Goal: Task Accomplishment & Management: Manage account settings

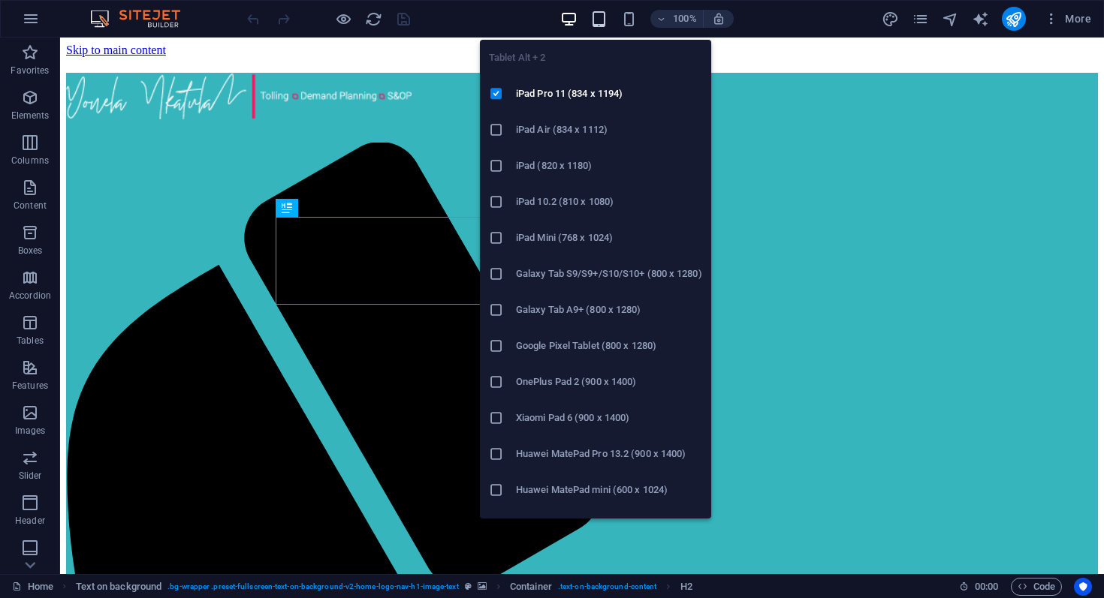
click at [601, 22] on icon "button" at bounding box center [598, 19] width 17 height 17
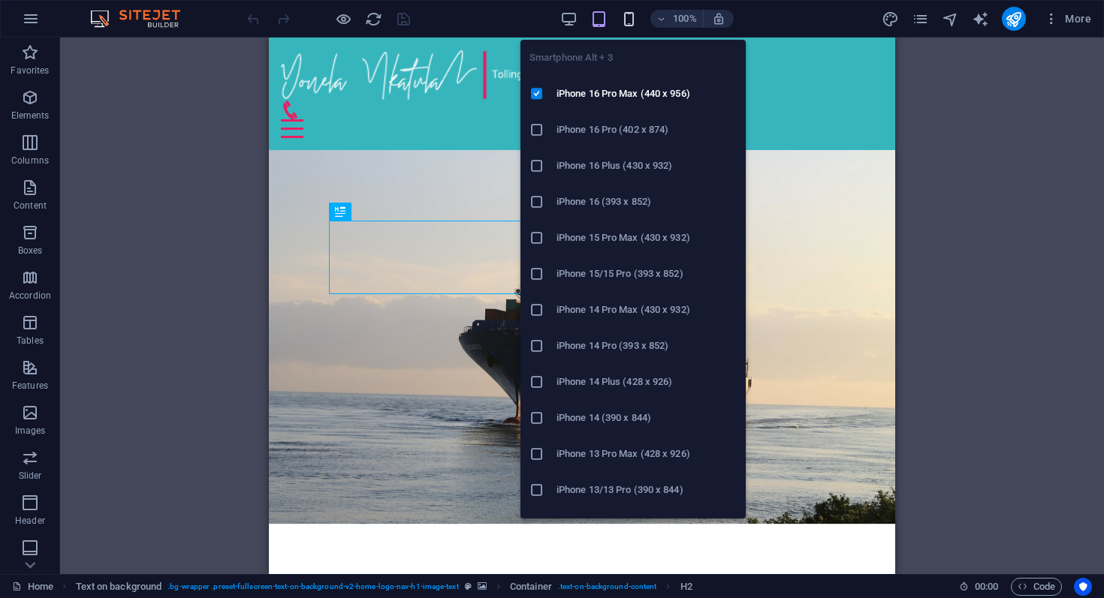
click at [630, 25] on icon "button" at bounding box center [628, 19] width 17 height 17
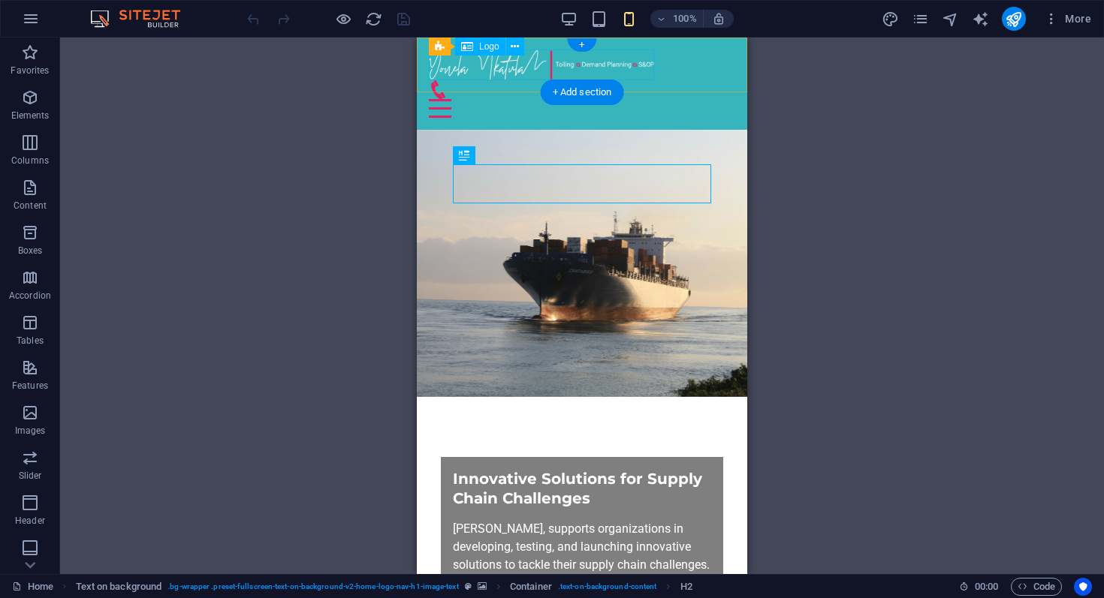
click at [494, 68] on div at bounding box center [582, 65] width 306 height 31
select select "px"
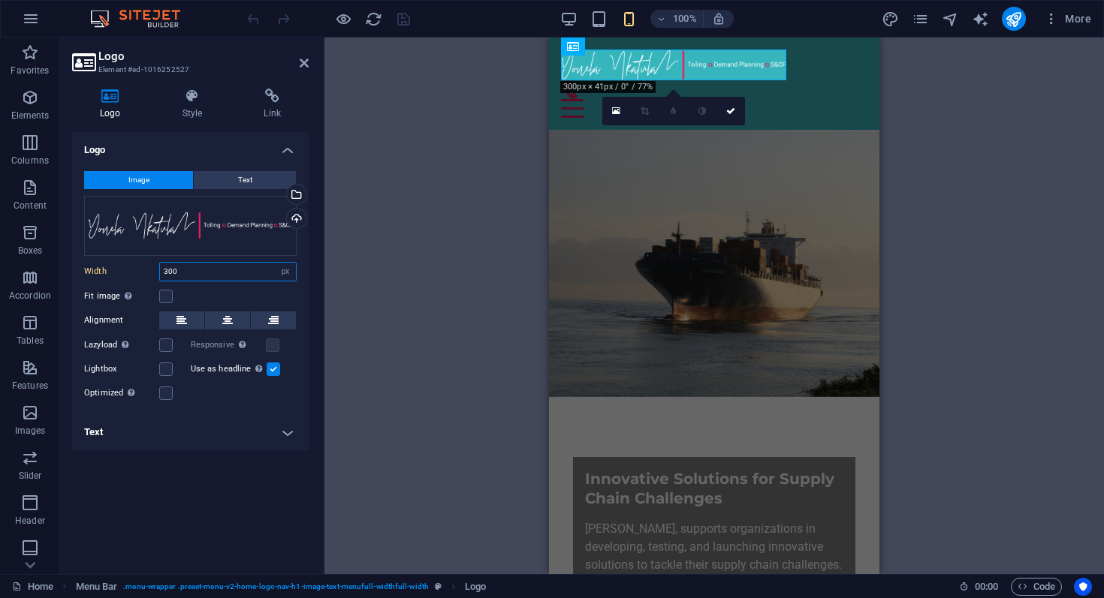
drag, startPoint x: 189, startPoint y: 273, endPoint x: 143, endPoint y: 273, distance: 45.8
click at [143, 273] on div "Width 300 Default auto px rem % em vh vw" at bounding box center [190, 272] width 212 height 20
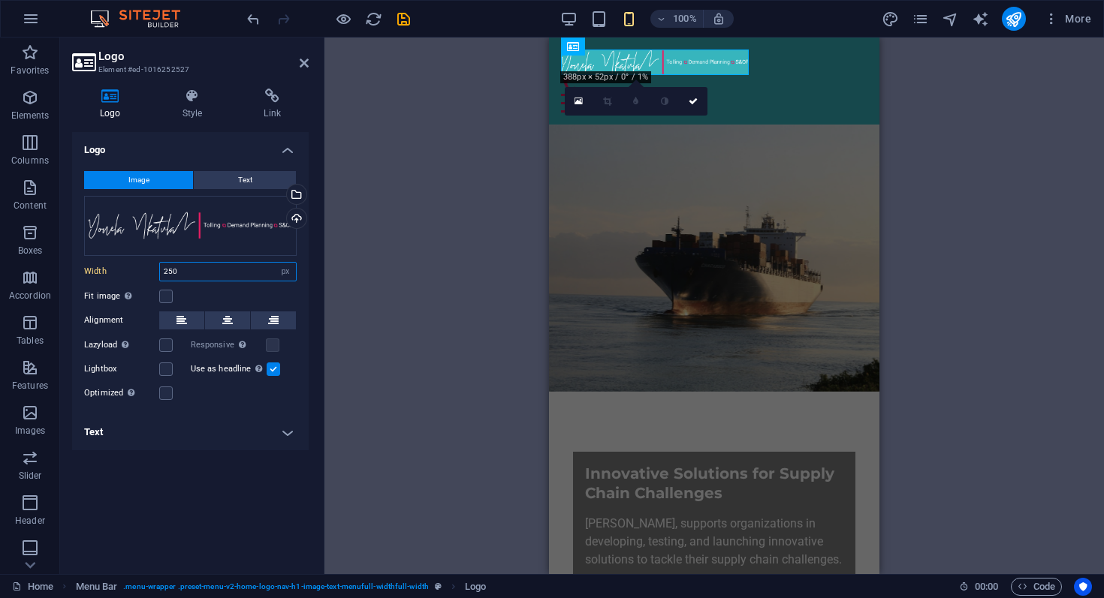
type input "250"
click at [357, 294] on div "H2 Text on background Container Menu Bar Menu Bar Logo Container 180 170 160 15…" at bounding box center [713, 306] width 779 height 537
click at [413, 18] on div "100% More" at bounding box center [670, 19] width 853 height 24
click at [403, 18] on icon "save" at bounding box center [403, 19] width 17 height 17
checkbox input "false"
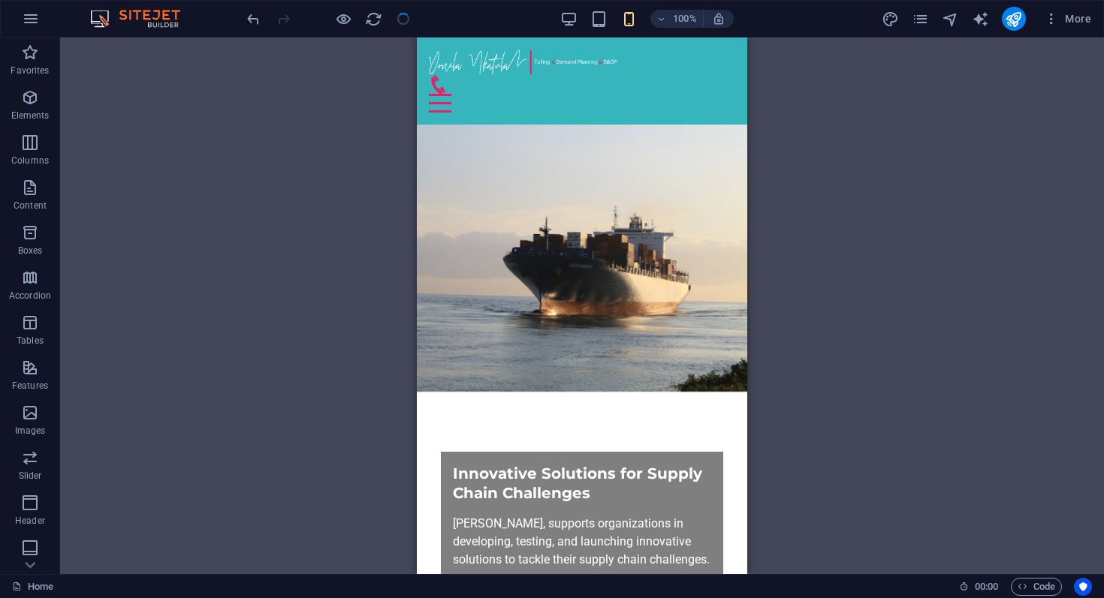
click at [828, 114] on div "H2 Text on background Container Menu Bar Menu Bar Logo Container" at bounding box center [581, 306] width 1043 height 537
click at [1010, 23] on icon "publish" at bounding box center [1012, 19] width 17 height 17
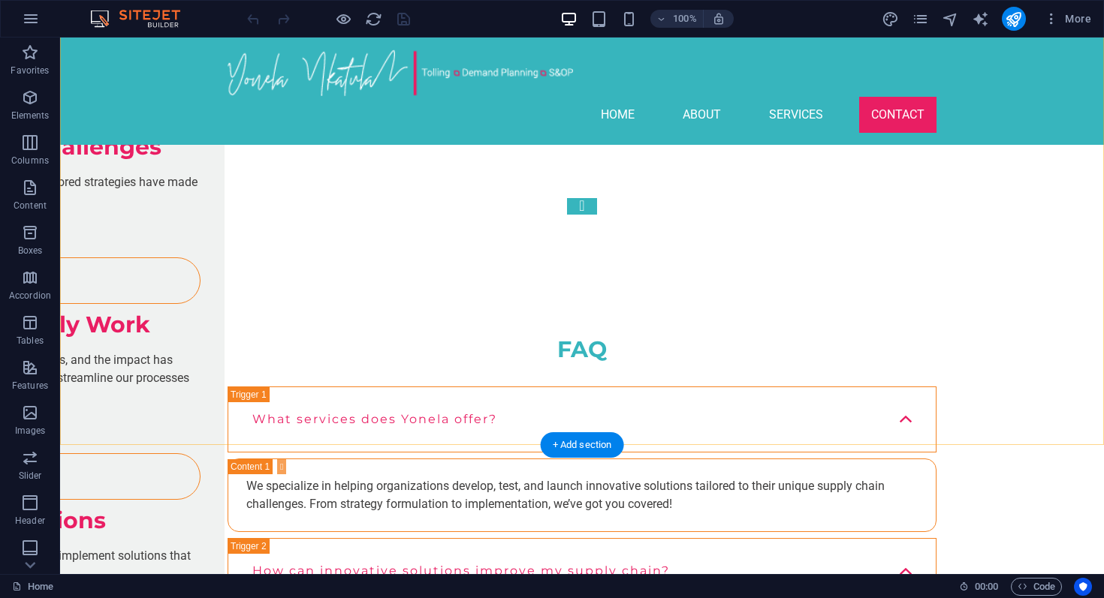
scroll to position [5108, 0]
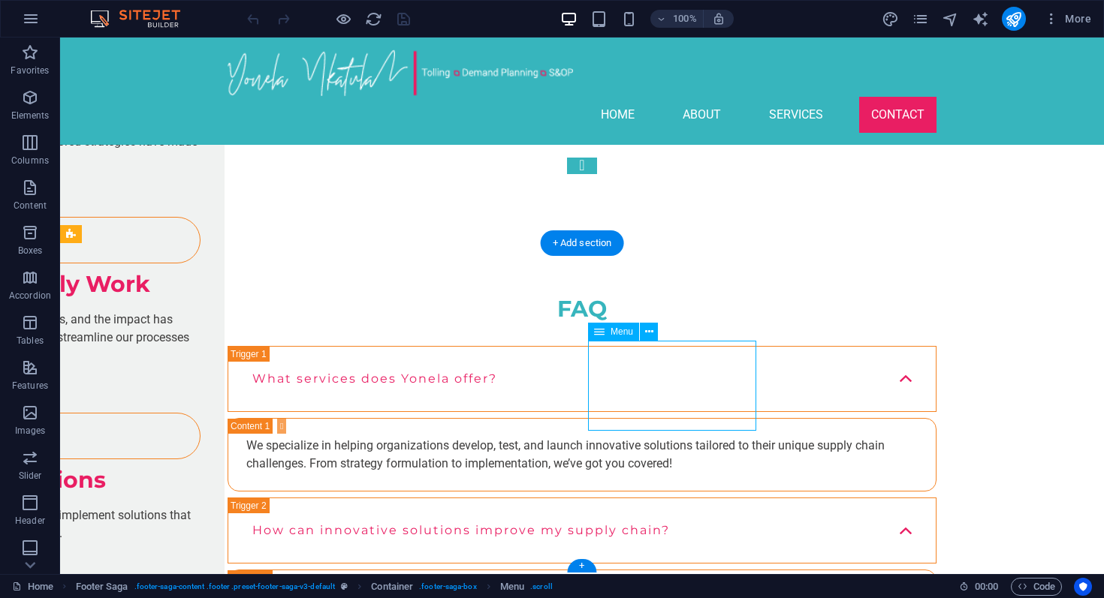
select select
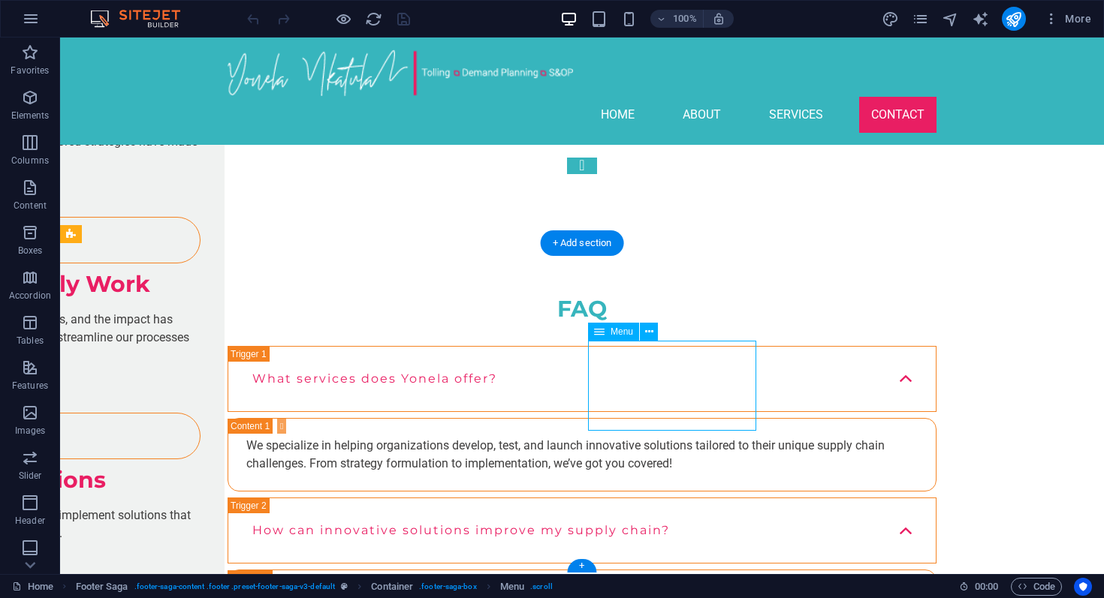
select select
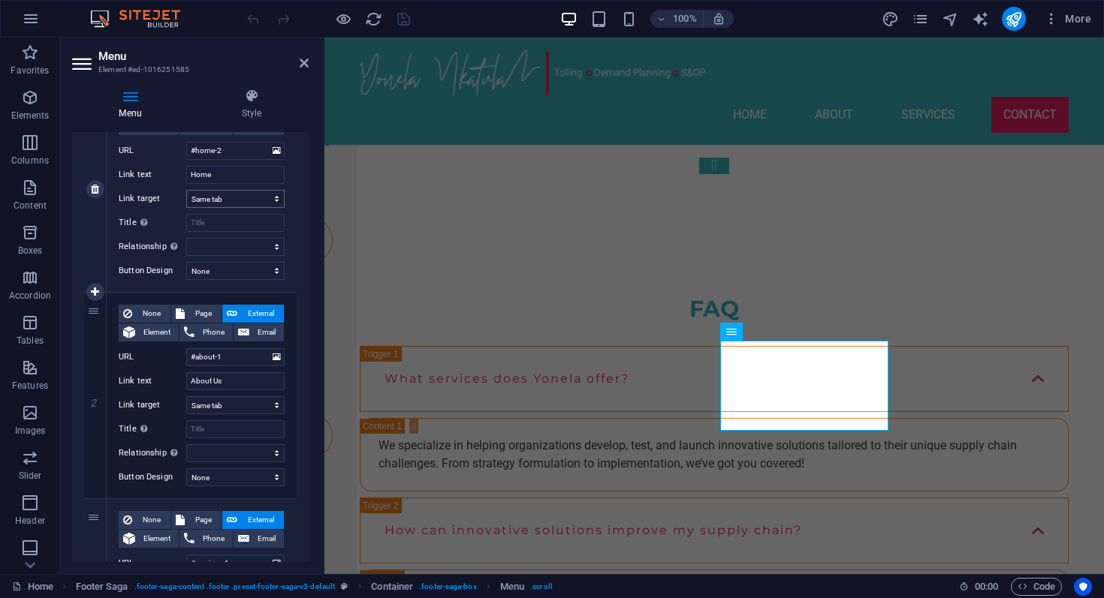
scroll to position [190, 0]
click at [227, 383] on input "About Us" at bounding box center [235, 380] width 98 height 18
type input "About"
select select
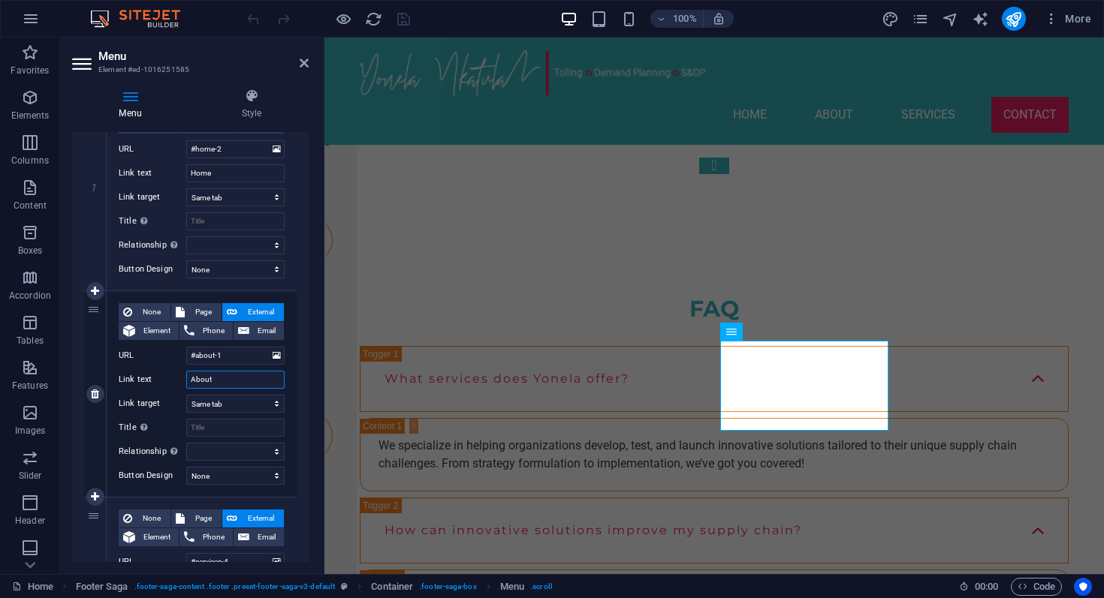
select select
type input "About M"
select select
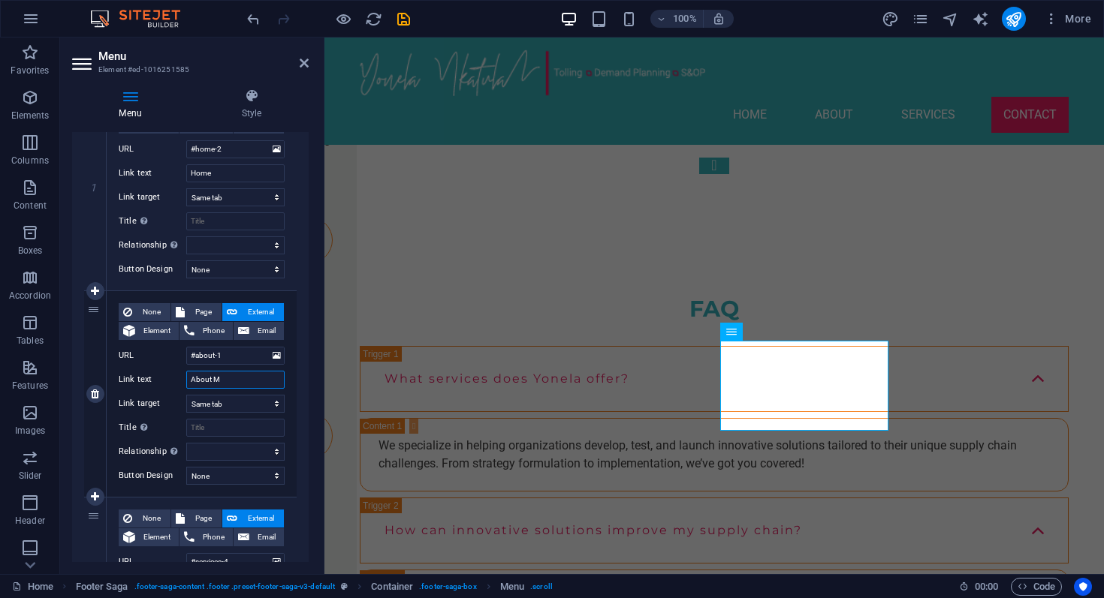
select select
type input "About Me"
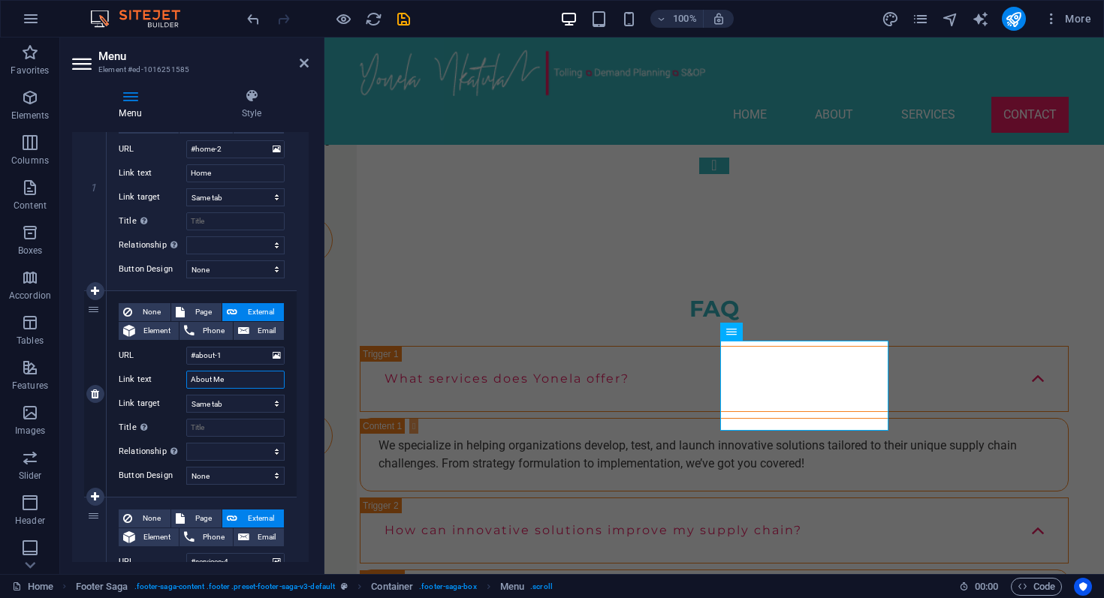
select select
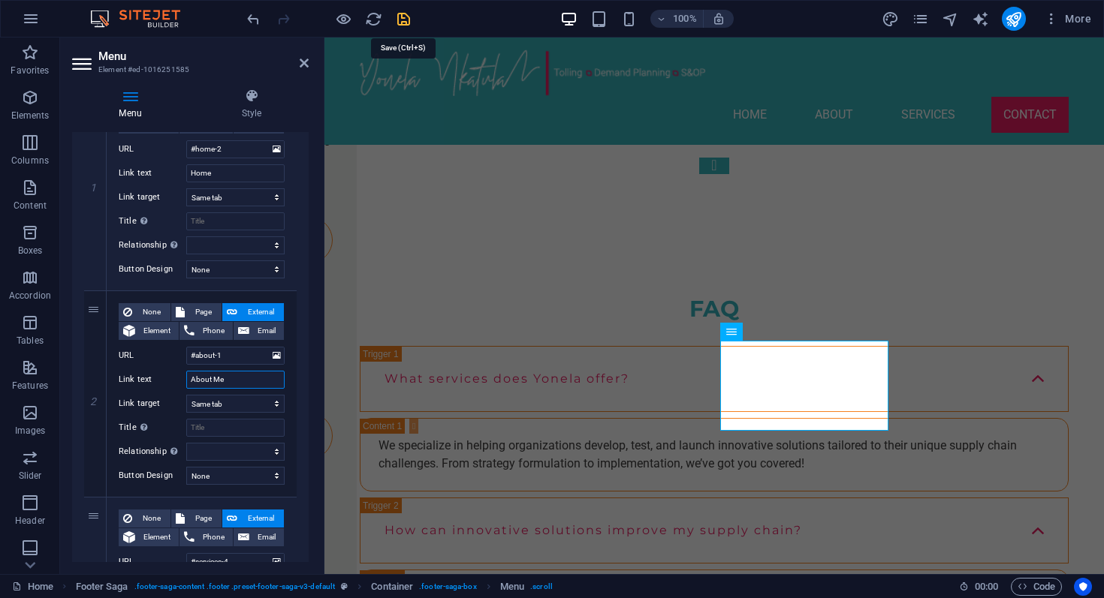
type input "About Me"
click at [404, 24] on icon "save" at bounding box center [403, 19] width 17 height 17
checkbox input "false"
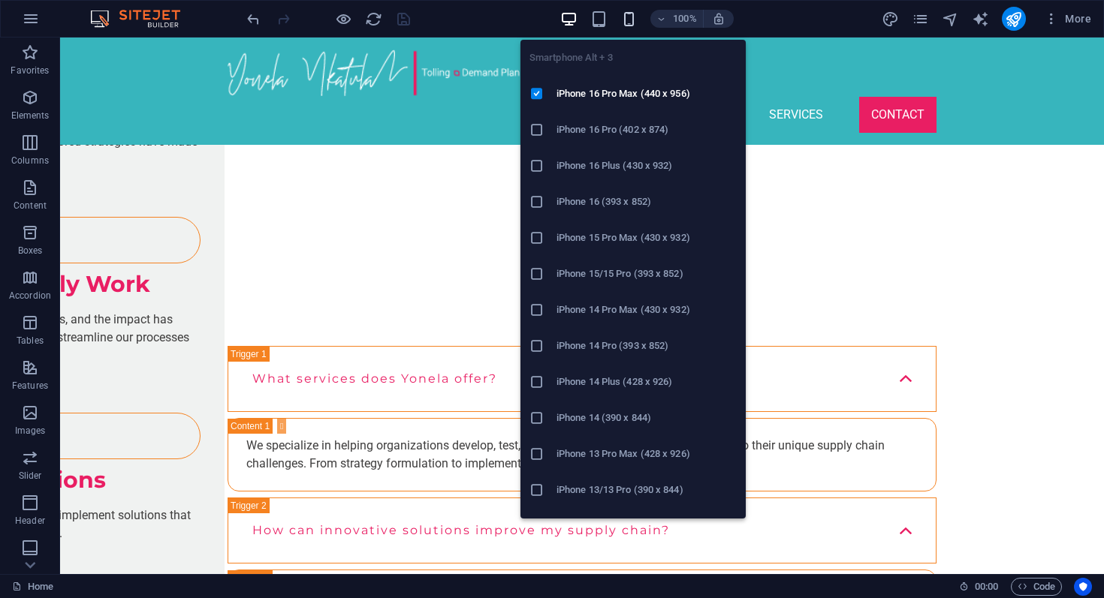
click at [631, 24] on icon "button" at bounding box center [628, 19] width 17 height 17
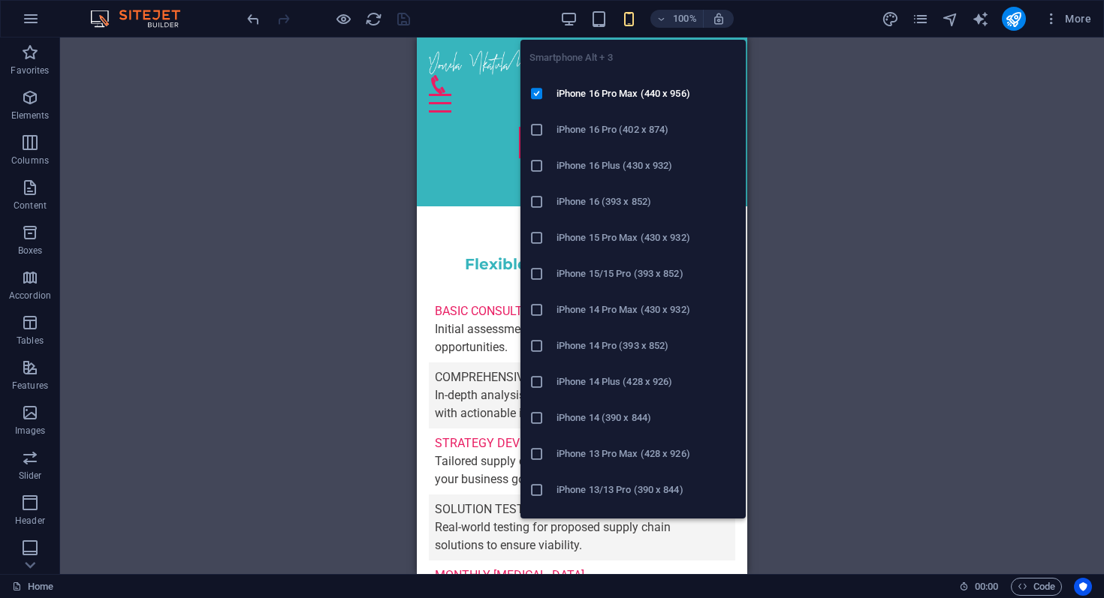
scroll to position [5086, 0]
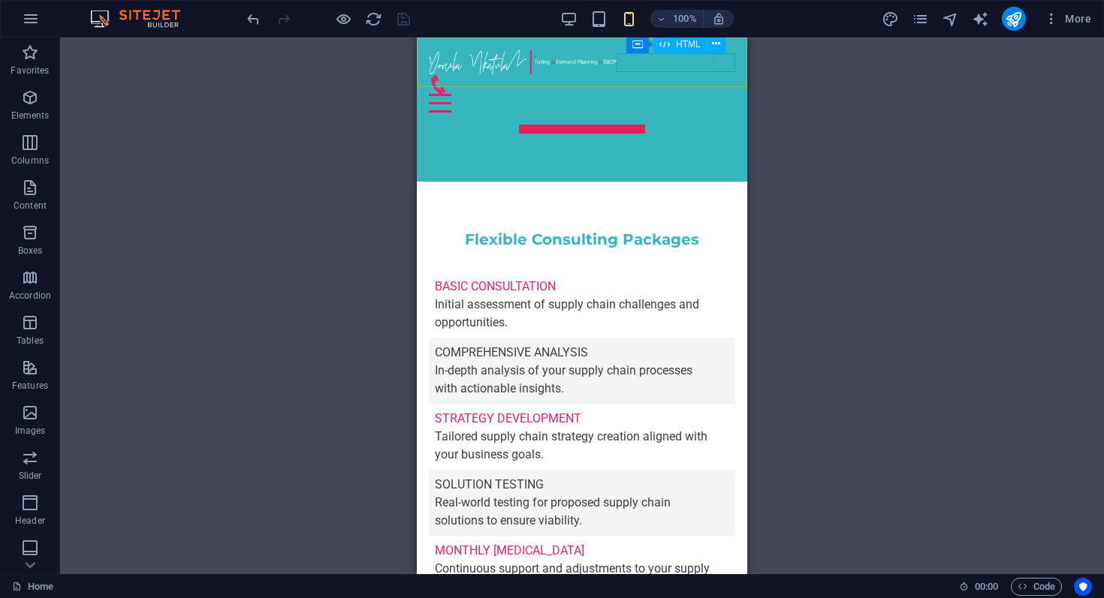
click at [726, 94] on div at bounding box center [582, 103] width 306 height 19
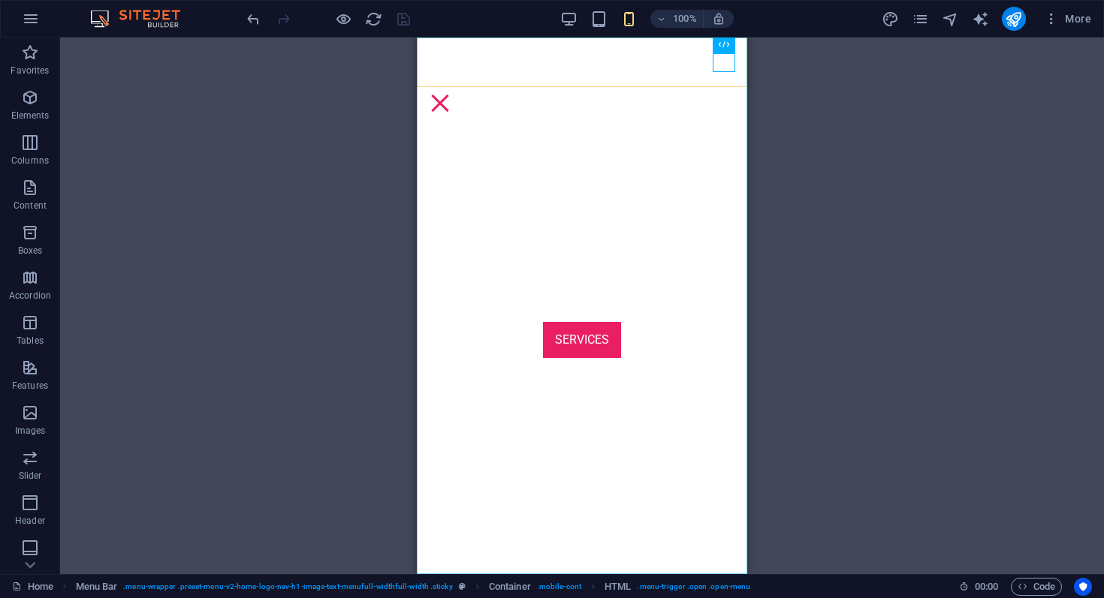
click at [690, 135] on nav "Home About Services Contact" at bounding box center [582, 306] width 330 height 537
select select
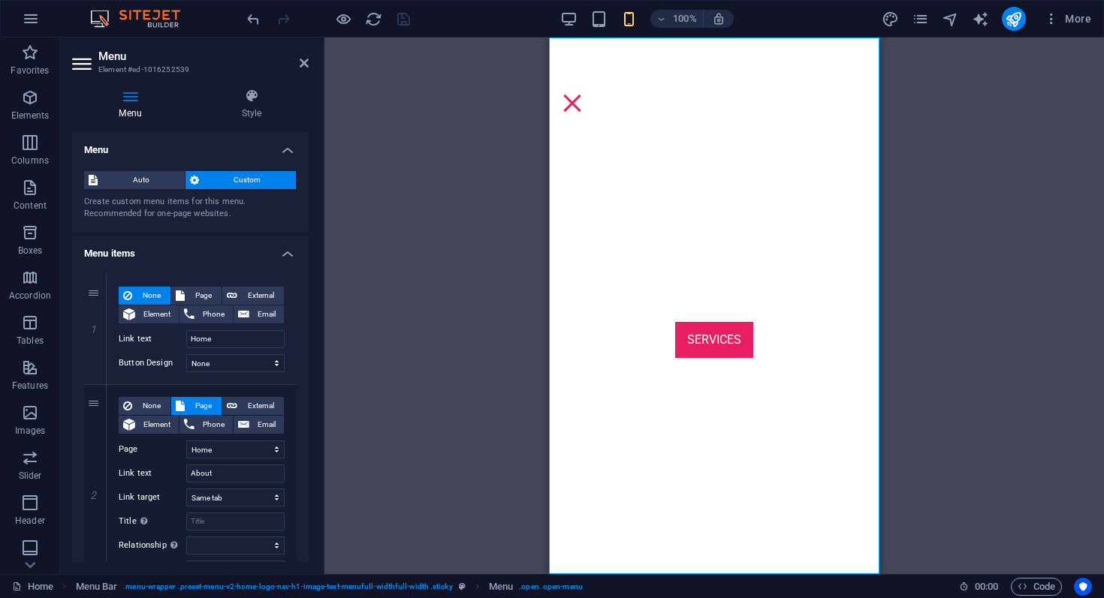
click at [690, 135] on nav "Home About Services Contact" at bounding box center [714, 306] width 330 height 537
click at [248, 113] on h4 "Style" at bounding box center [251, 105] width 114 height 32
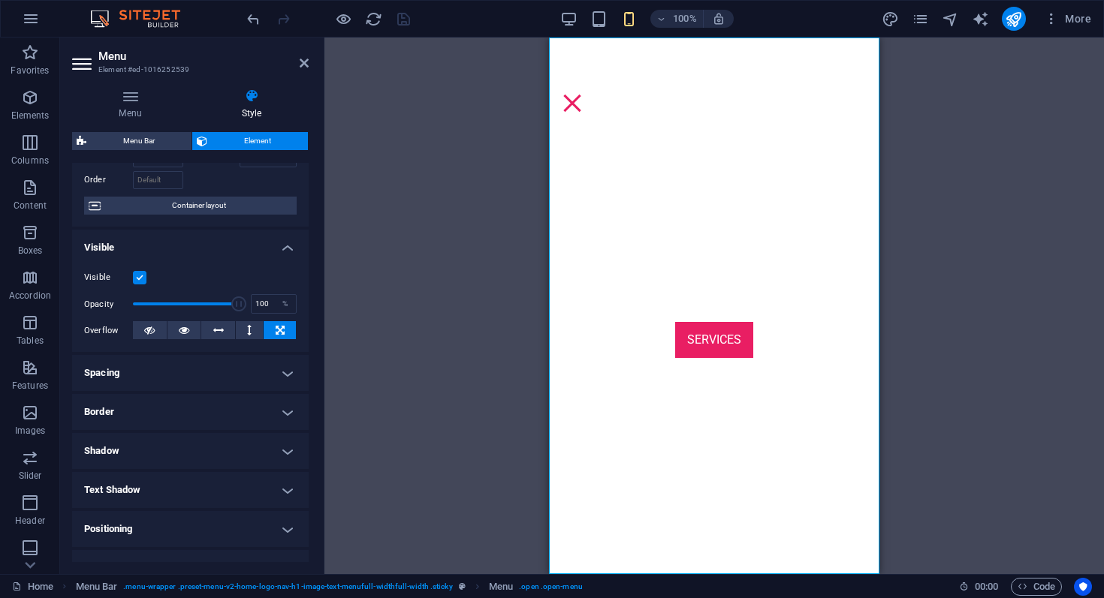
scroll to position [98, 0]
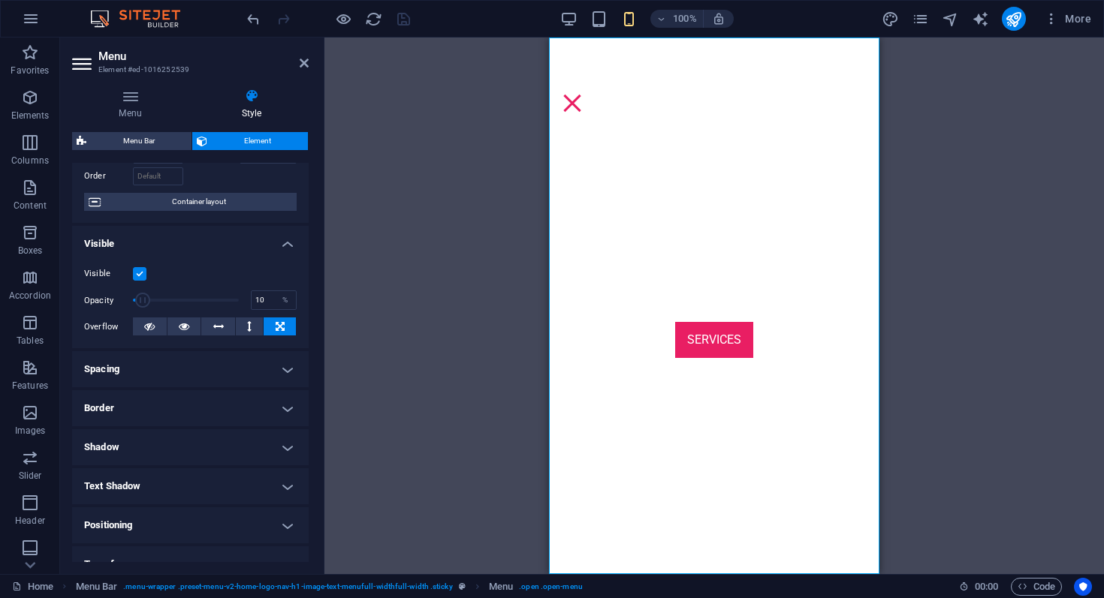
drag, startPoint x: 230, startPoint y: 302, endPoint x: 143, endPoint y: 300, distance: 87.1
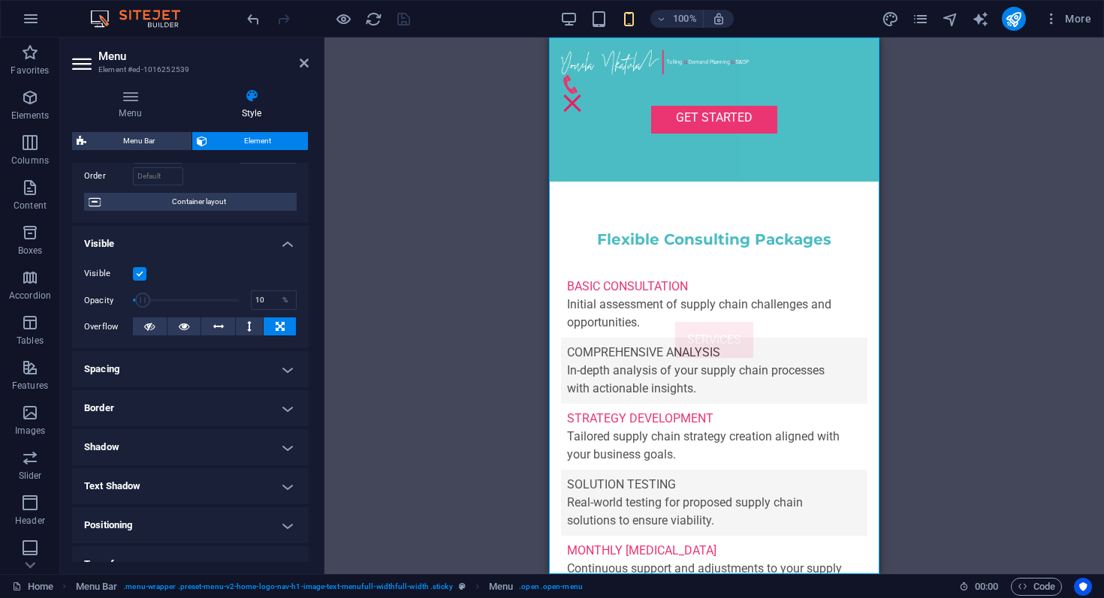
click at [143, 300] on span at bounding box center [142, 300] width 15 height 15
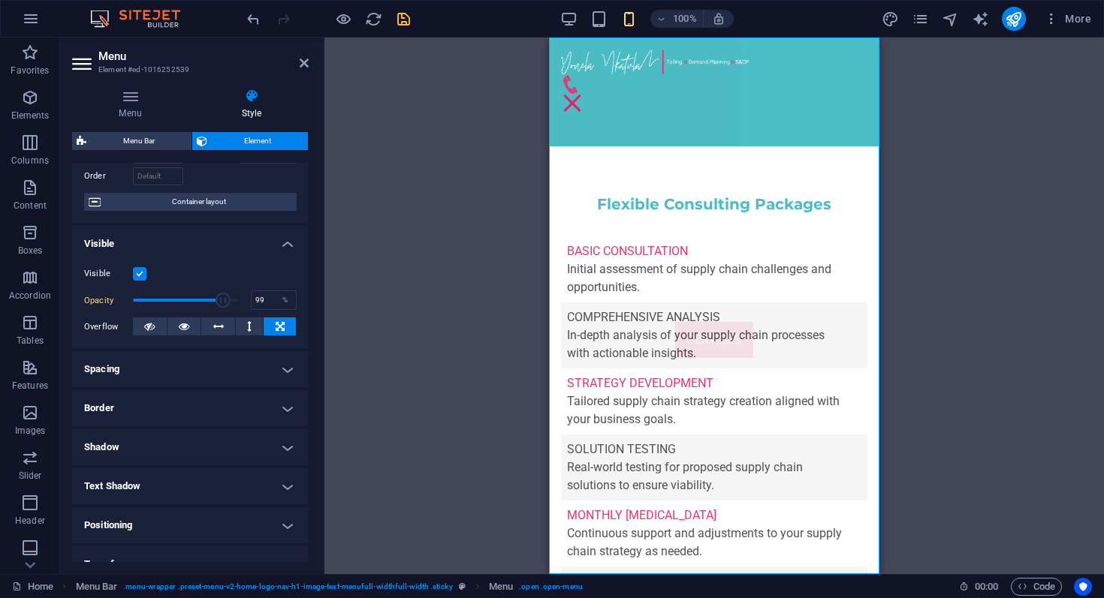
type input "100"
drag, startPoint x: 143, startPoint y: 300, endPoint x: 245, endPoint y: 298, distance: 102.9
click at [245, 298] on div "Opacity 100 %" at bounding box center [190, 300] width 212 height 23
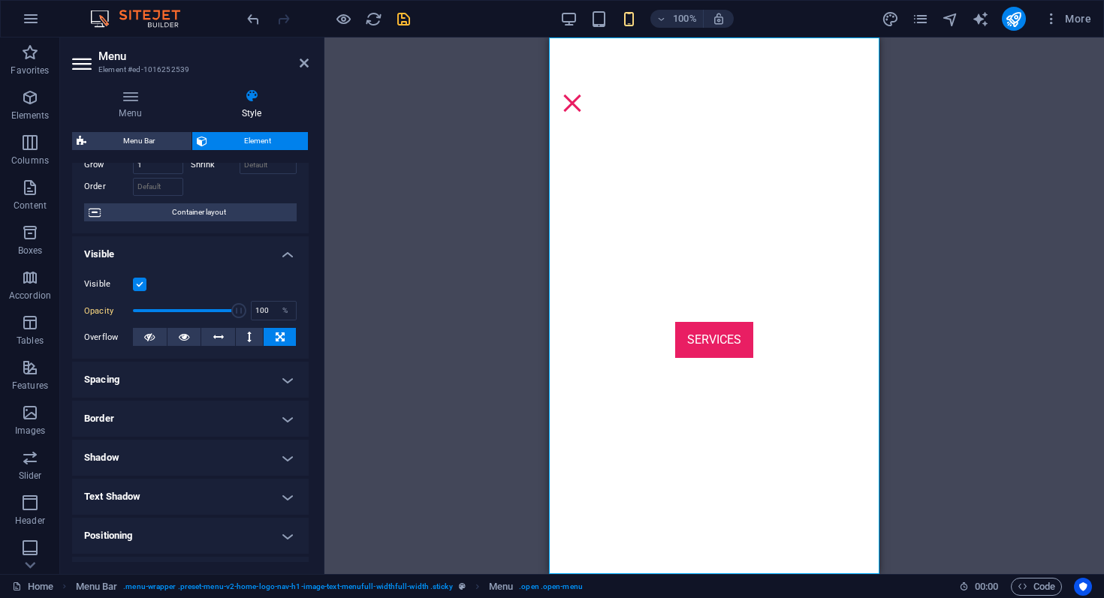
scroll to position [80, 0]
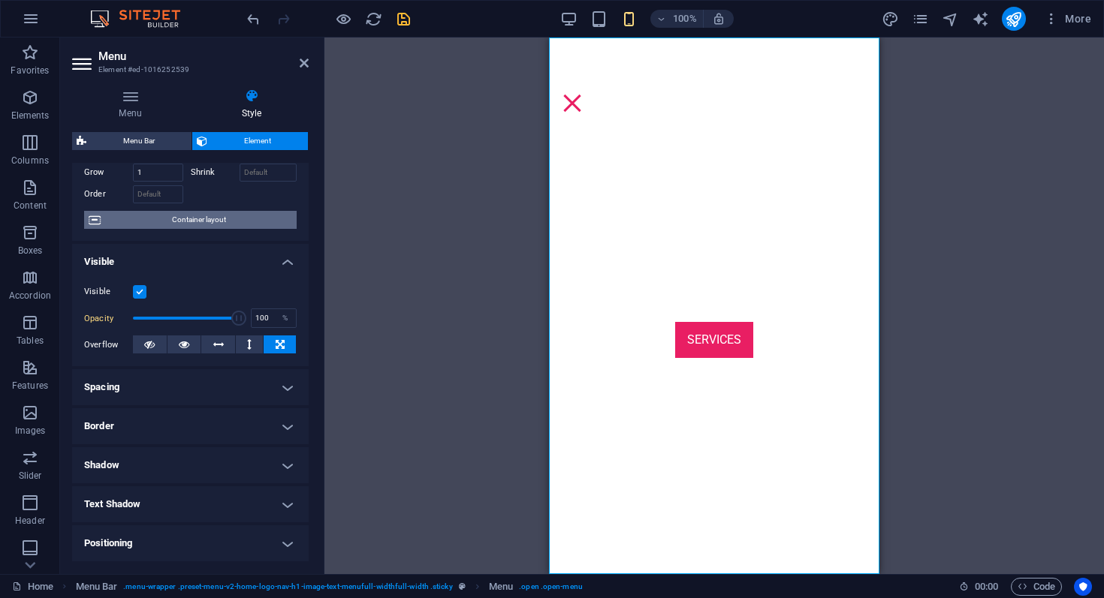
click at [215, 227] on span "Container layout" at bounding box center [198, 220] width 187 height 18
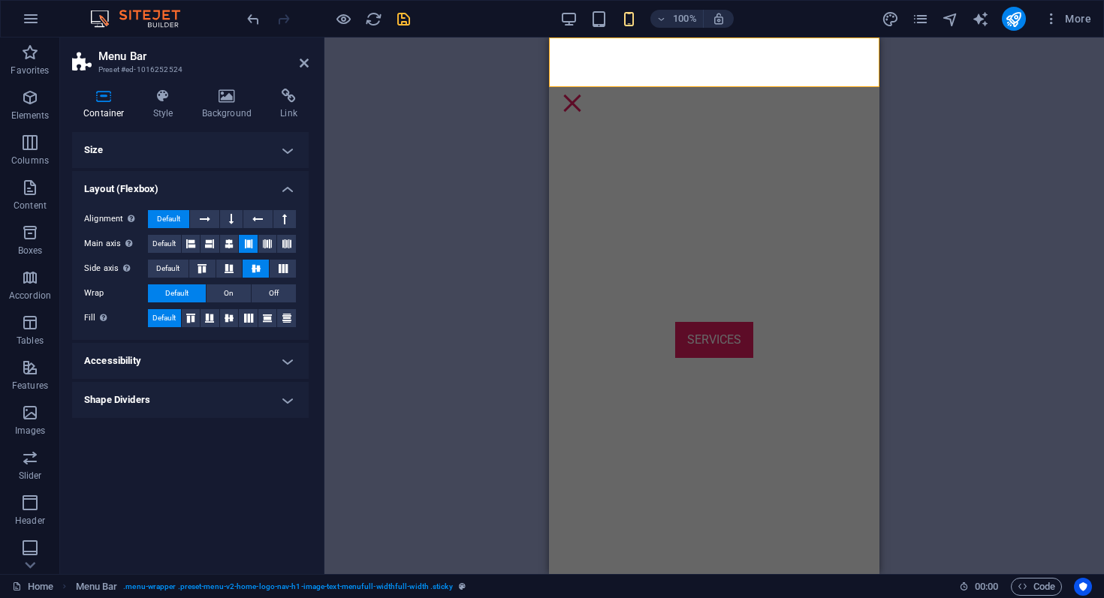
click at [239, 357] on h4 "Accessibility" at bounding box center [190, 361] width 236 height 36
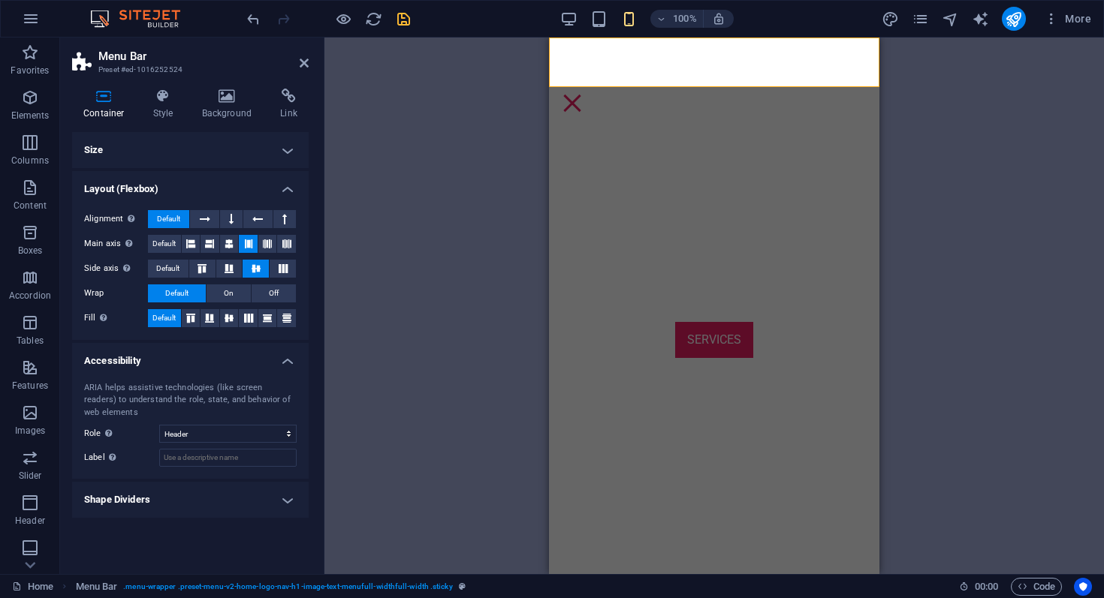
click at [239, 357] on h4 "Accessibility" at bounding box center [190, 356] width 236 height 27
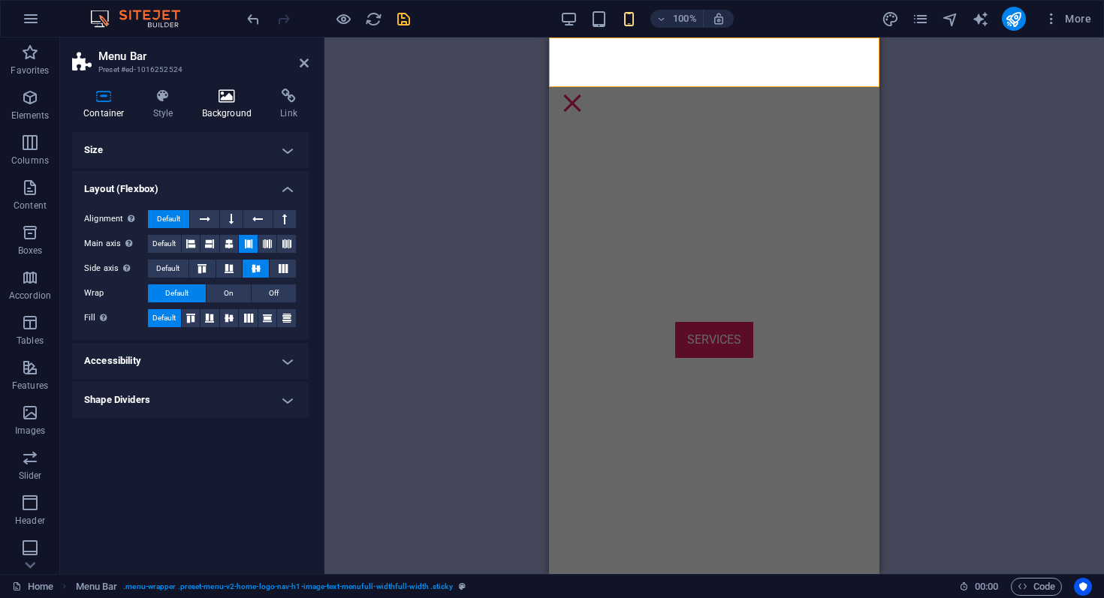
click at [220, 107] on h4 "Background" at bounding box center [230, 105] width 79 height 32
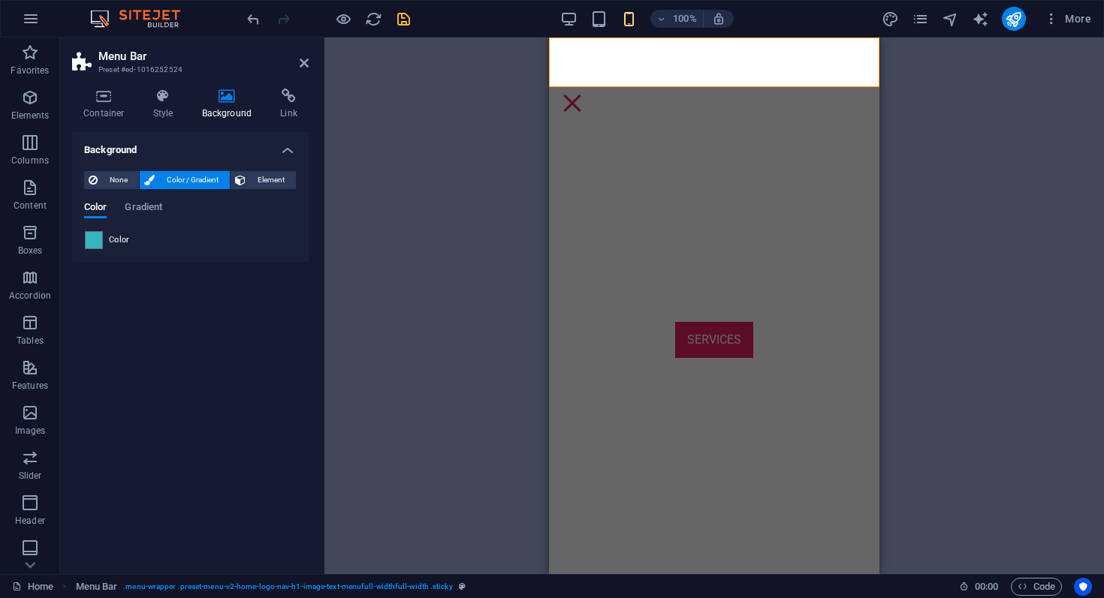
click at [220, 107] on h4 "Background" at bounding box center [230, 105] width 79 height 32
click at [593, 239] on nav "Home About Services Contact" at bounding box center [714, 306] width 330 height 537
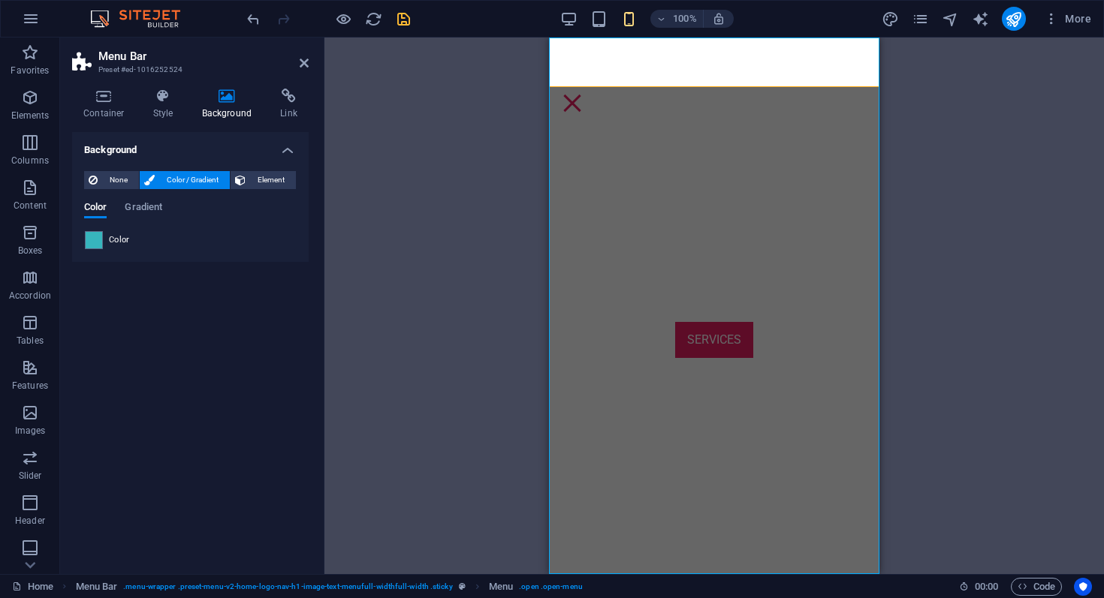
click at [593, 239] on nav "Home About Services Contact" at bounding box center [714, 306] width 330 height 537
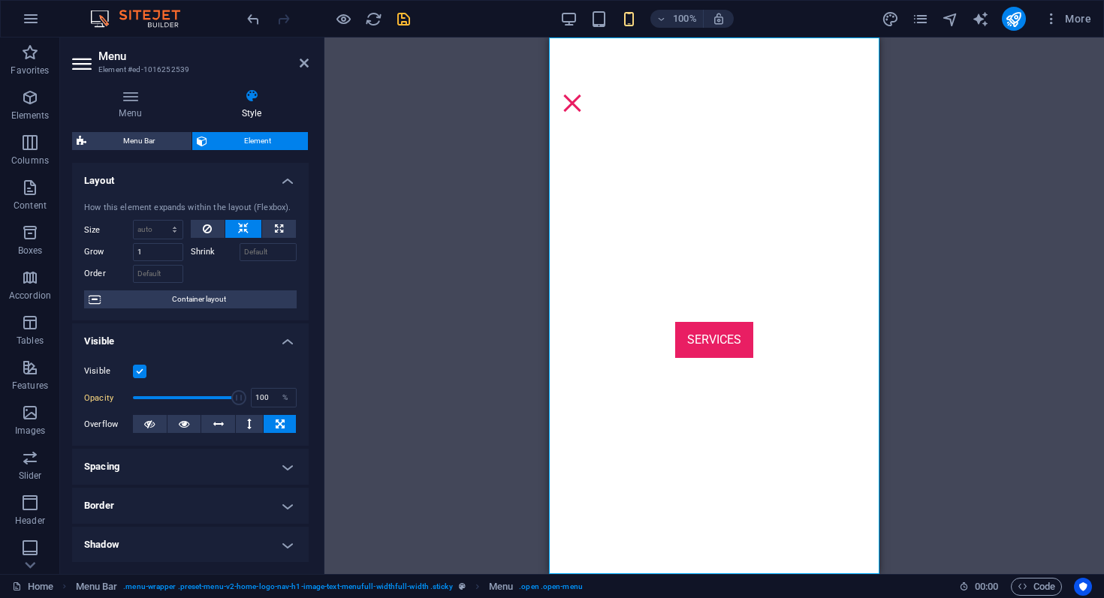
click at [593, 239] on nav "Home About Services Contact" at bounding box center [714, 306] width 330 height 537
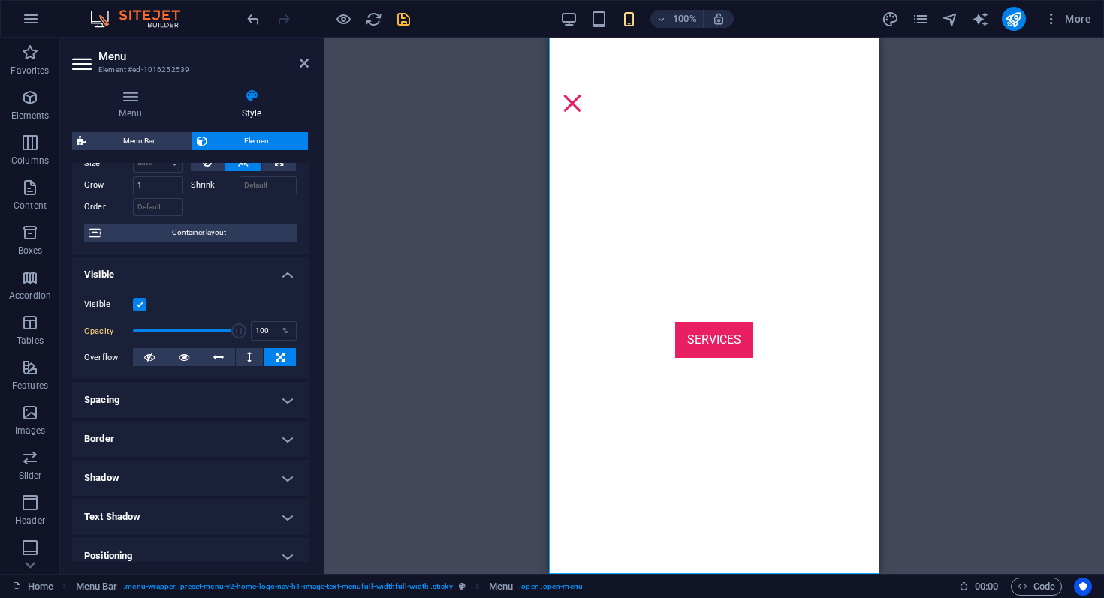
scroll to position [68, 0]
click at [188, 357] on button at bounding box center [184, 356] width 34 height 18
click at [283, 359] on button at bounding box center [279, 356] width 32 height 18
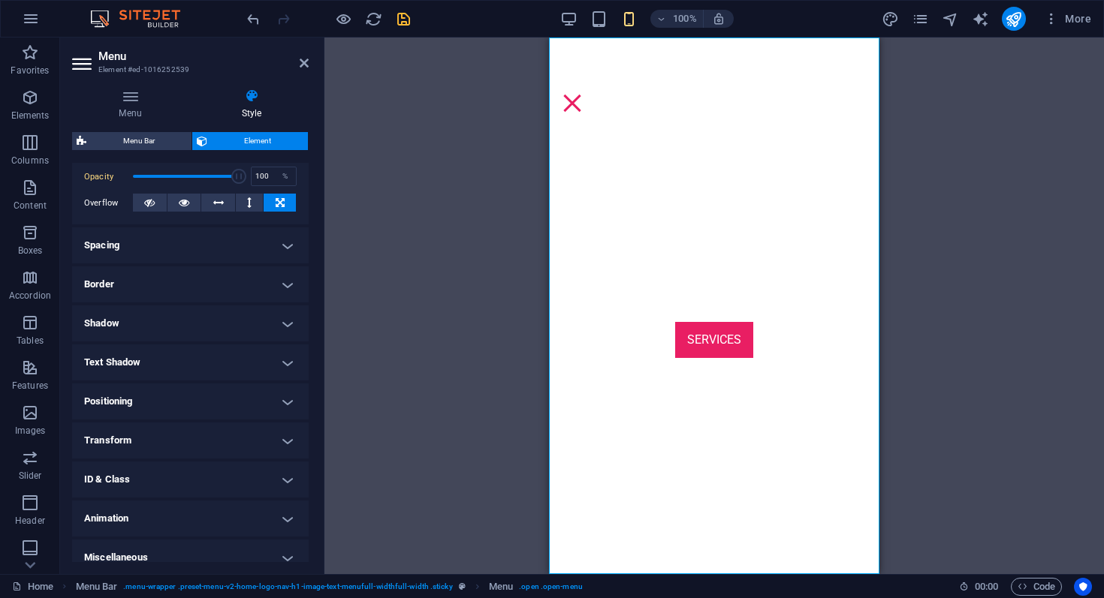
scroll to position [235, 0]
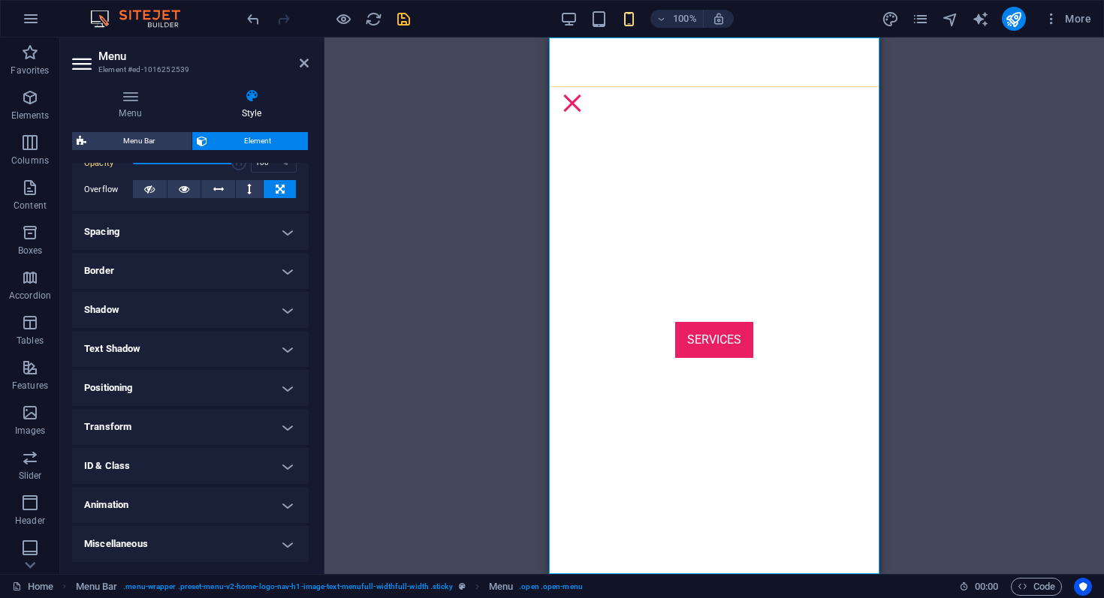
click at [709, 302] on nav "Home About Services Contact" at bounding box center [714, 306] width 330 height 537
click at [704, 346] on nav "Home About Services Contact" at bounding box center [714, 306] width 330 height 537
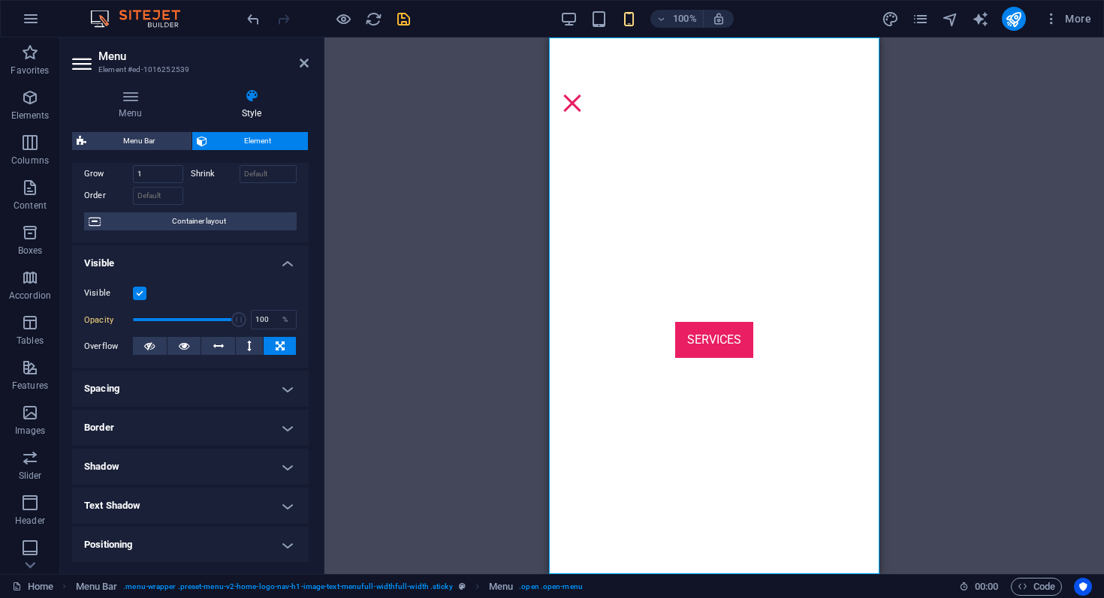
scroll to position [0, 0]
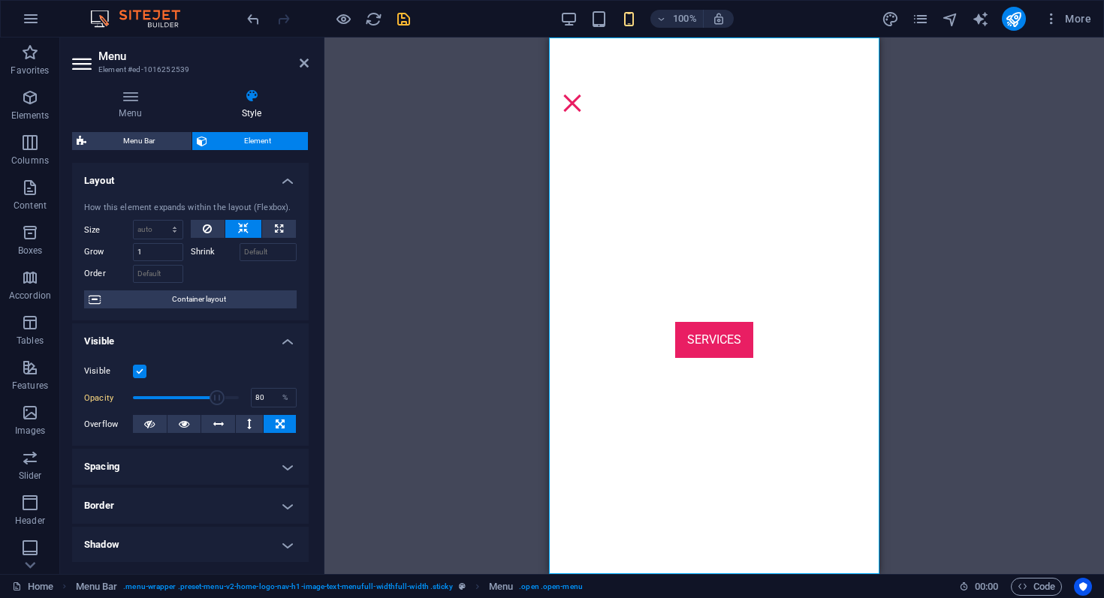
click at [215, 394] on span at bounding box center [186, 398] width 106 height 23
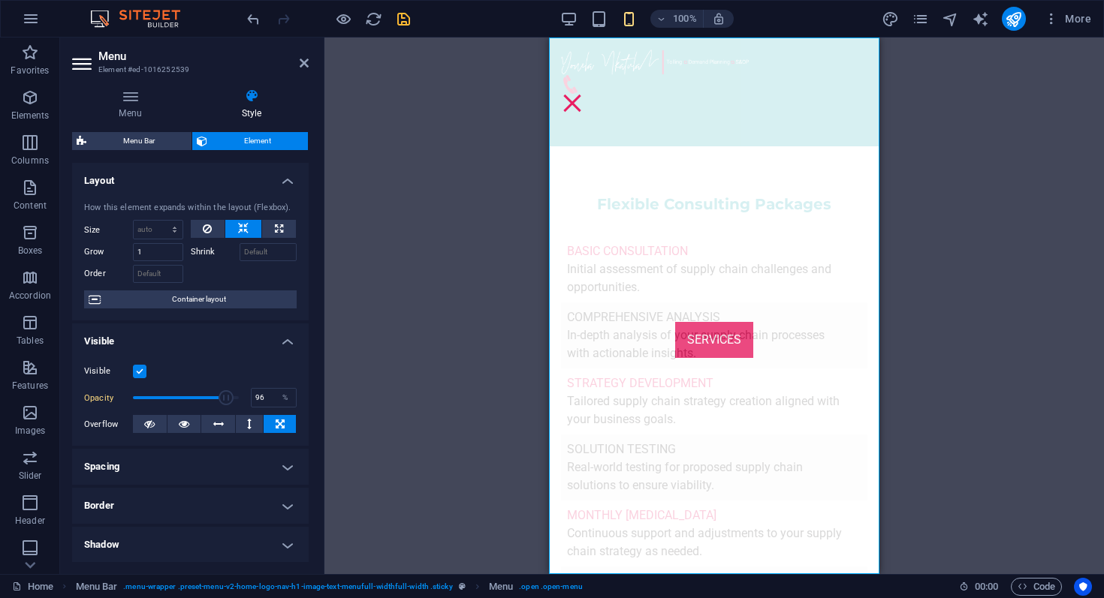
type input "100"
drag, startPoint x: 223, startPoint y: 394, endPoint x: 276, endPoint y: 392, distance: 52.6
click at [276, 392] on div "Opacity 100 %" at bounding box center [190, 398] width 212 height 23
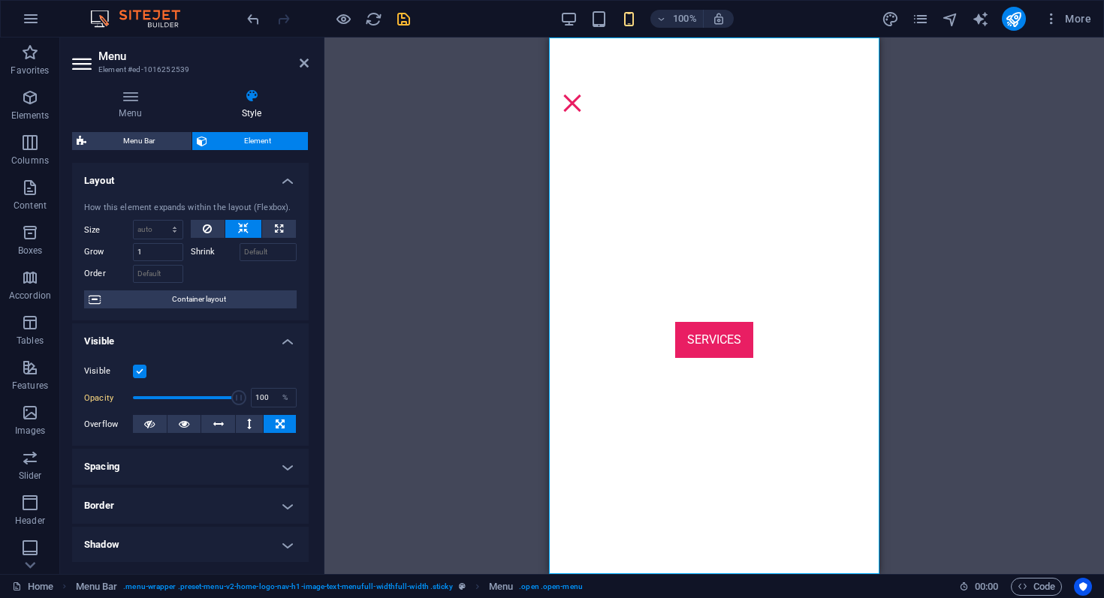
click at [276, 336] on h4 "Visible" at bounding box center [190, 337] width 236 height 27
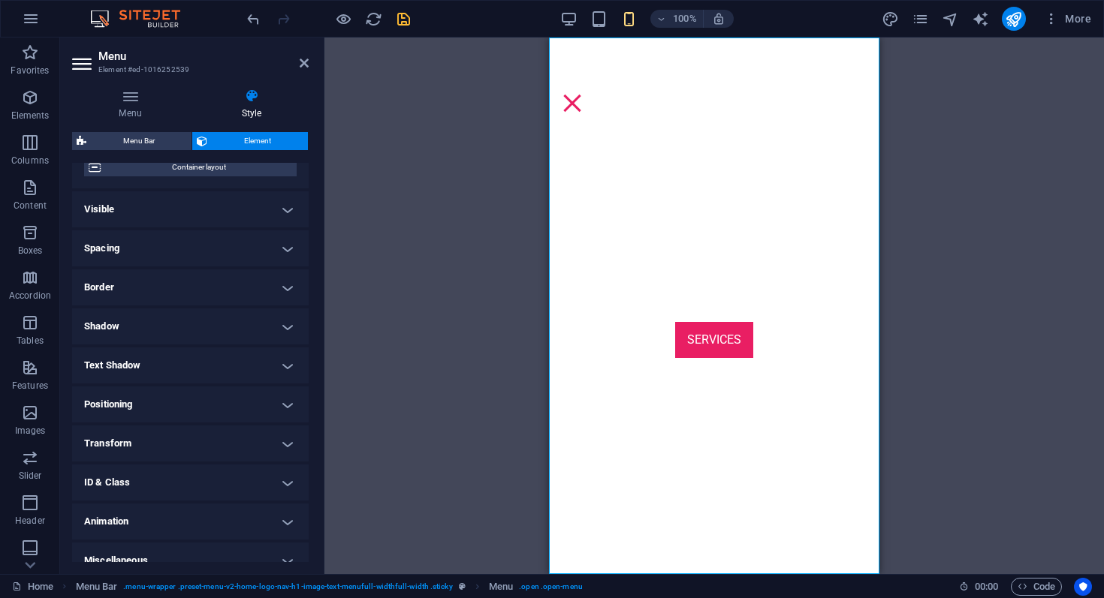
scroll to position [141, 0]
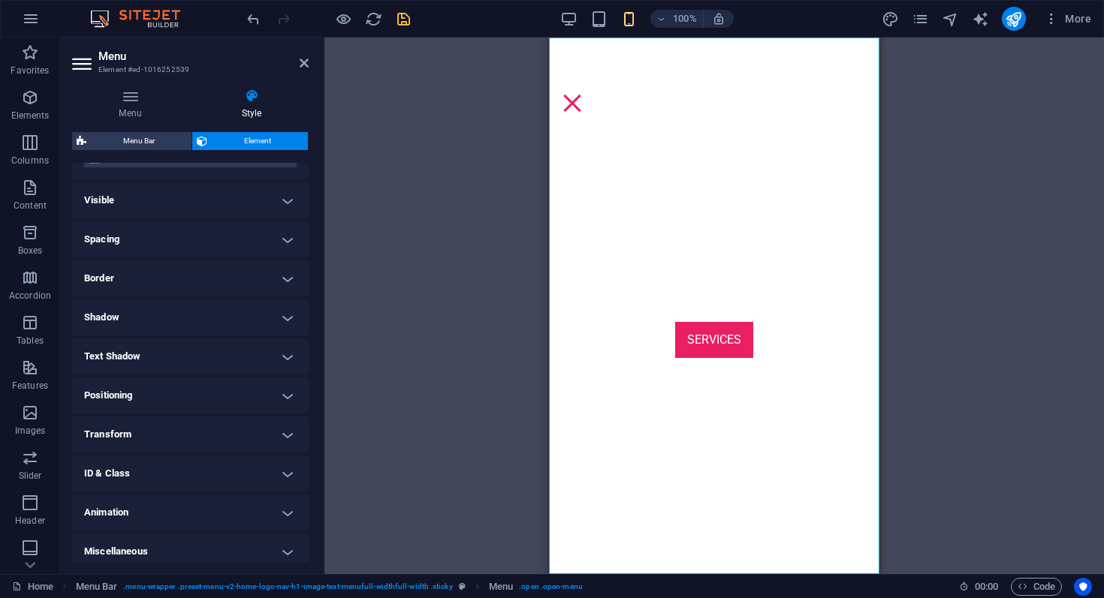
click at [263, 354] on h4 "Text Shadow" at bounding box center [190, 357] width 236 height 36
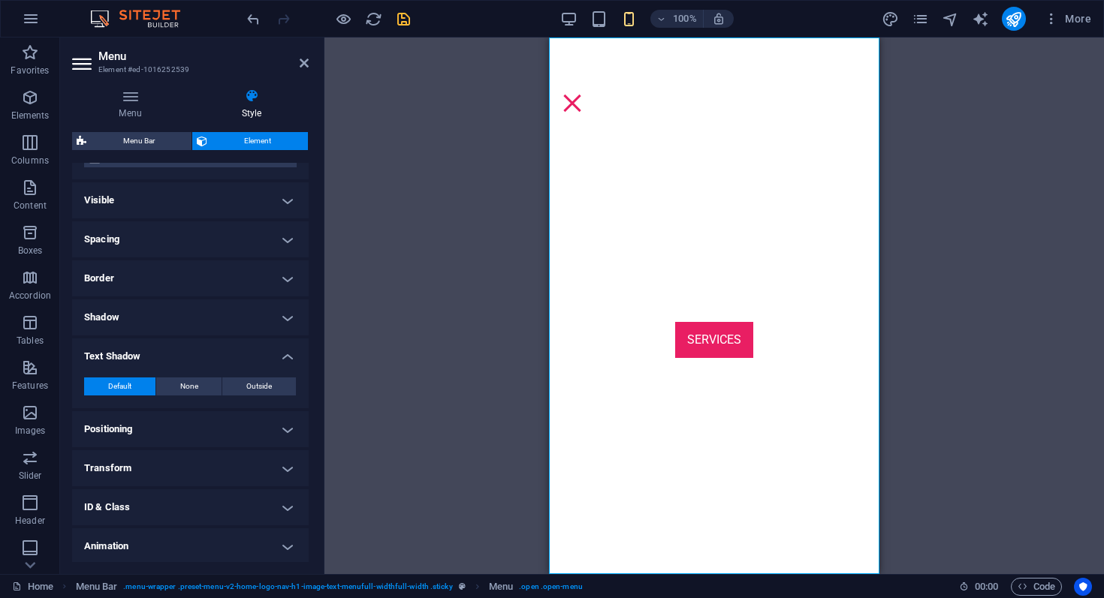
click at [263, 354] on h4 "Text Shadow" at bounding box center [190, 352] width 236 height 27
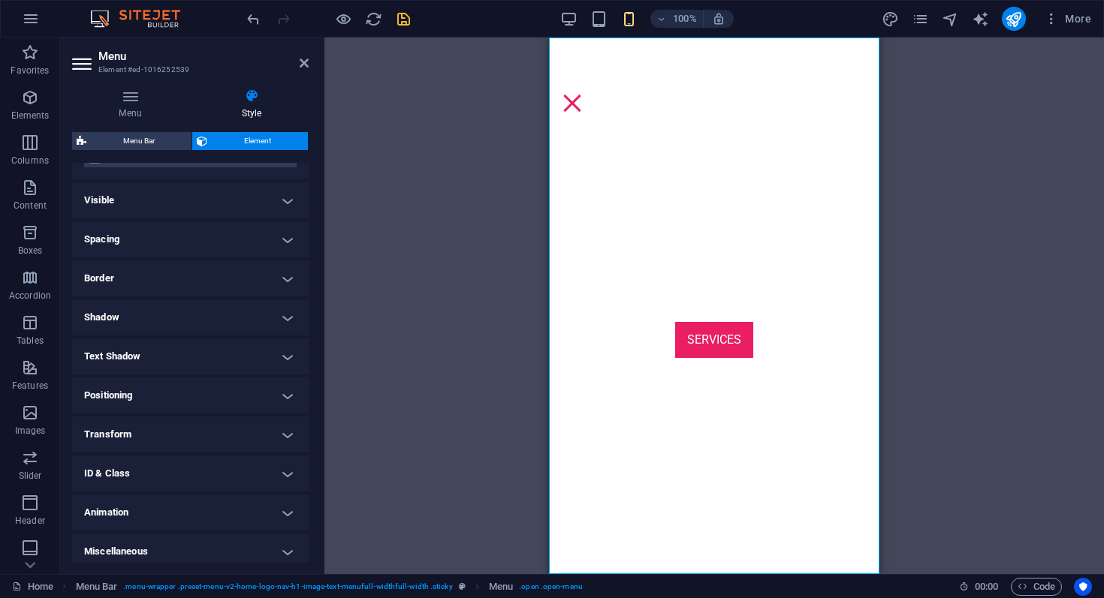
scroll to position [0, 0]
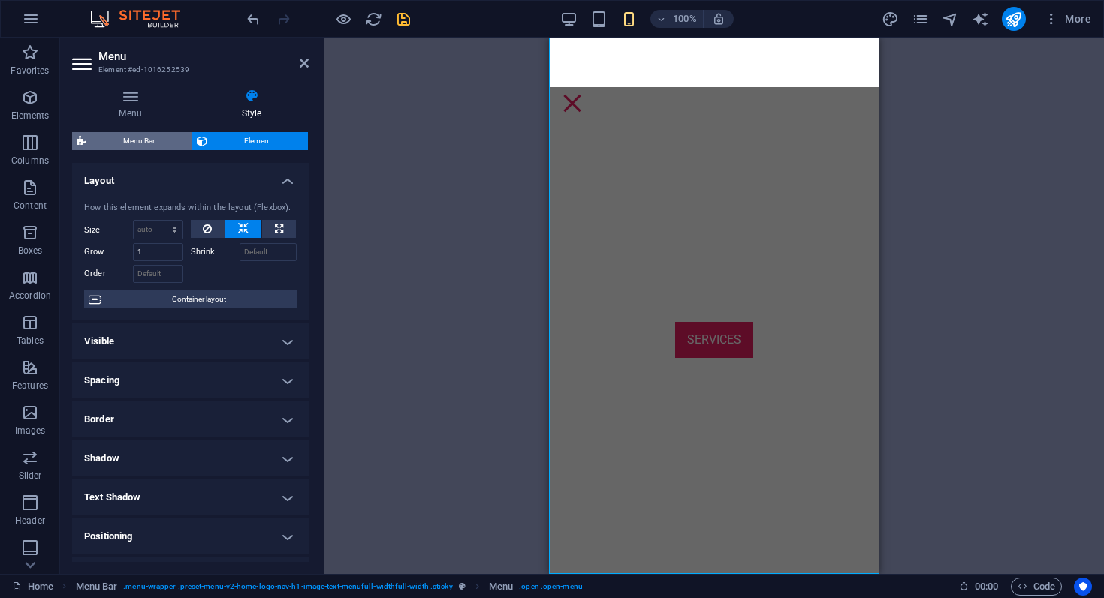
click at [149, 142] on span "Menu Bar" at bounding box center [139, 141] width 96 height 18
select select "rem"
select select "preset-menu-v2-home-logo-nav-h1-image-text-menufull-widthfull-width"
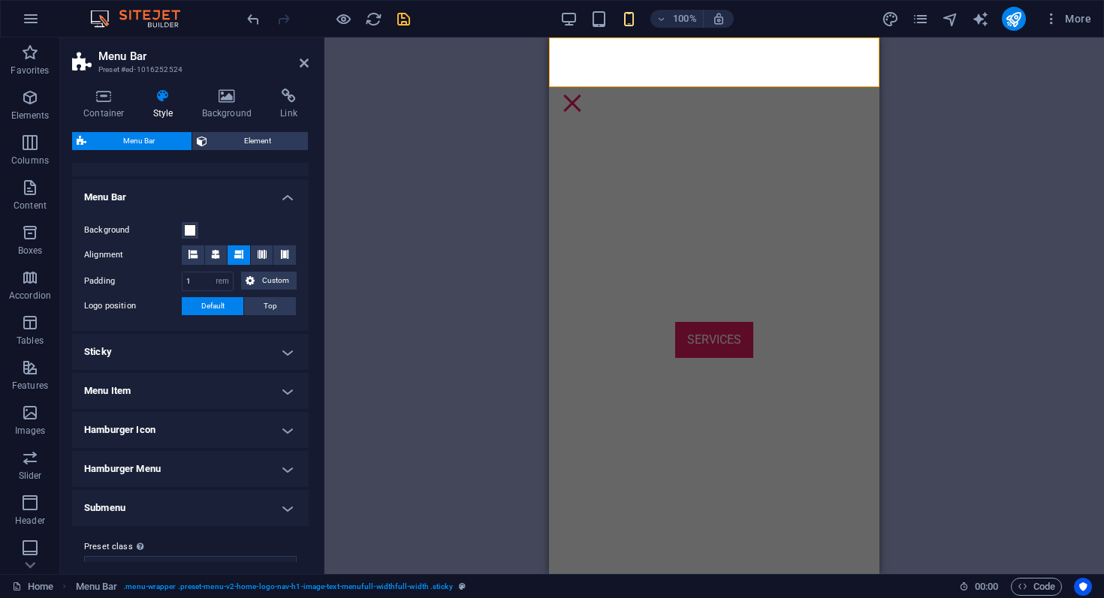
scroll to position [262, 0]
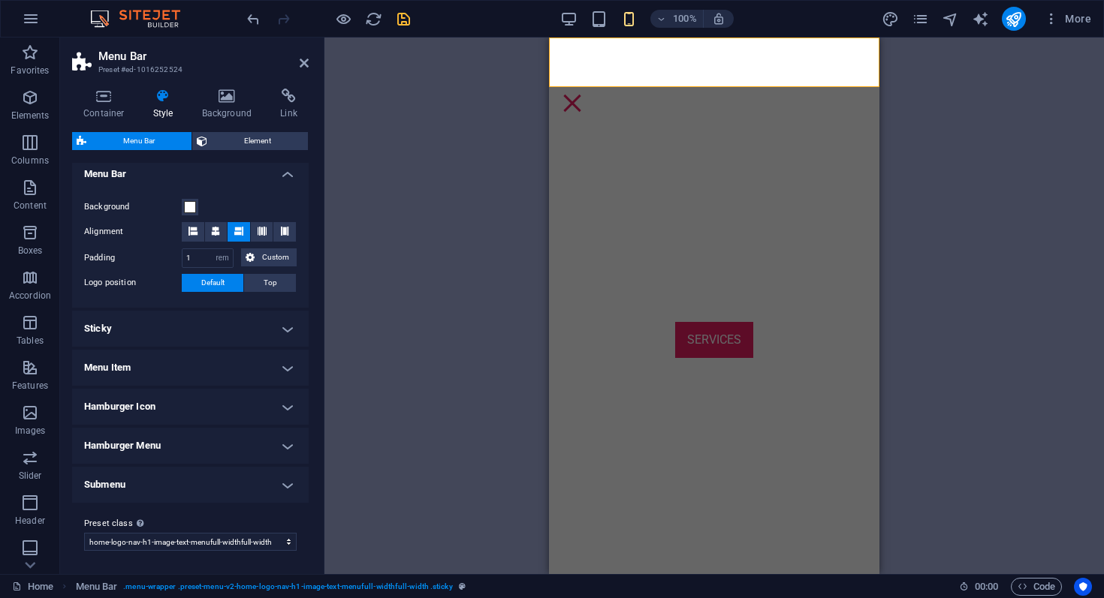
click at [224, 370] on h4 "Menu Item" at bounding box center [190, 368] width 236 height 36
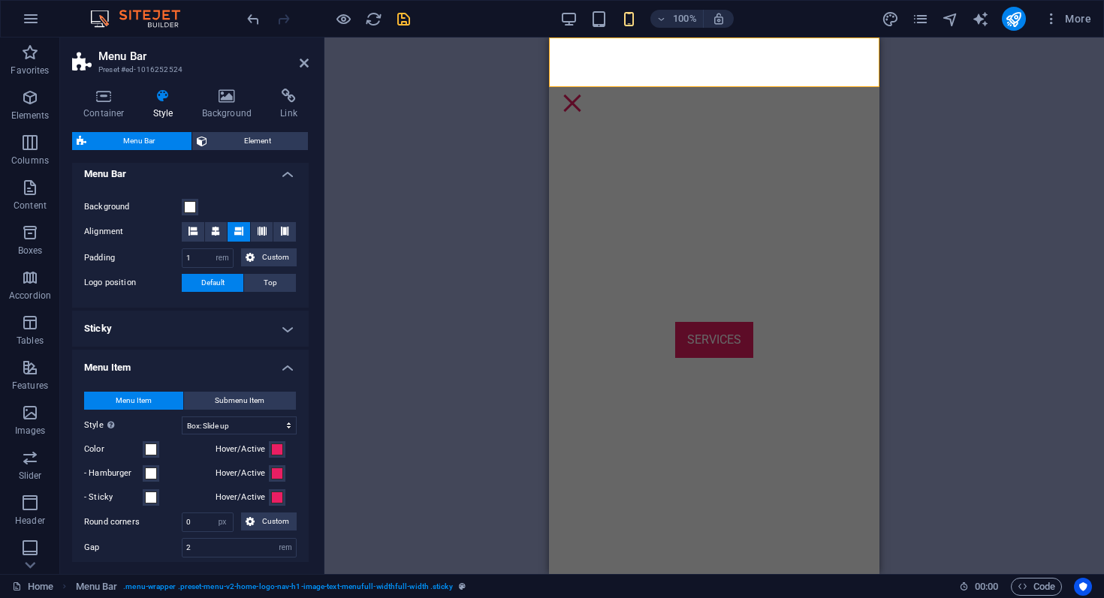
click at [224, 370] on h4 "Menu Item" at bounding box center [190, 363] width 236 height 27
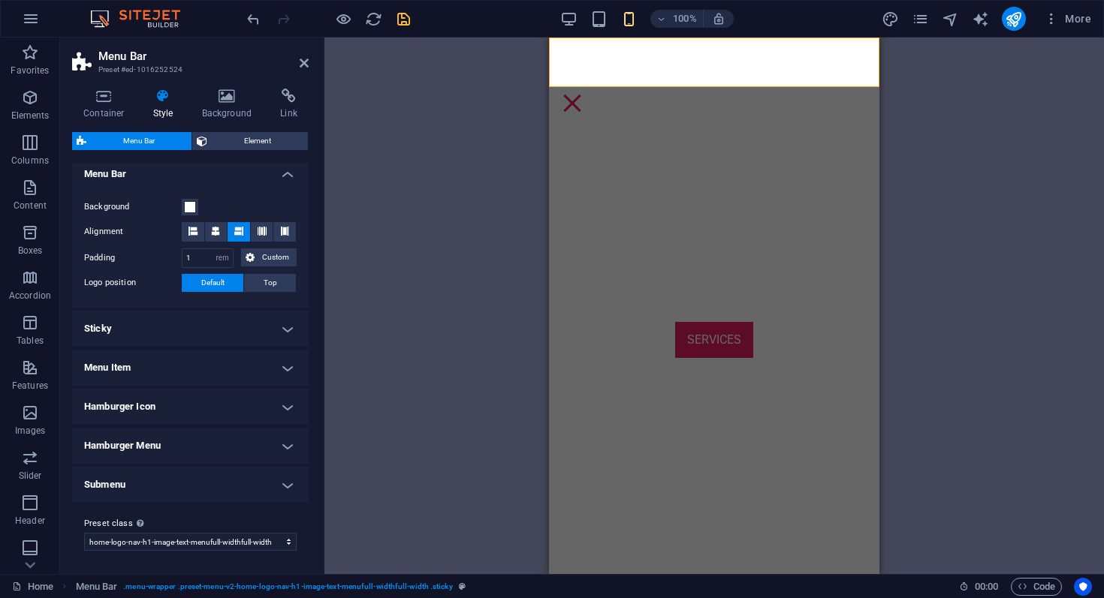
click at [221, 441] on h4 "Hamburger Menu" at bounding box center [190, 446] width 236 height 36
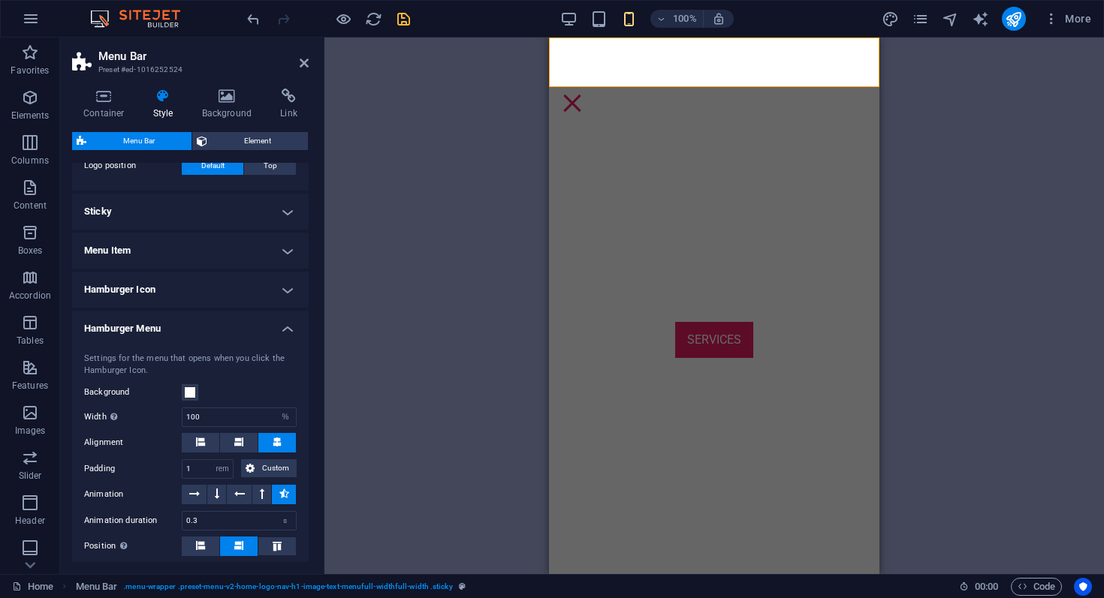
scroll to position [383, 0]
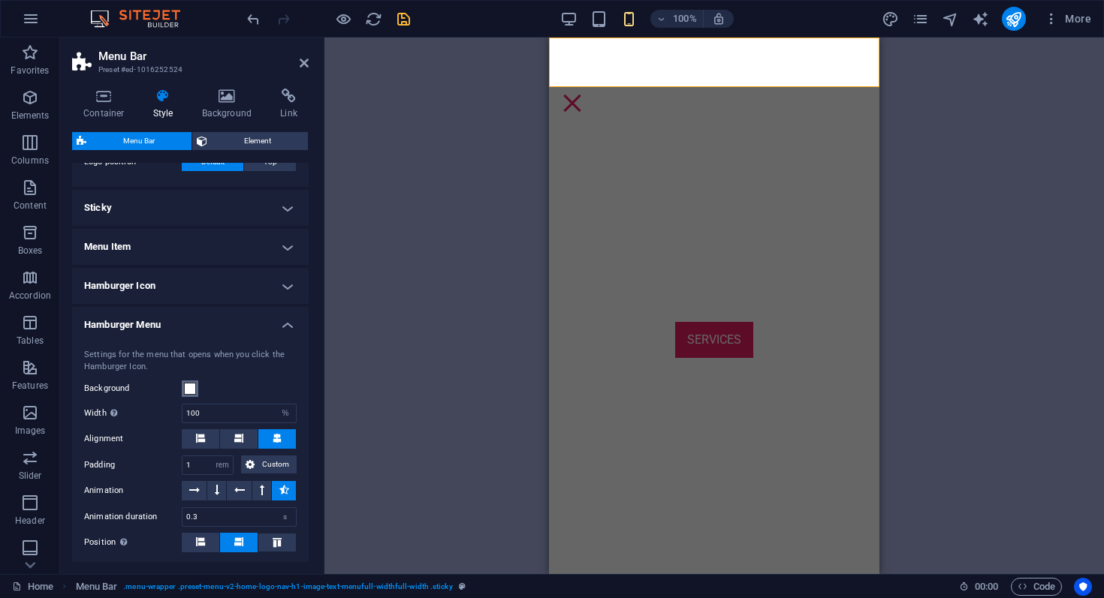
click at [191, 388] on span at bounding box center [190, 389] width 12 height 12
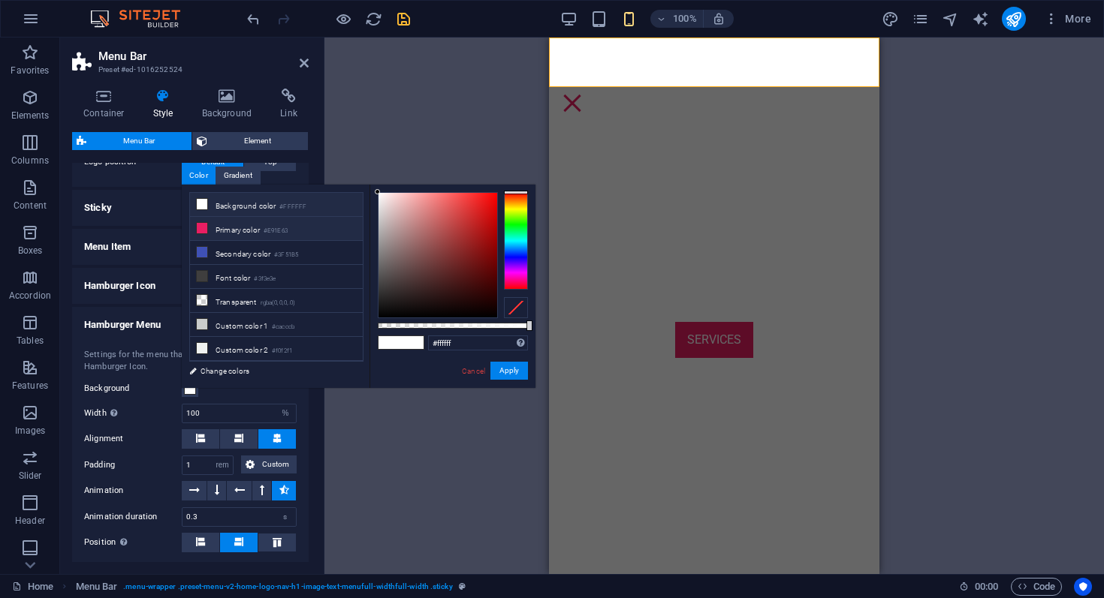
click at [270, 237] on li "Primary color #E91E63" at bounding box center [276, 229] width 173 height 24
type input "#e91e63"
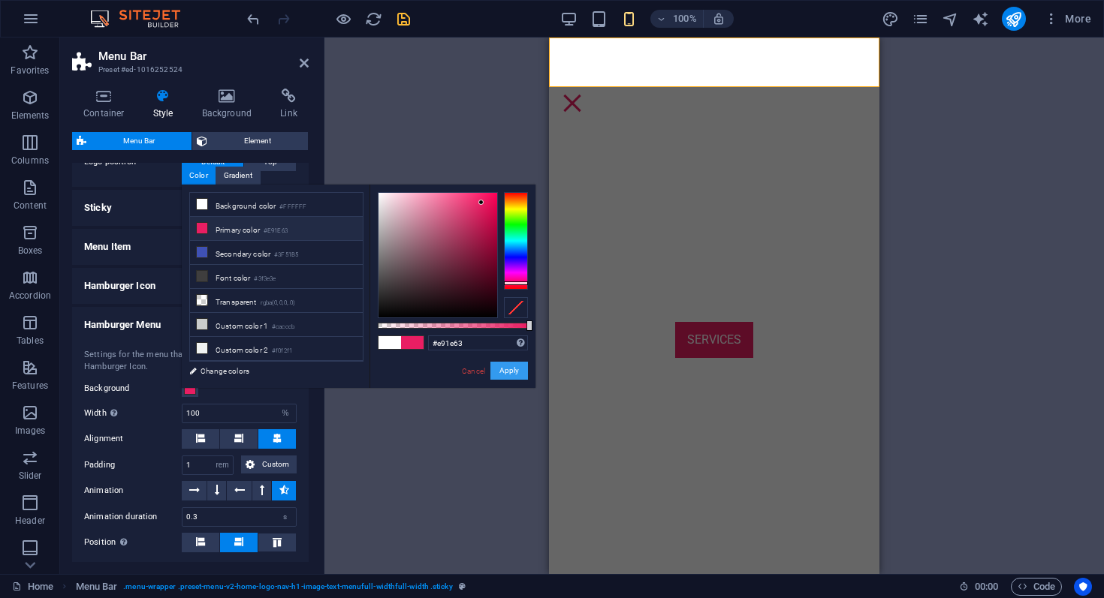
click at [501, 371] on button "Apply" at bounding box center [509, 371] width 38 height 18
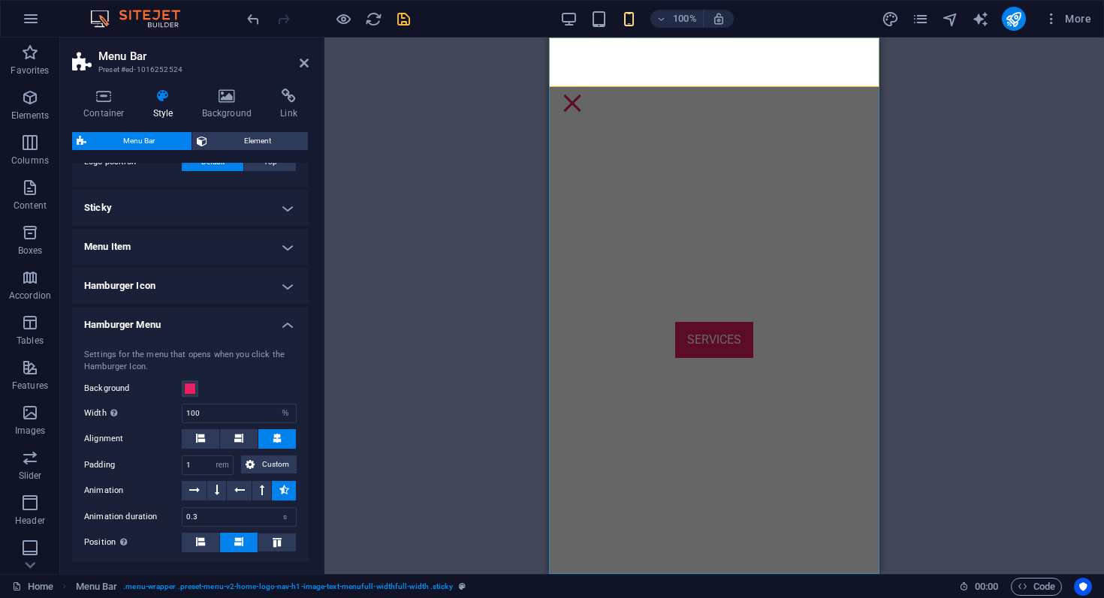
click at [598, 419] on nav "Home About Services Contact" at bounding box center [714, 306] width 330 height 537
click at [498, 383] on div "H2 Text on background Container Image with text Counter Container Container Tex…" at bounding box center [713, 306] width 779 height 537
click at [478, 381] on div "H2 Text on background Container Image with text Counter Container Container Tex…" at bounding box center [713, 306] width 779 height 537
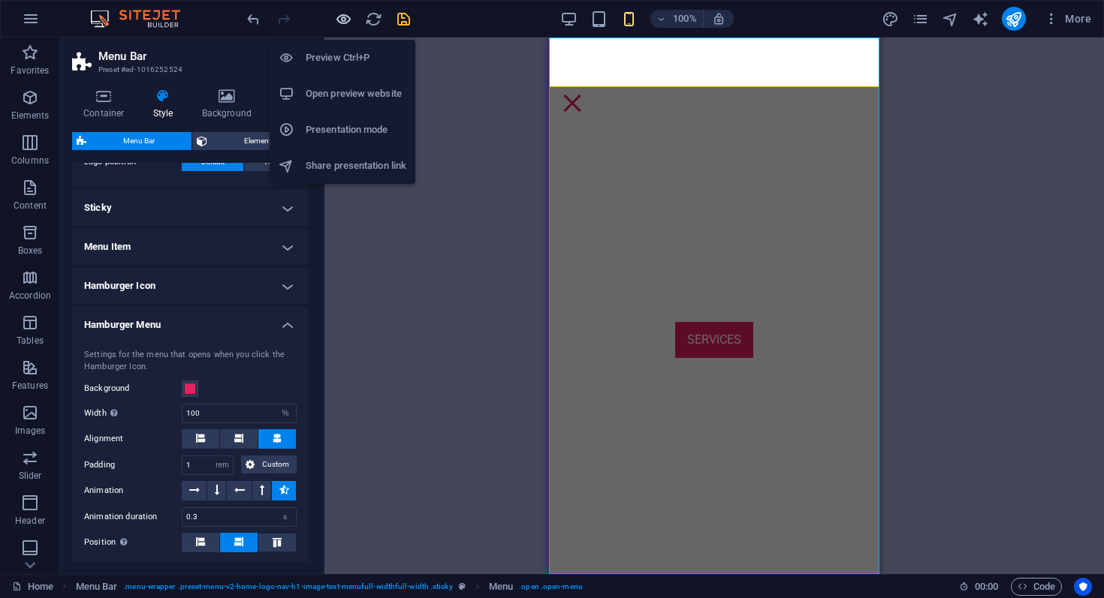
click at [341, 27] on icon "button" at bounding box center [343, 19] width 17 height 17
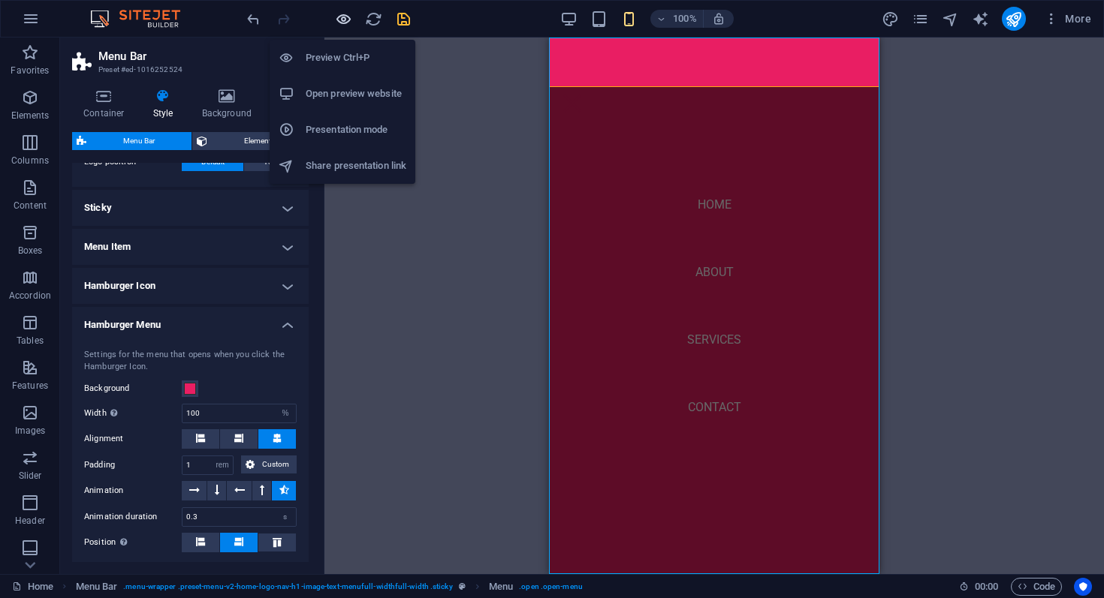
scroll to position [3728, 0]
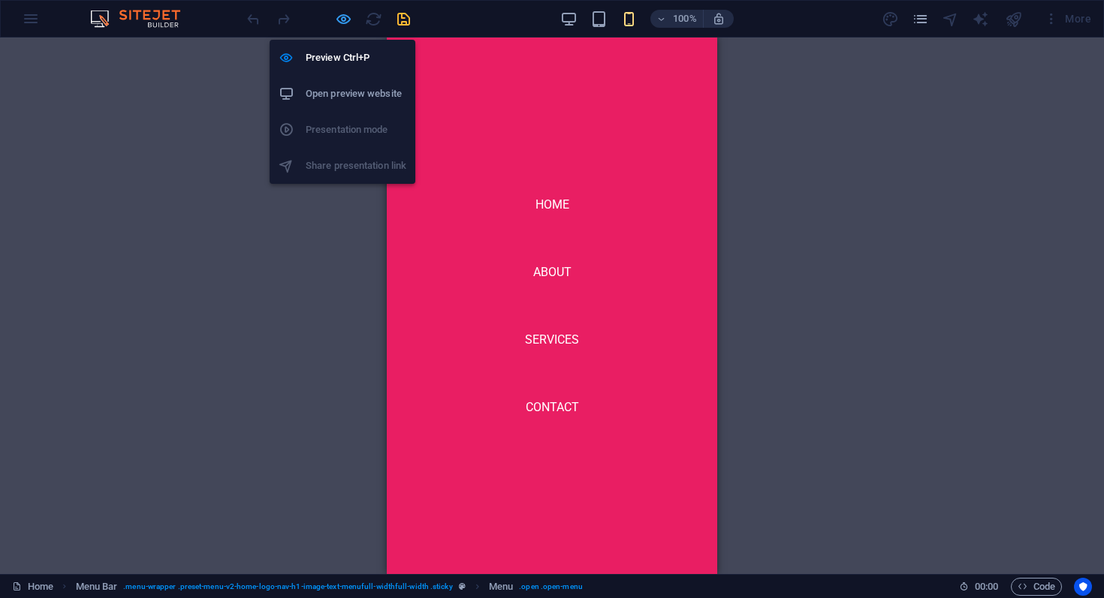
click at [346, 24] on icon "button" at bounding box center [343, 19] width 17 height 17
select select "rem"
select select "%"
select select "rem"
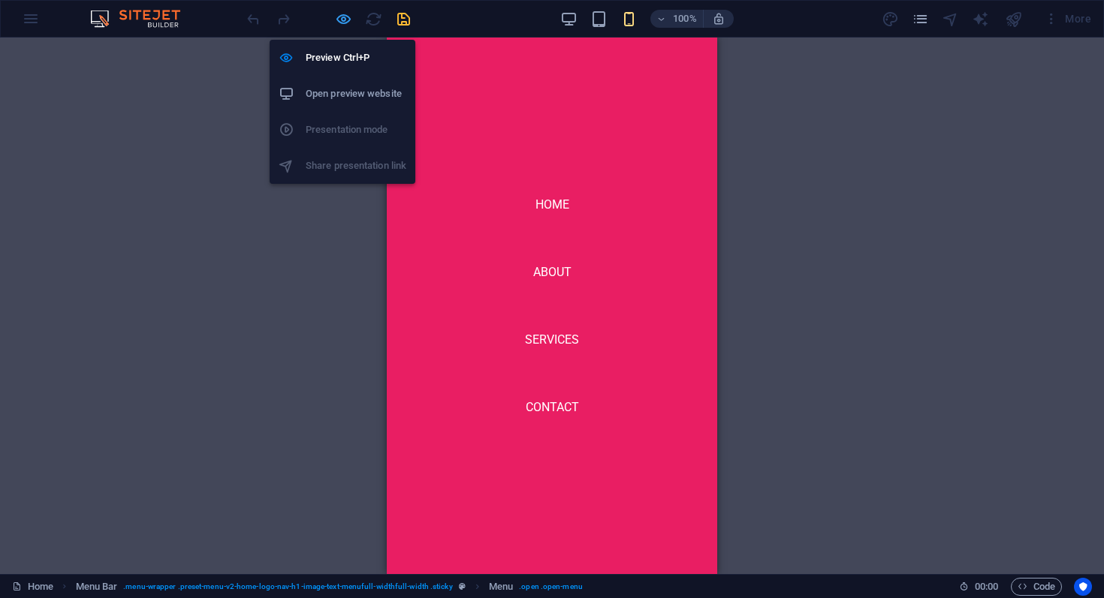
select select "preset-menu-v2-home-logo-nav-h1-image-text-menufull-widthfull-width"
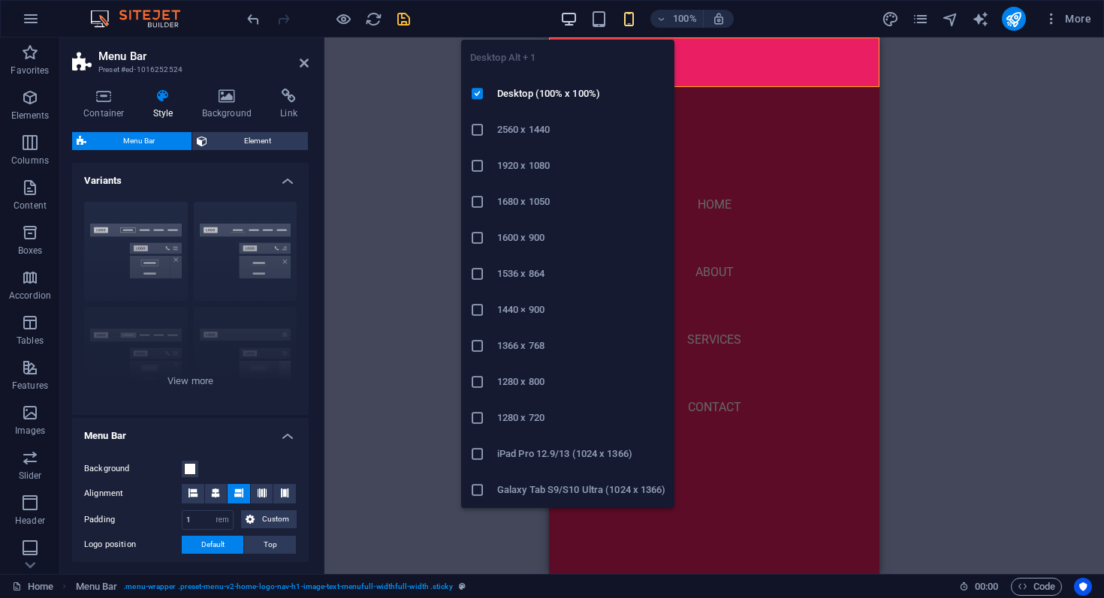
click at [566, 20] on icon "button" at bounding box center [568, 19] width 17 height 17
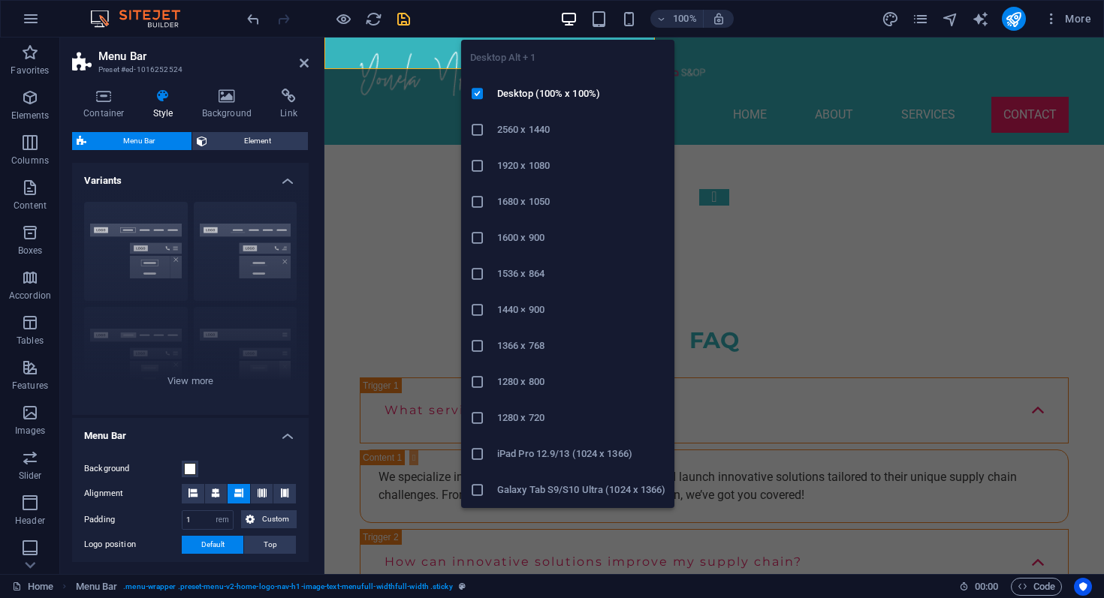
scroll to position [5073, 0]
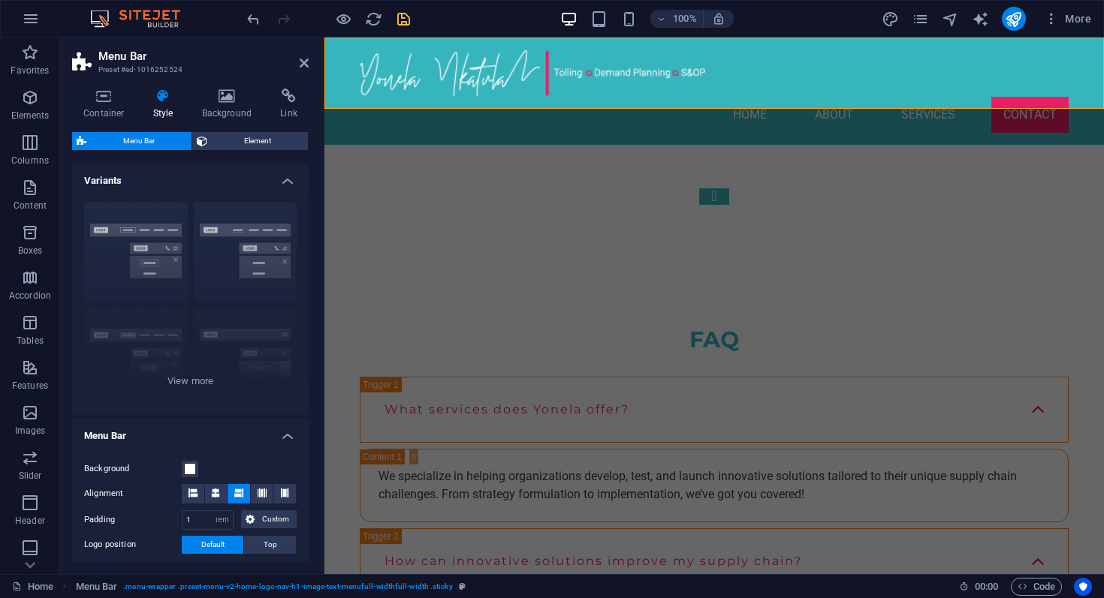
click at [617, 98] on div "Home About Services Contact" at bounding box center [713, 91] width 779 height 107
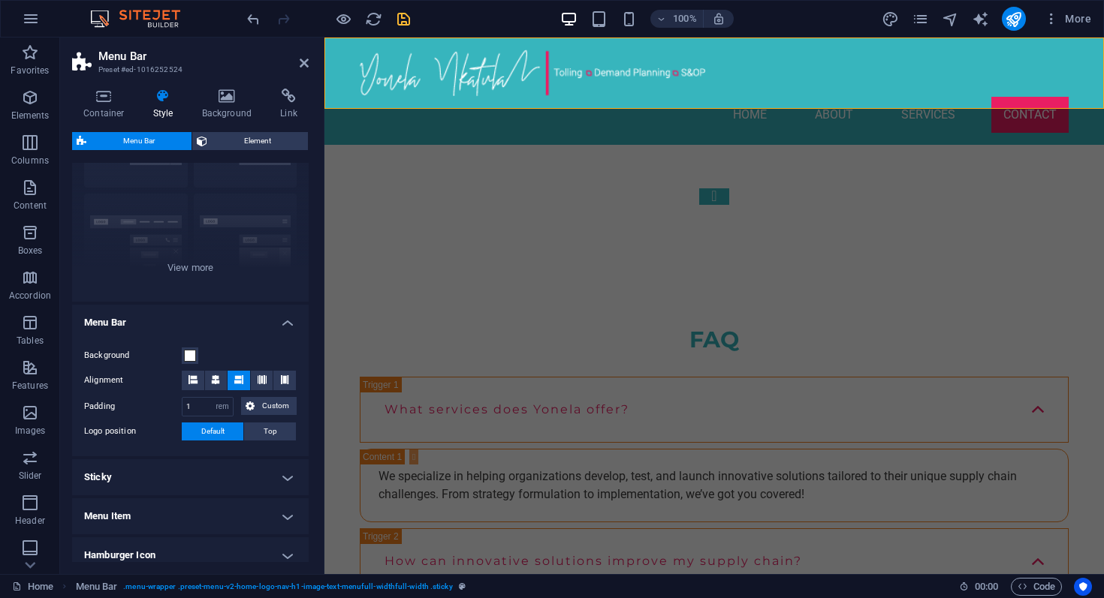
scroll to position [97, 0]
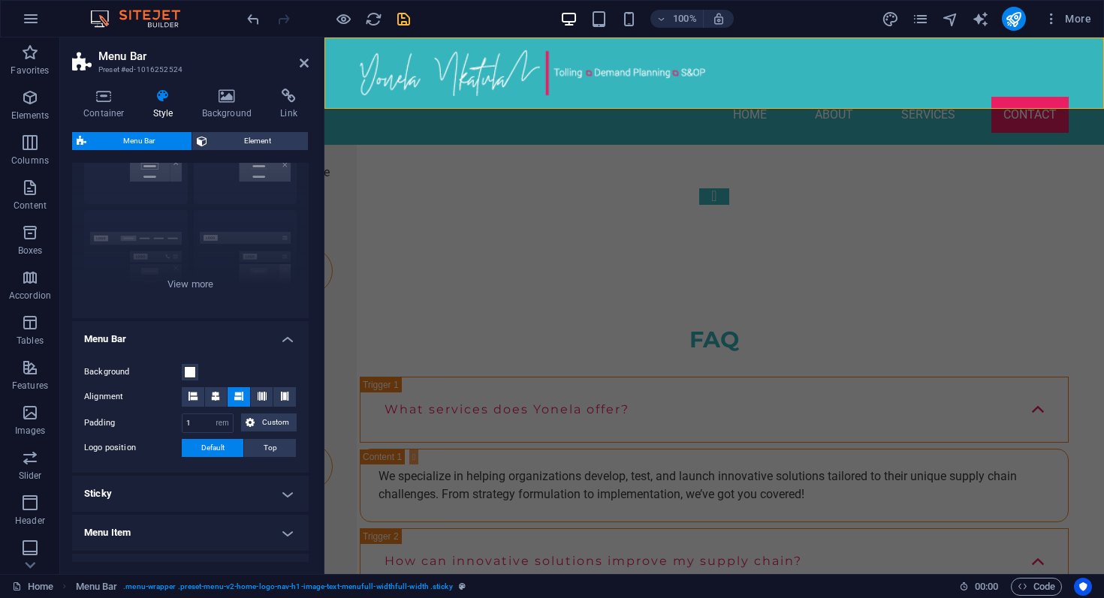
click at [226, 533] on h4 "Menu Item" at bounding box center [190, 533] width 236 height 36
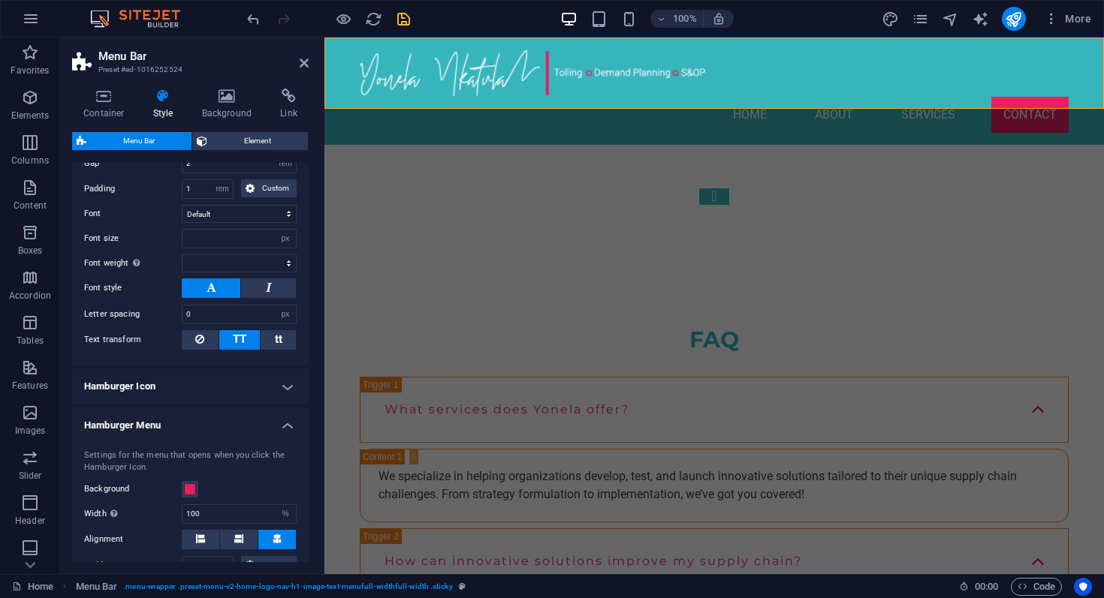
scroll to position [641, 0]
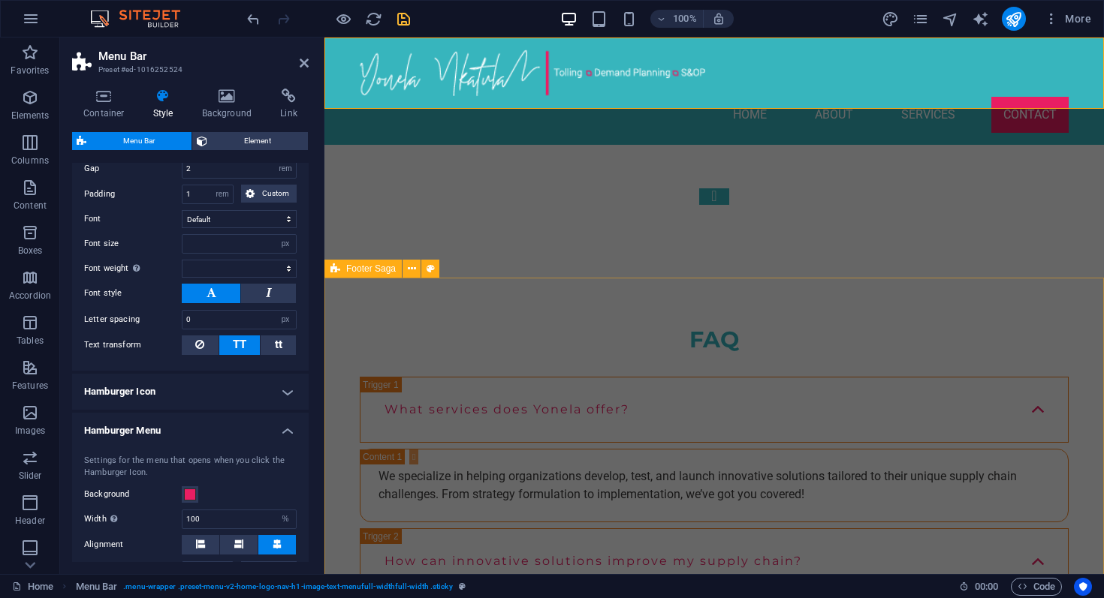
select select "footer"
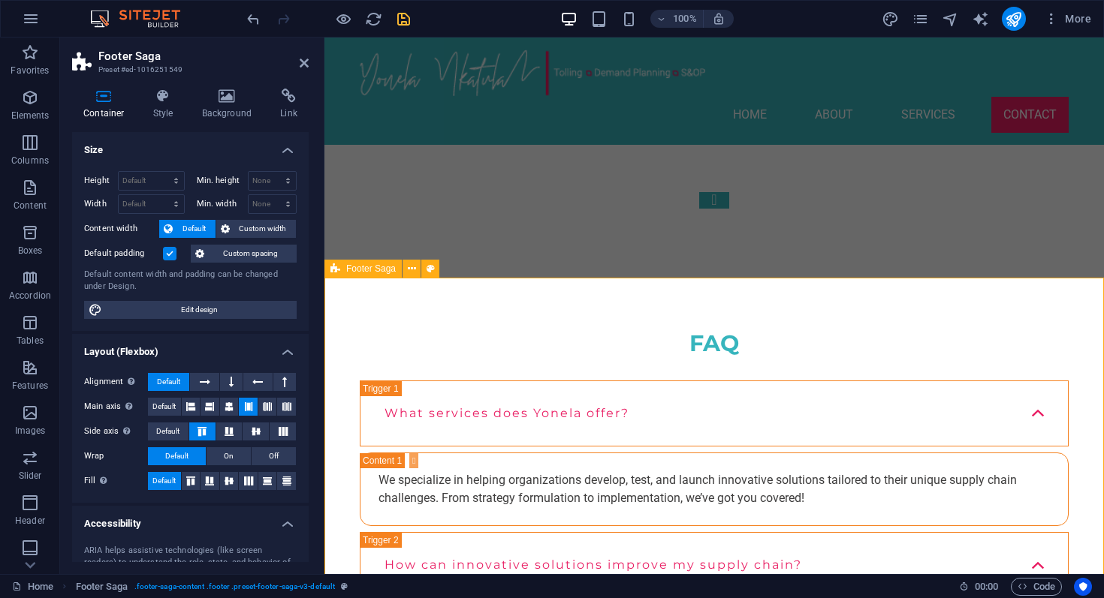
click at [241, 104] on h4 "Background" at bounding box center [230, 105] width 79 height 32
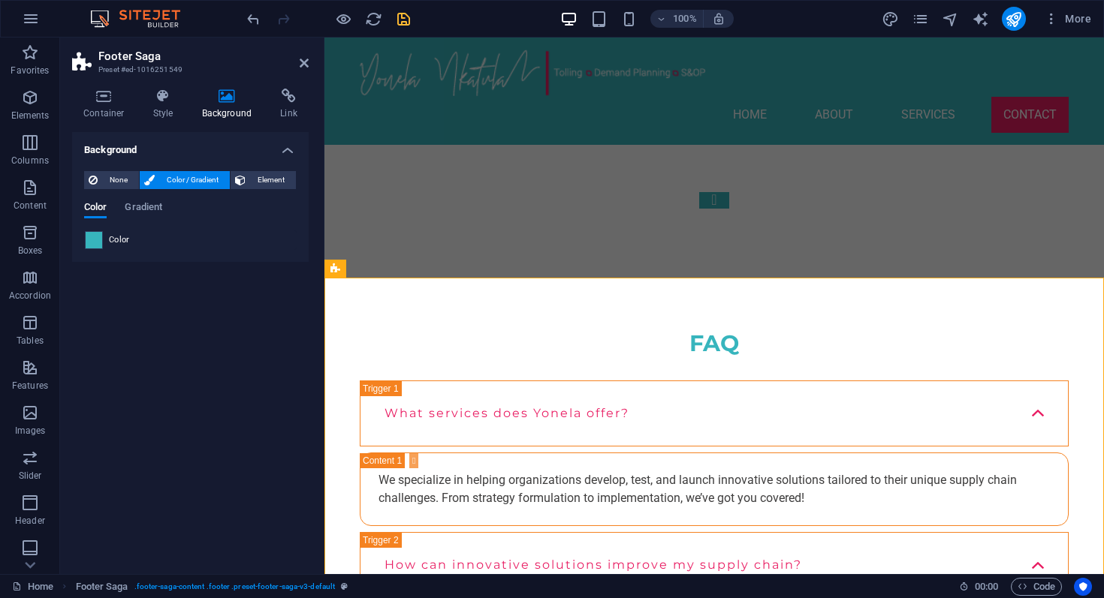
click at [94, 245] on span at bounding box center [94, 240] width 17 height 17
type input "#37b5bd"
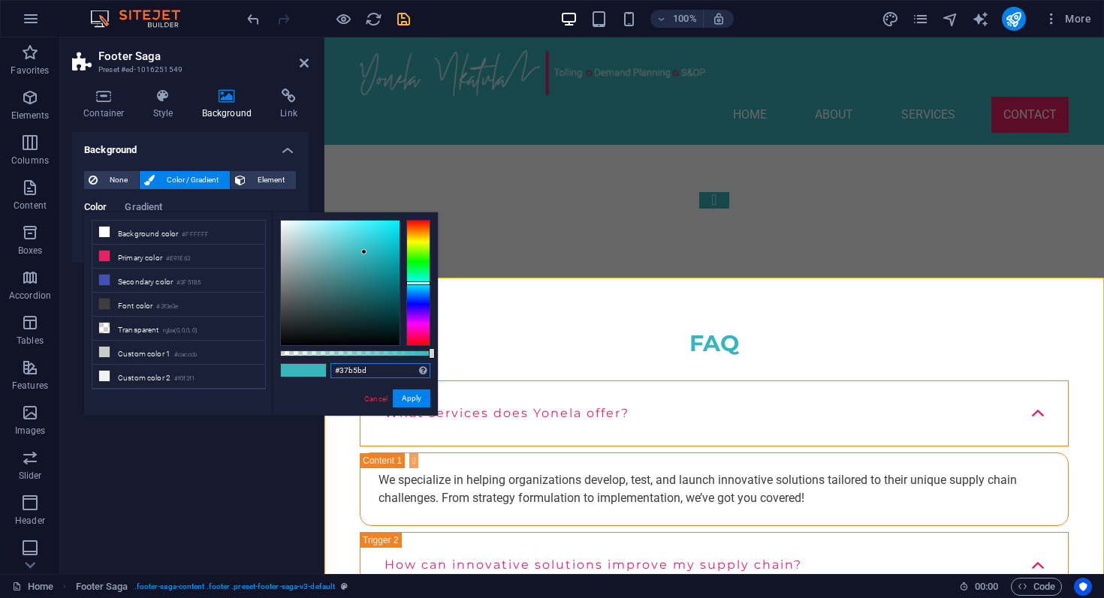
drag, startPoint x: 371, startPoint y: 369, endPoint x: 283, endPoint y: 357, distance: 88.7
click at [284, 357] on div "#37b5bd Supported formats #0852ed rgb(8, 82, 237) rgba(8, 82, 237, 90%) hsv(221…" at bounding box center [355, 422] width 166 height 421
click at [308, 68] on icon at bounding box center [304, 63] width 9 height 12
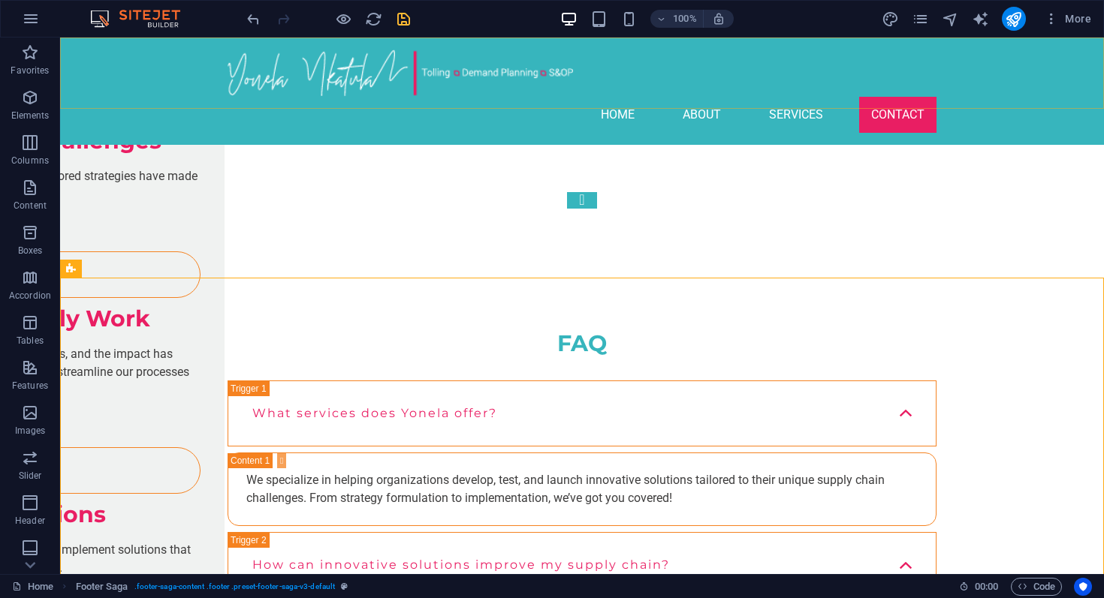
click at [465, 102] on div "Home About Services Contact" at bounding box center [581, 91] width 1043 height 107
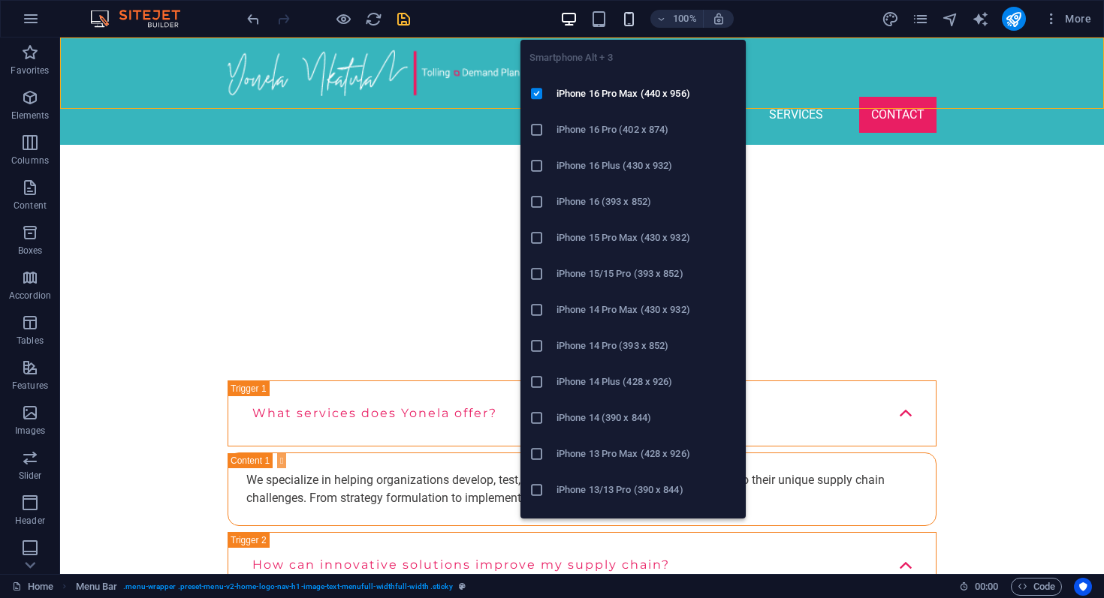
click at [631, 23] on icon "button" at bounding box center [628, 19] width 17 height 17
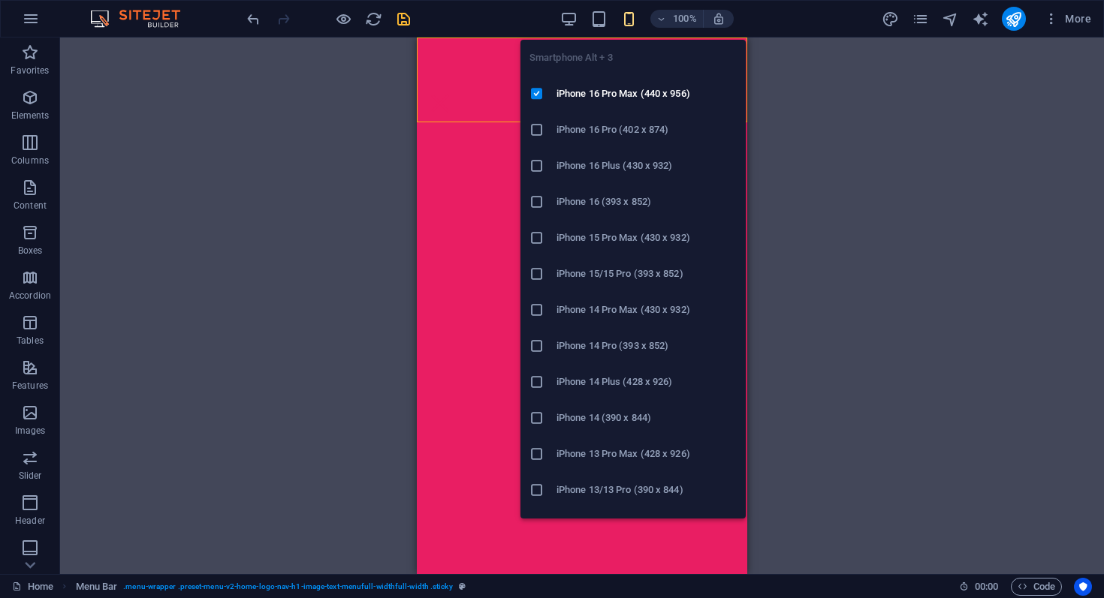
scroll to position [5052, 0]
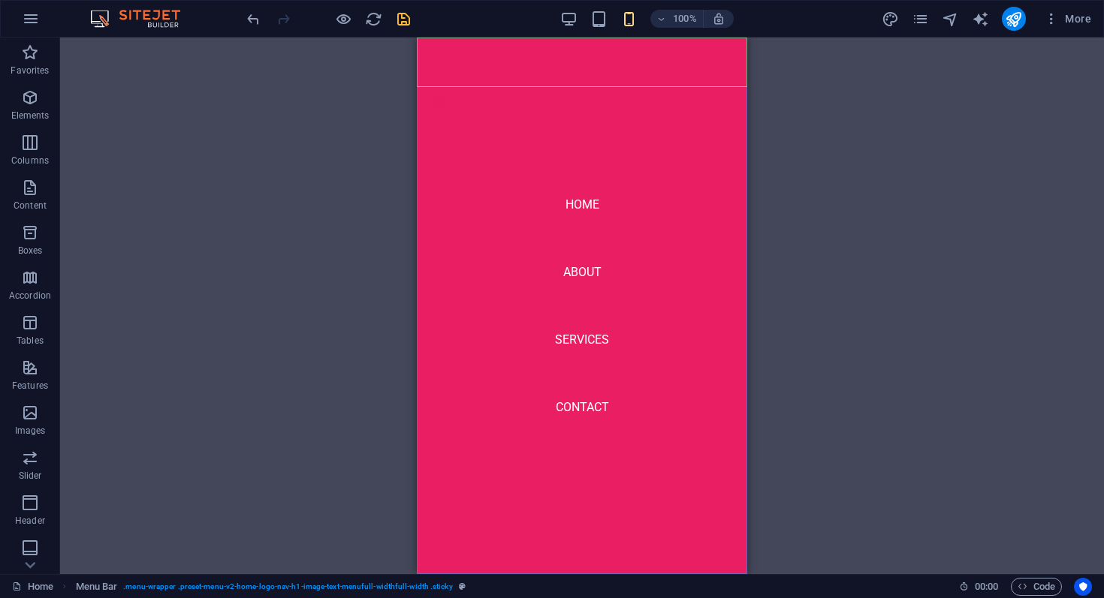
click at [469, 222] on nav "Home About Services Contact" at bounding box center [582, 306] width 330 height 537
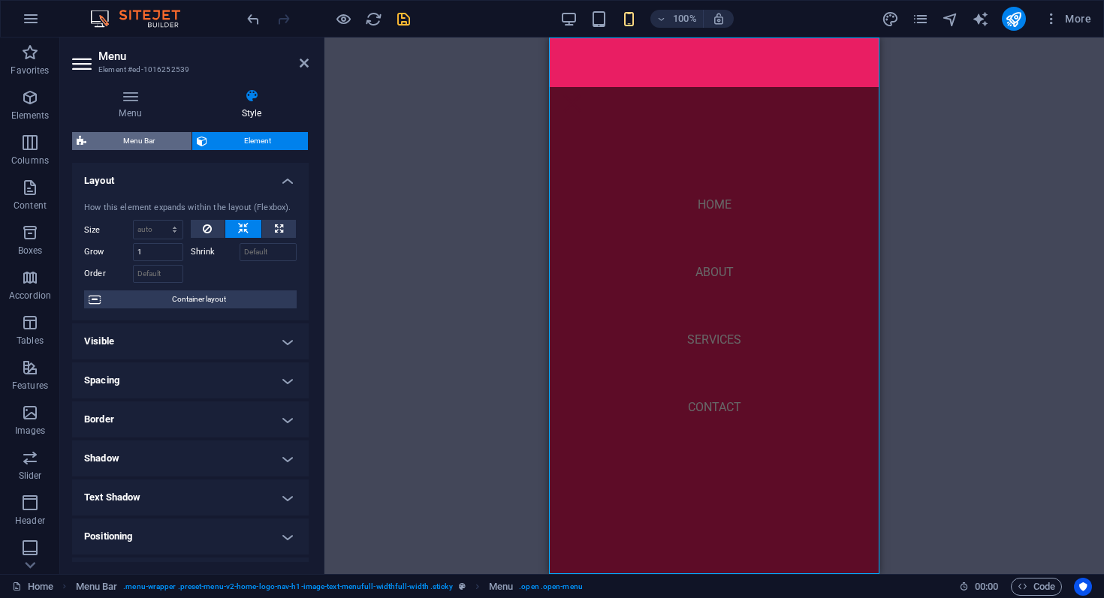
click at [150, 148] on span "Menu Bar" at bounding box center [139, 141] width 96 height 18
select select "rem"
select select "hover_box_bottom"
select select "px"
select select "rem"
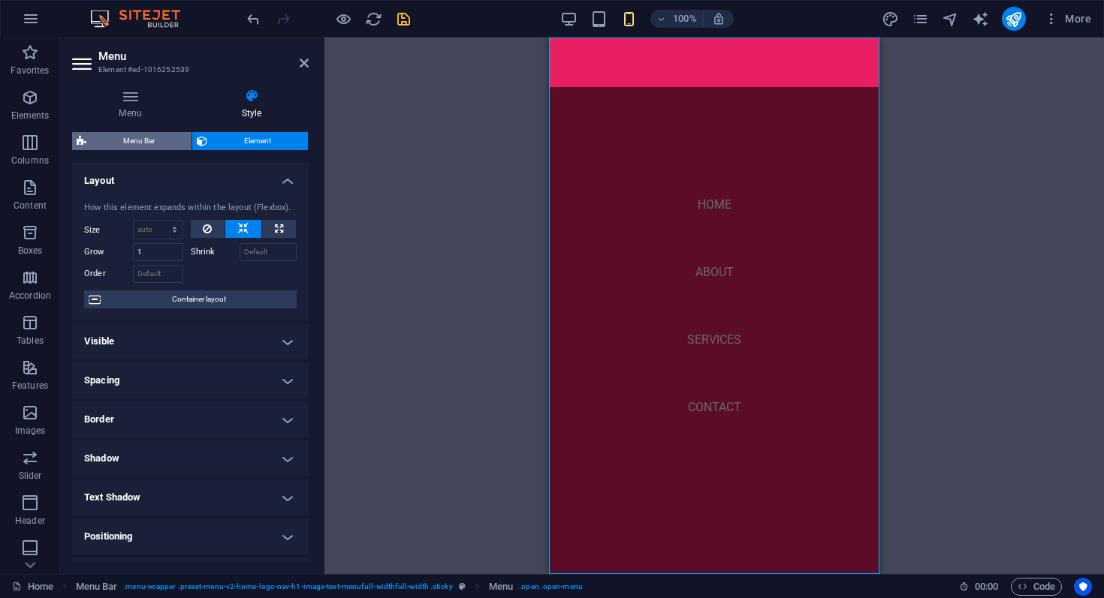
select select "rem"
select select "px"
select select
select select "px"
select select "%"
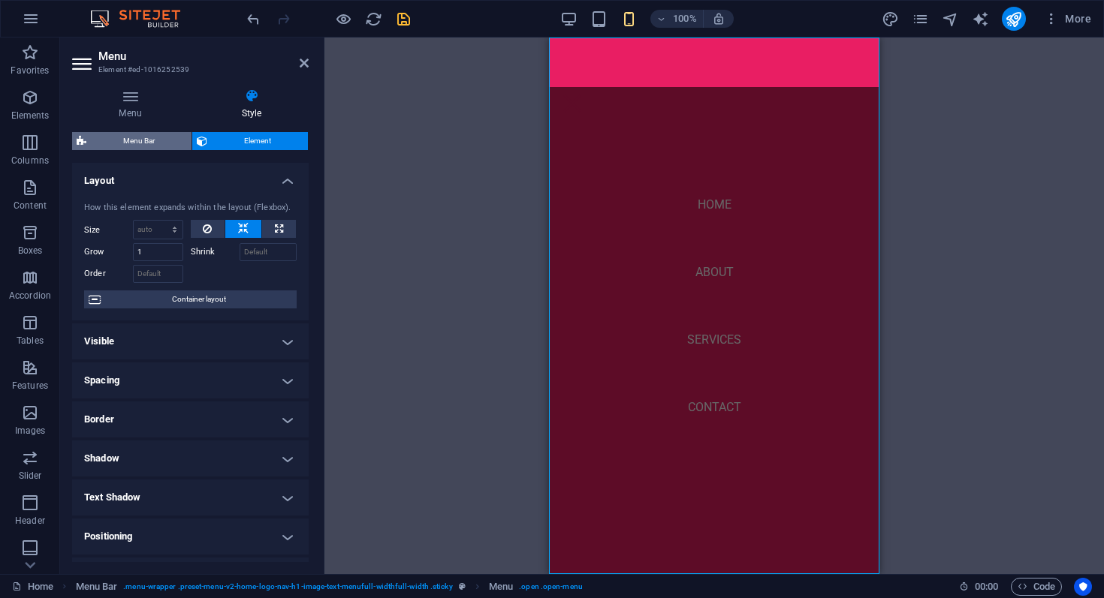
select select "rem"
select select "preset-menu-v2-home-logo-nav-h1-image-text-menufull-widthfull-width"
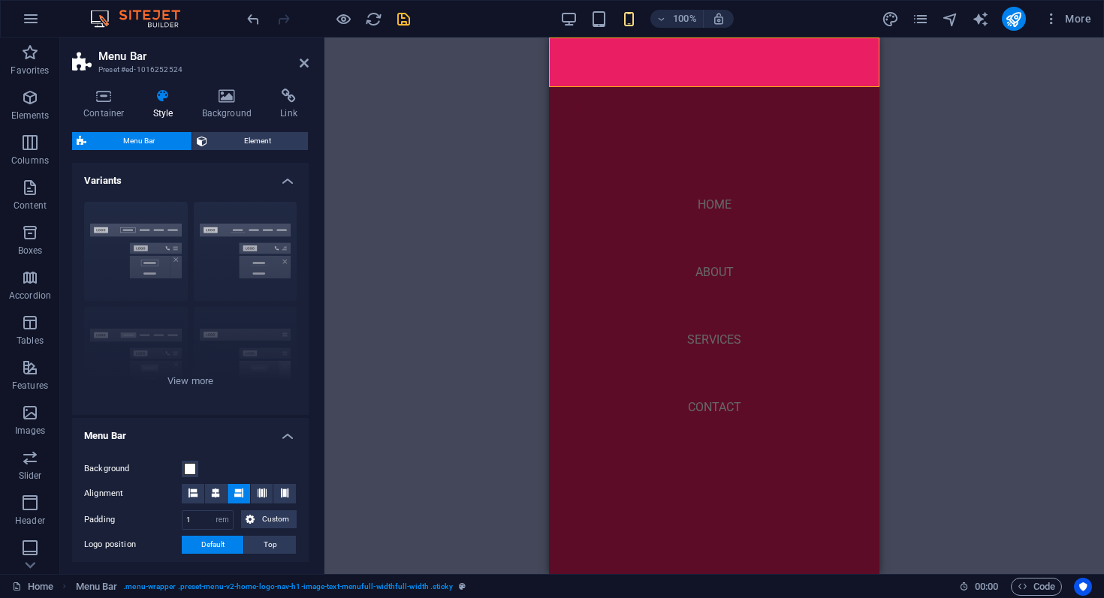
select select
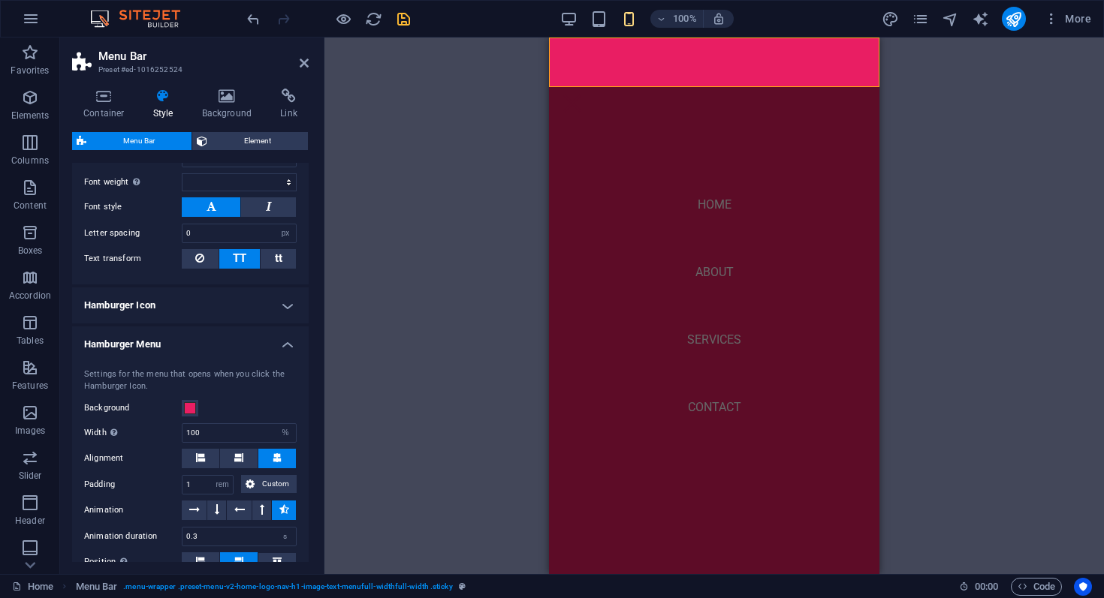
scroll to position [758, 0]
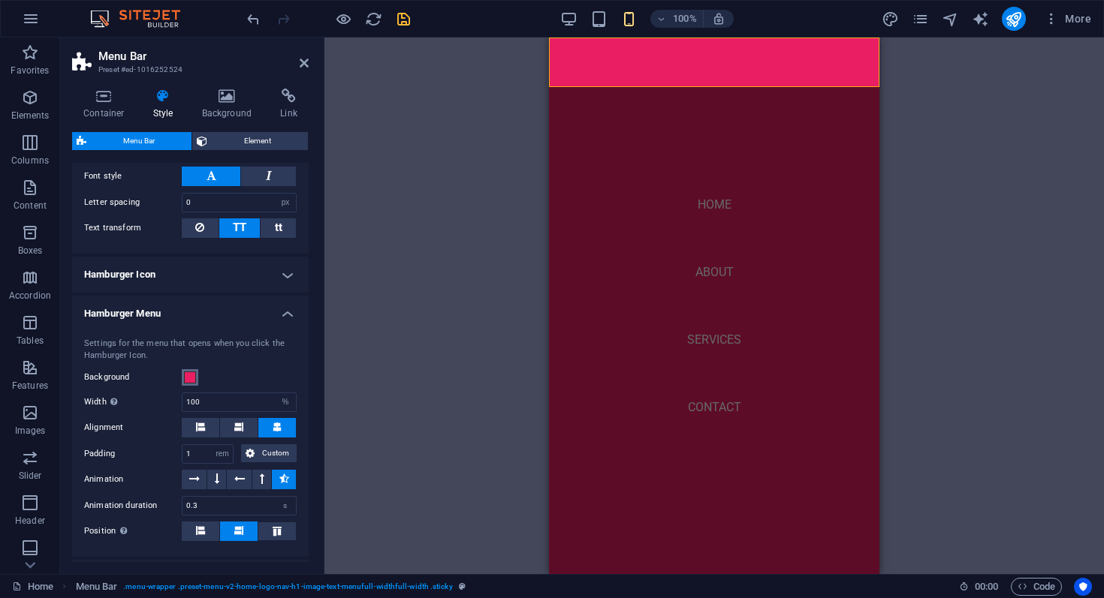
click at [191, 381] on span at bounding box center [190, 378] width 12 height 12
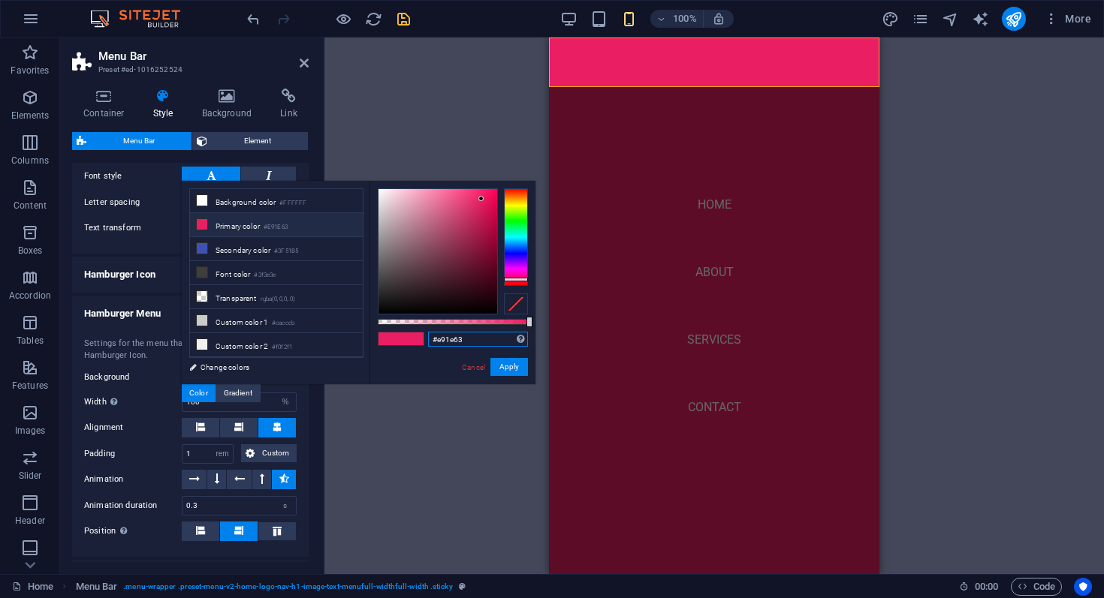
drag, startPoint x: 470, startPoint y: 340, endPoint x: 388, endPoint y: 337, distance: 81.9
click at [390, 337] on div "#e91e63 Supported formats #0852ed rgb(8, 82, 237) rgba(8, 82, 237, 90%) hsv(221…" at bounding box center [452, 391] width 166 height 421
paste input "37b5bd"
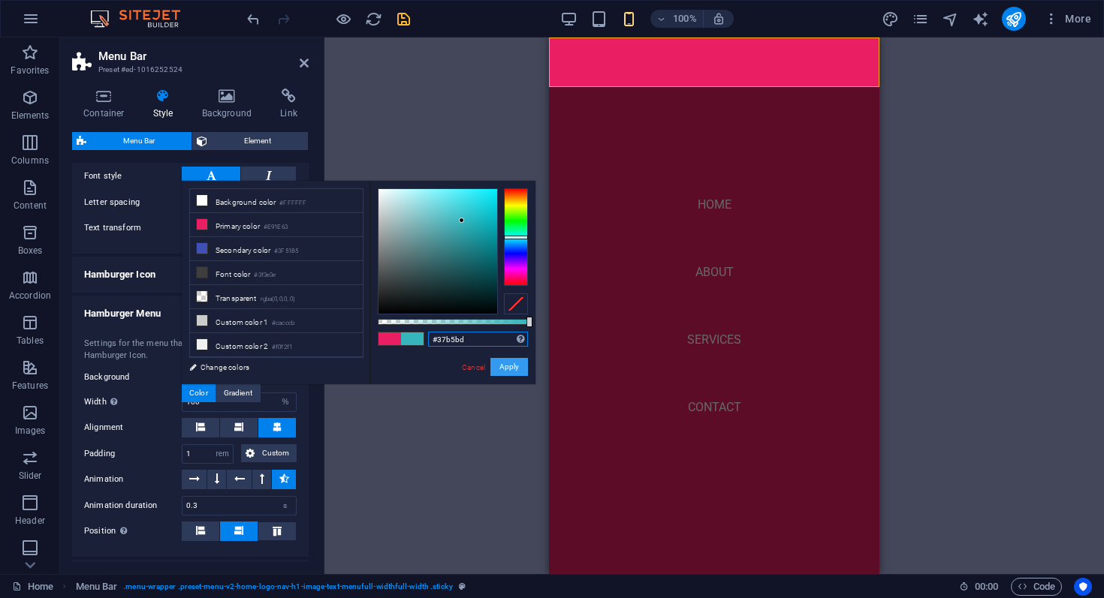
type input "#37b5bd"
click at [507, 368] on button "Apply" at bounding box center [509, 367] width 38 height 18
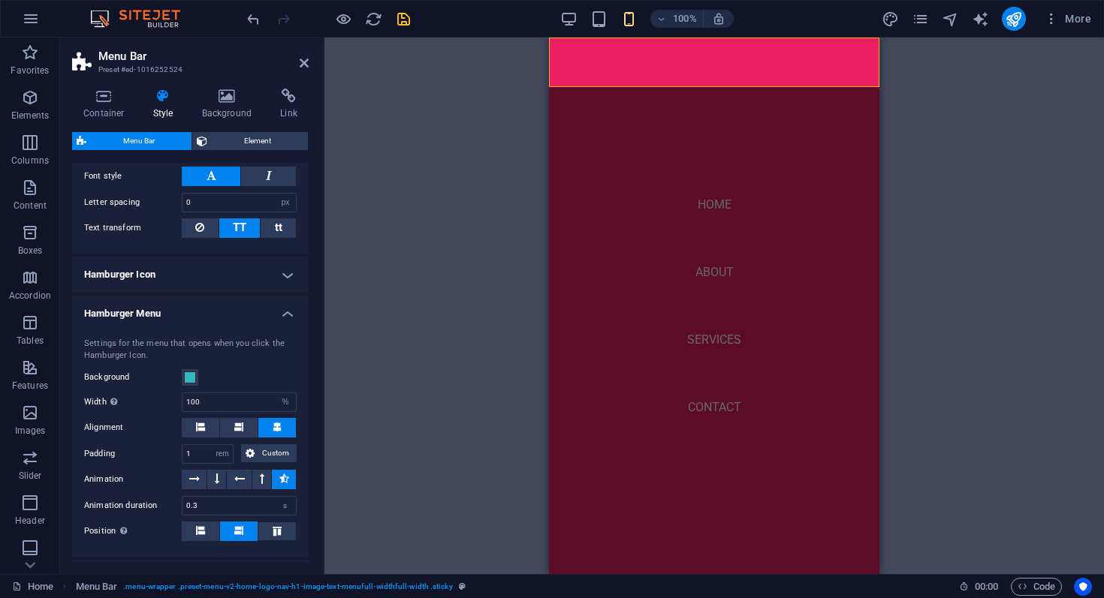
click at [507, 368] on div "H2 Text on background Container Image with text Counter Container Container Tex…" at bounding box center [713, 306] width 779 height 537
select select
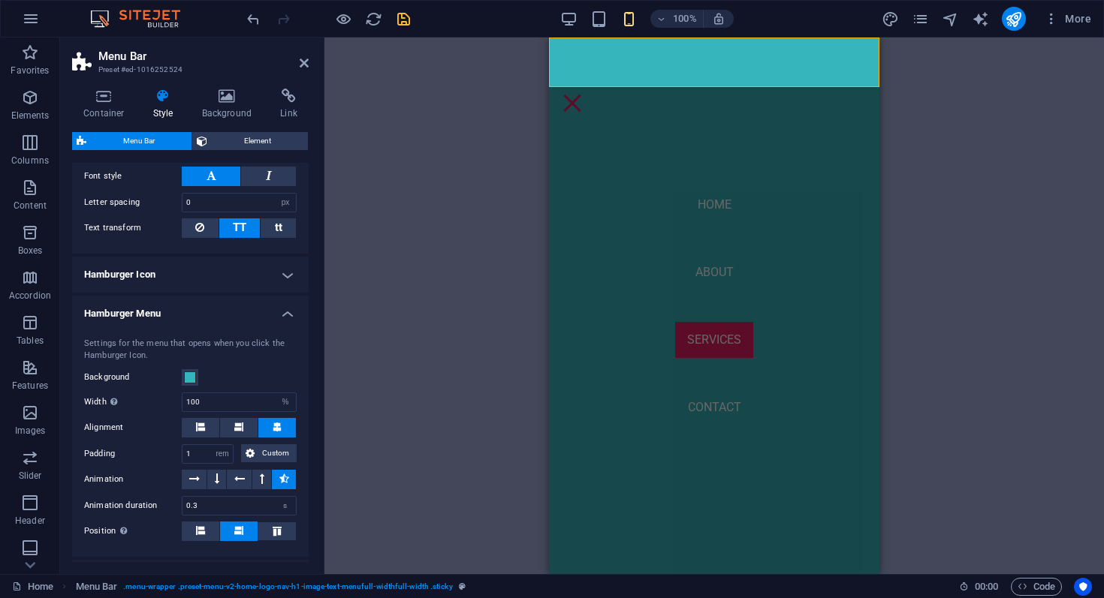
click at [402, 176] on div "H2 Text on background Container Image with text Counter Container Container Tex…" at bounding box center [713, 306] width 779 height 537
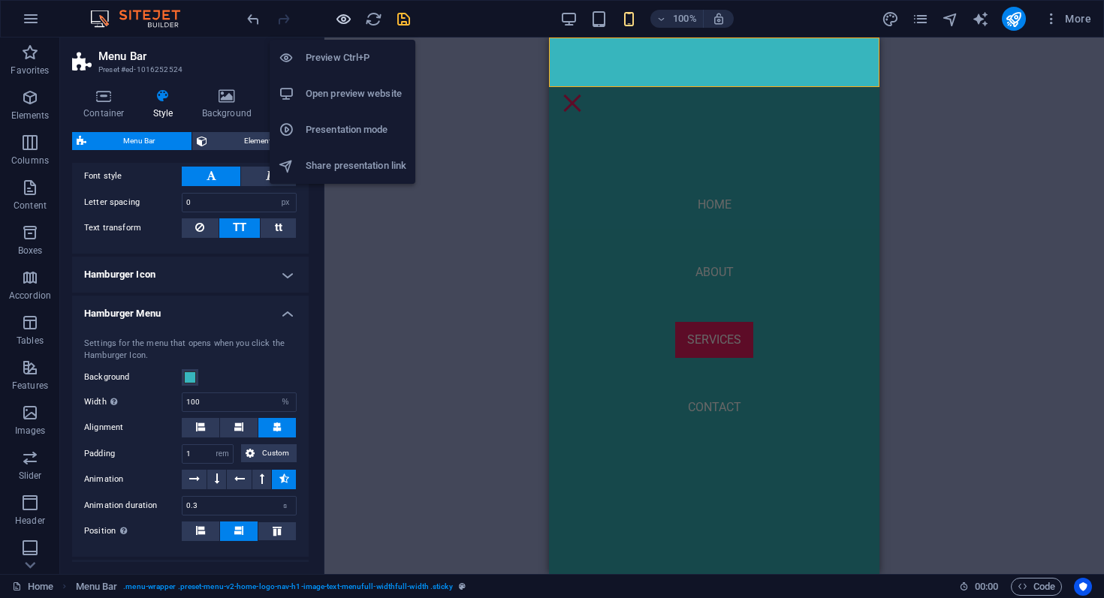
click at [344, 20] on icon "button" at bounding box center [343, 19] width 17 height 17
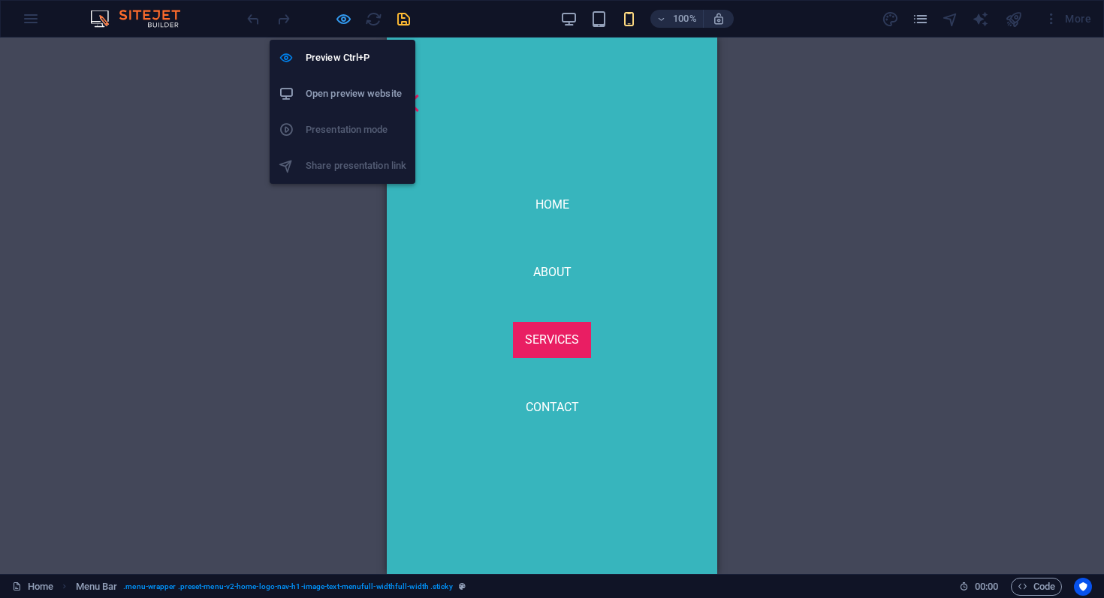
click at [345, 20] on icon "button" at bounding box center [343, 19] width 17 height 17
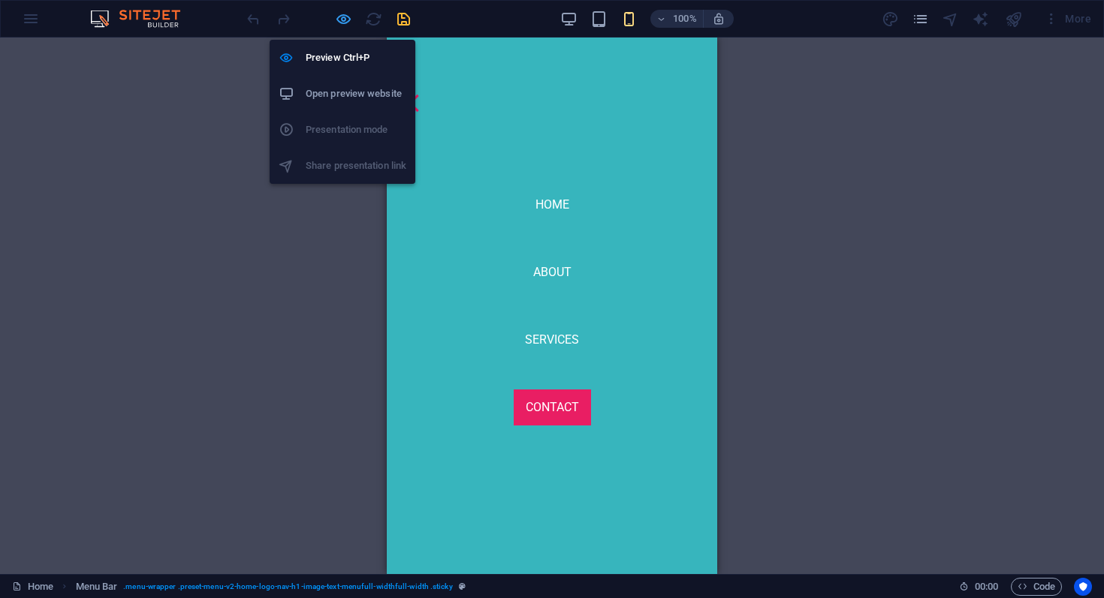
scroll to position [5052, 0]
select select "rem"
select select "hover_box_bottom"
select select "px"
select select "rem"
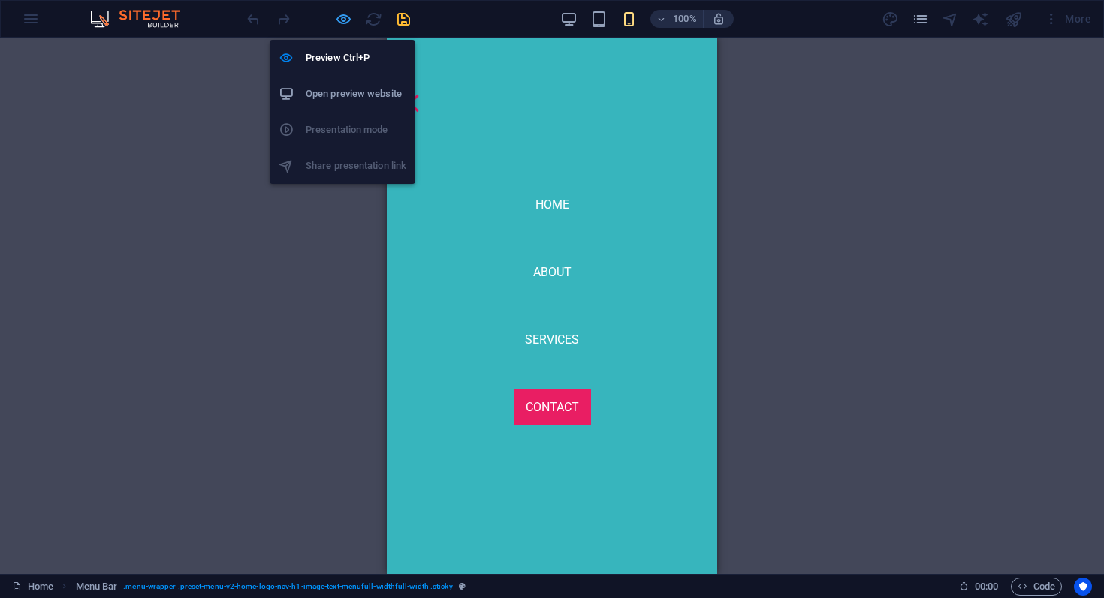
select select "rem"
select select "px"
select select
select select "px"
select select "%"
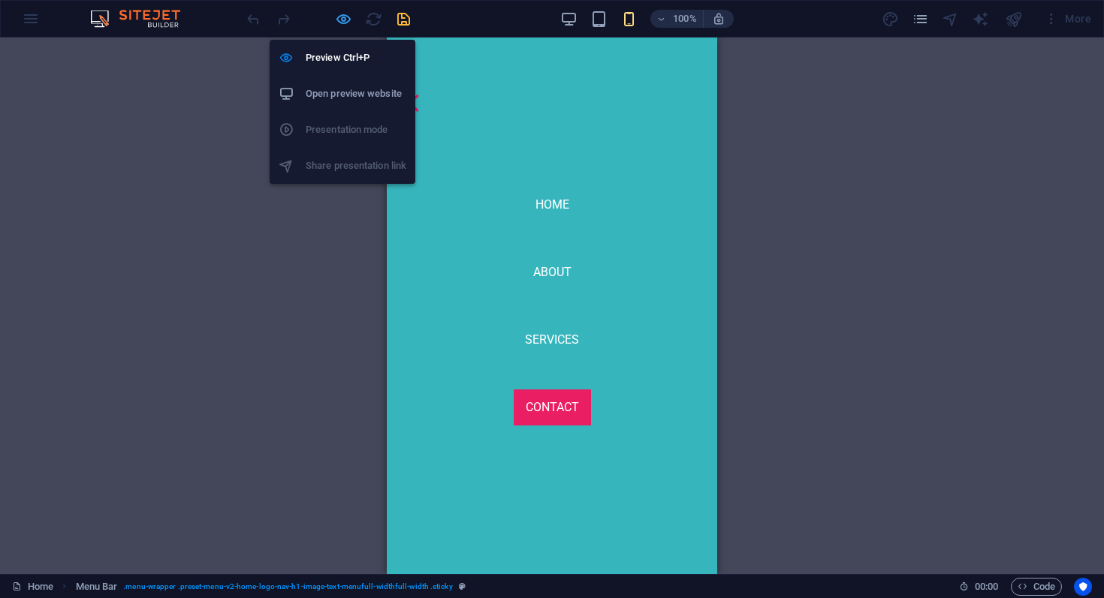
select select "rem"
select select "preset-menu-v2-home-logo-nav-h1-image-text-menufull-widthfull-width"
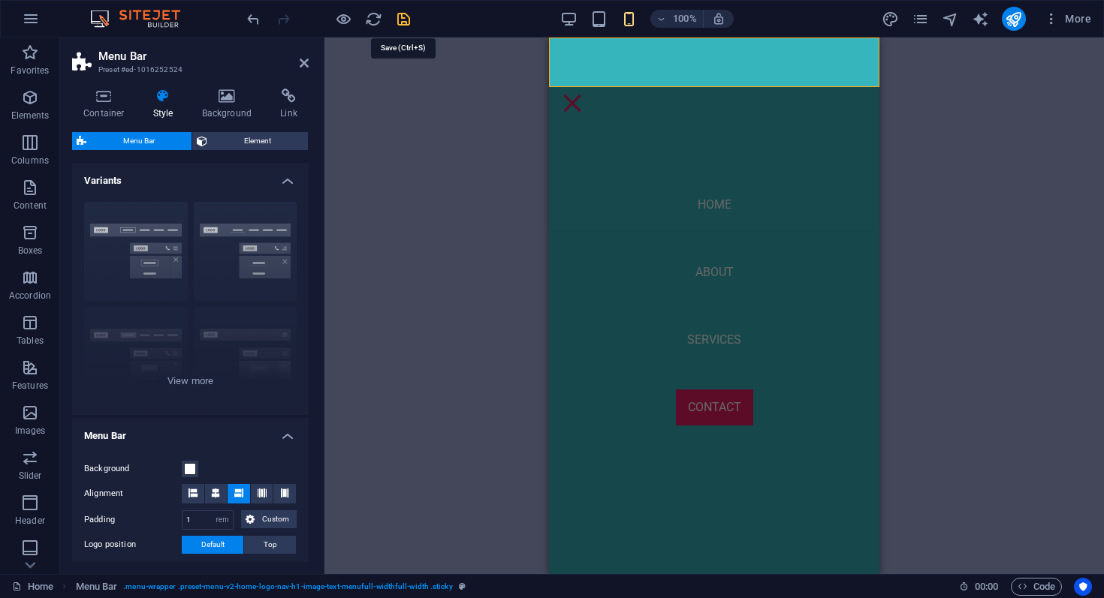
click at [404, 23] on icon "save" at bounding box center [403, 19] width 17 height 17
select select "rem"
select select "hover_box_bottom"
select select "px"
select select "rem"
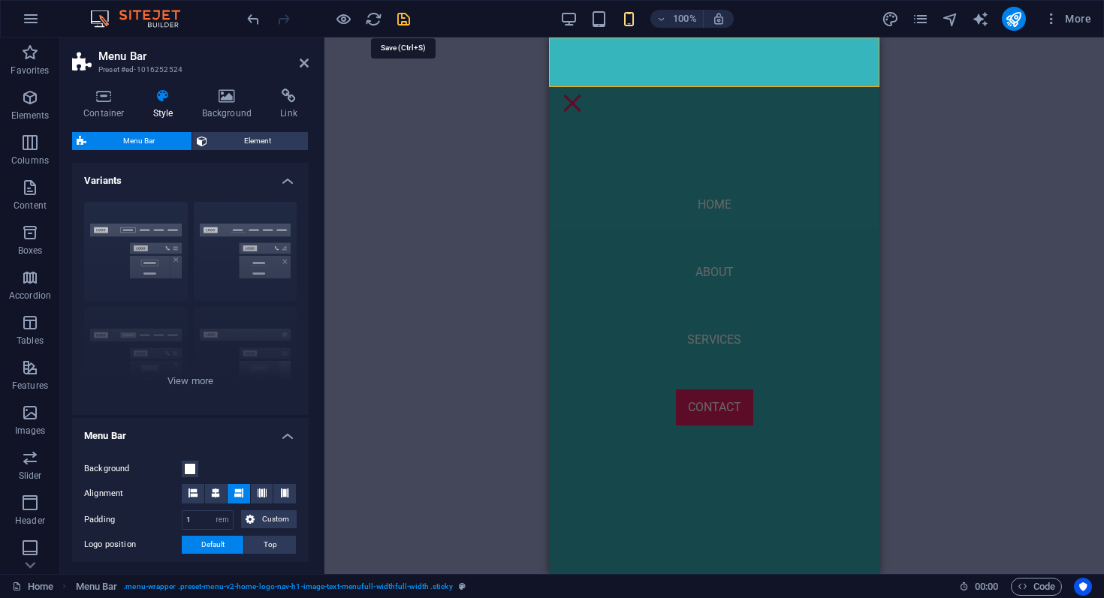
select select "rem"
select select "px"
select select
select select "px"
select select "%"
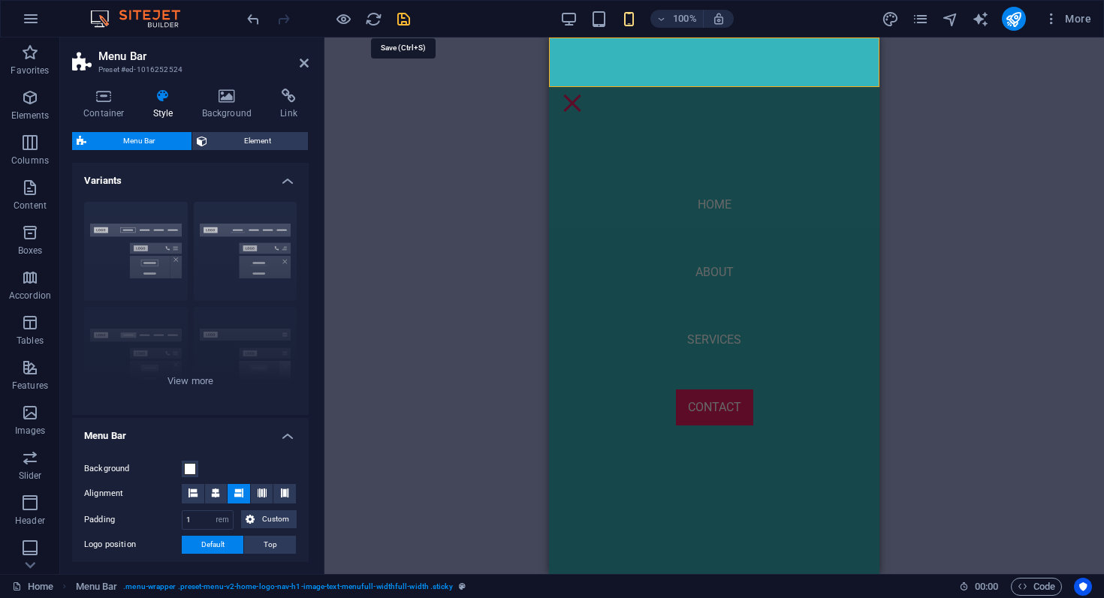
select select "rem"
select select "preset-menu-v2-home-logo-nav-h1-image-text-menufull-widthfull-width"
checkbox input "false"
select select
click at [444, 113] on div "H2 Text on background Container Image with text Counter Container Container Tex…" at bounding box center [713, 306] width 779 height 537
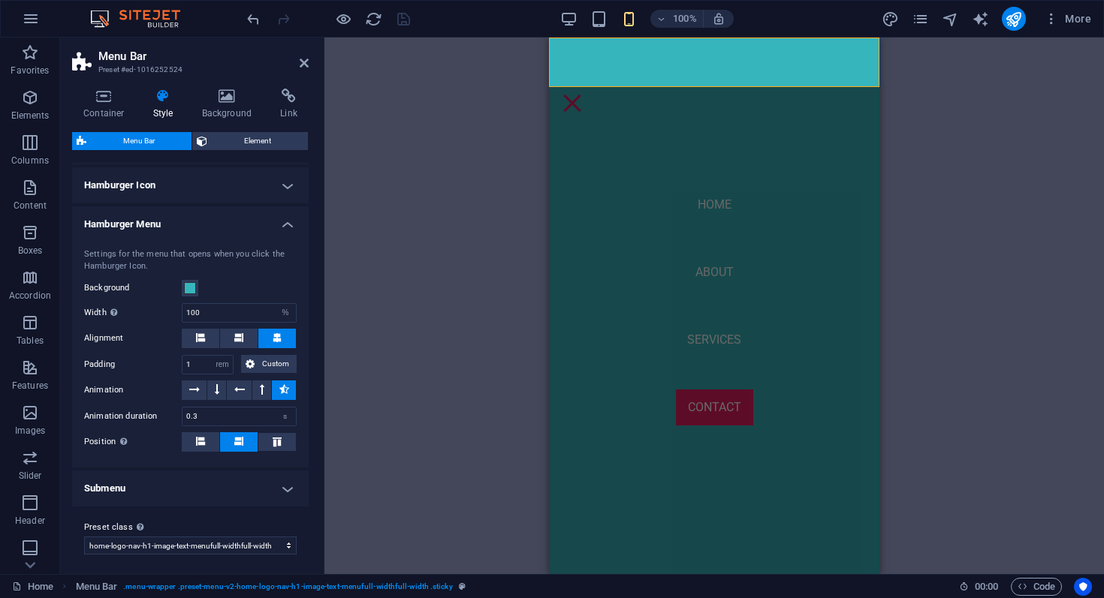
scroll to position [849, 0]
click at [240, 484] on h4 "Submenu" at bounding box center [190, 487] width 236 height 36
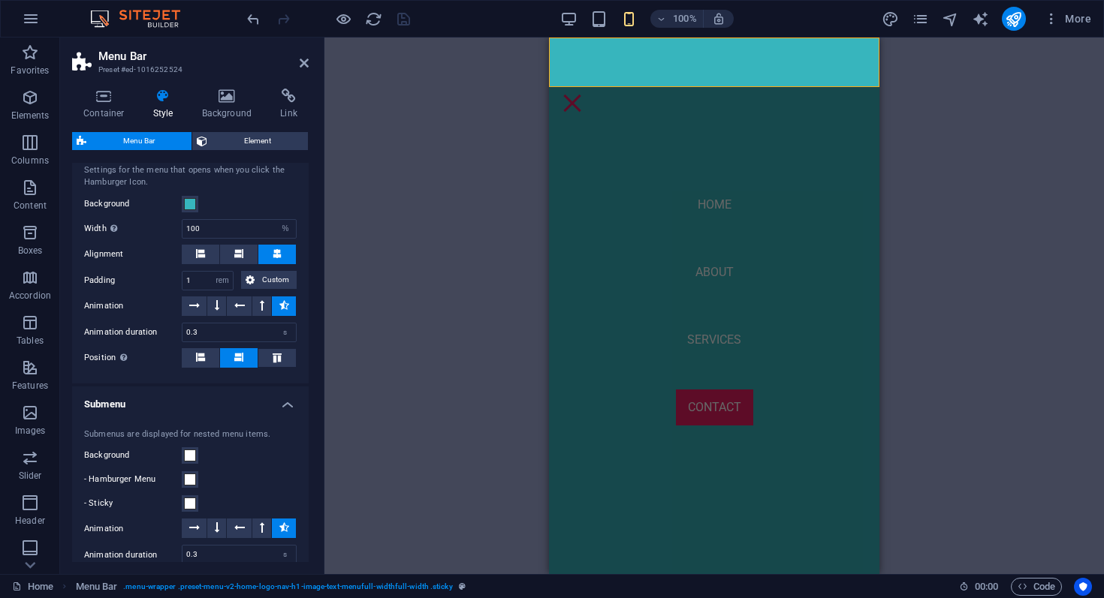
scroll to position [928, 0]
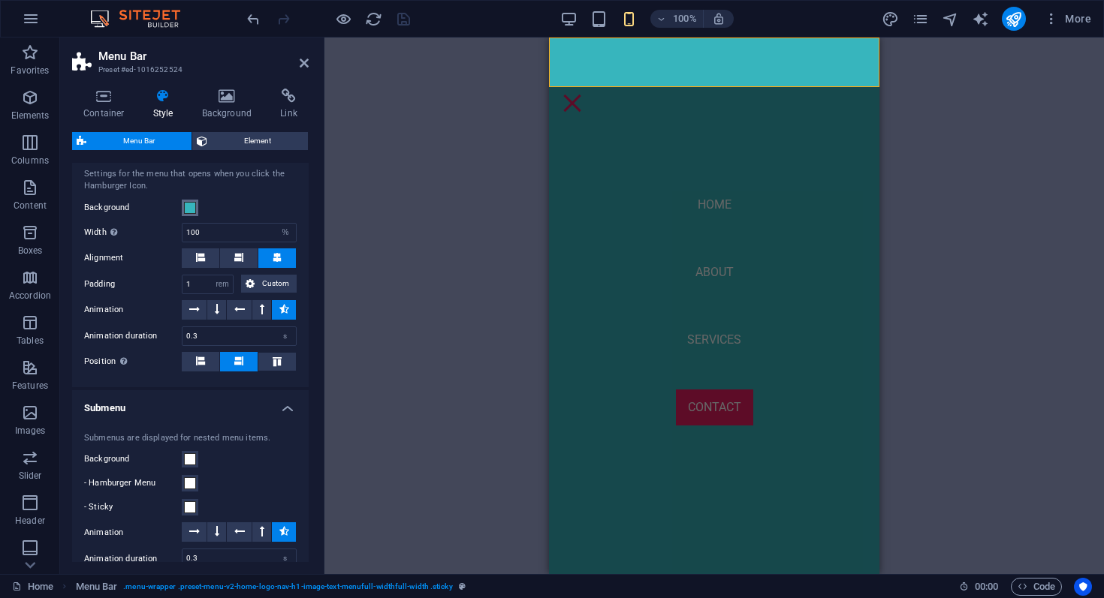
click at [191, 206] on span at bounding box center [190, 208] width 12 height 12
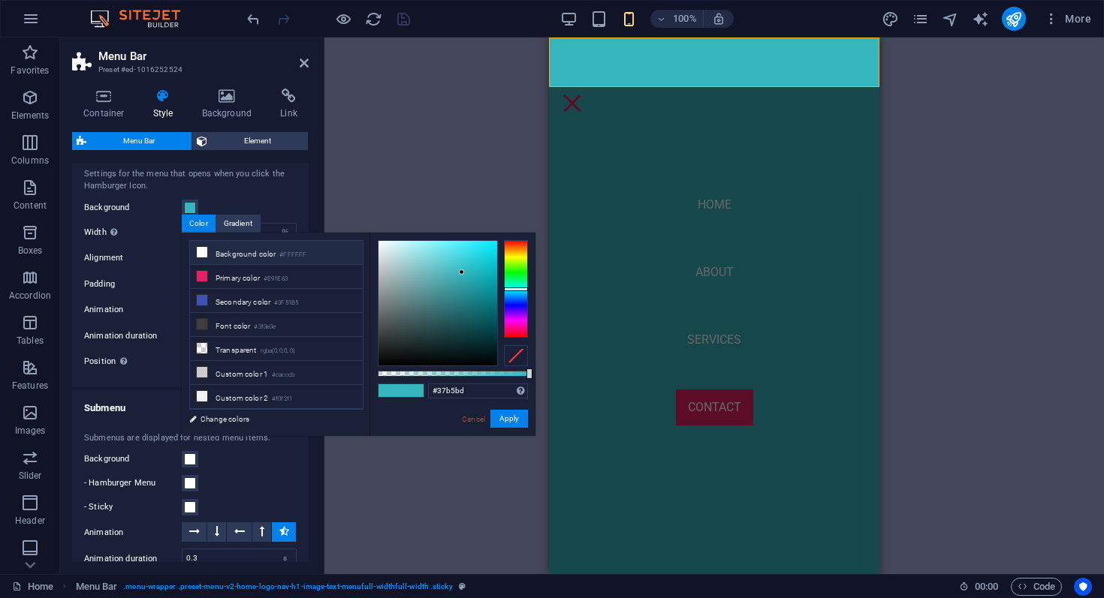
click at [210, 252] on li "Background color #FFFFFF" at bounding box center [276, 253] width 173 height 24
type input "#ffffff"
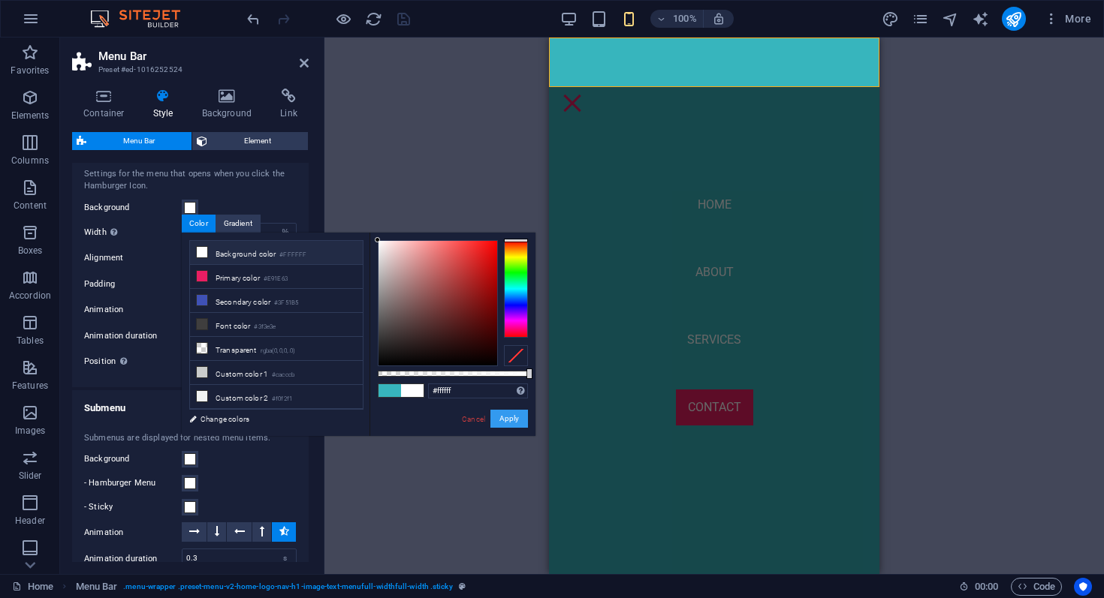
click at [508, 419] on button "Apply" at bounding box center [509, 419] width 38 height 18
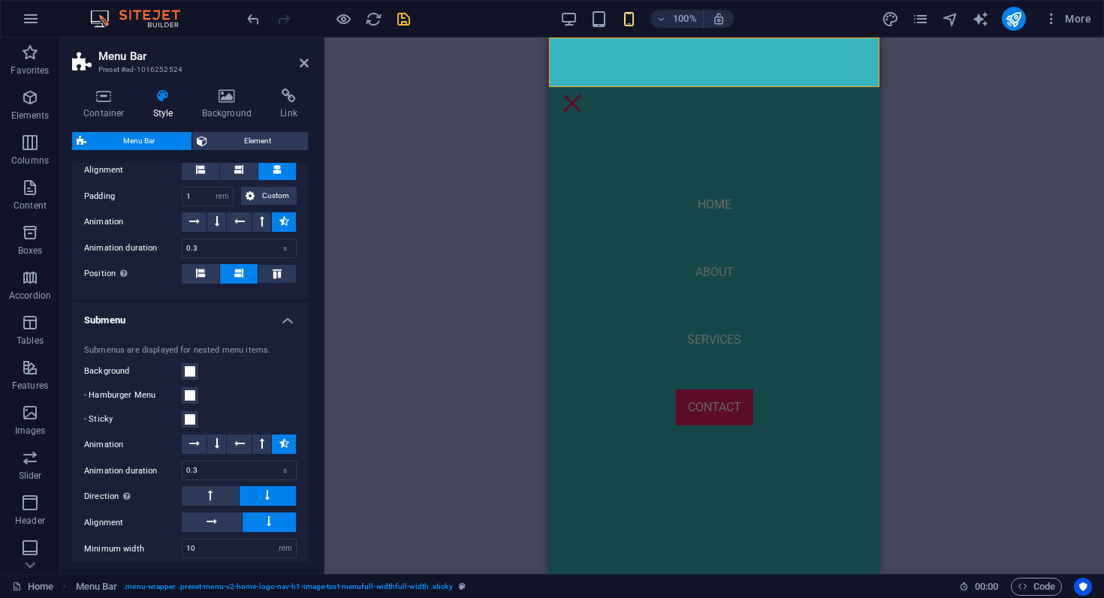
scroll to position [1019, 0]
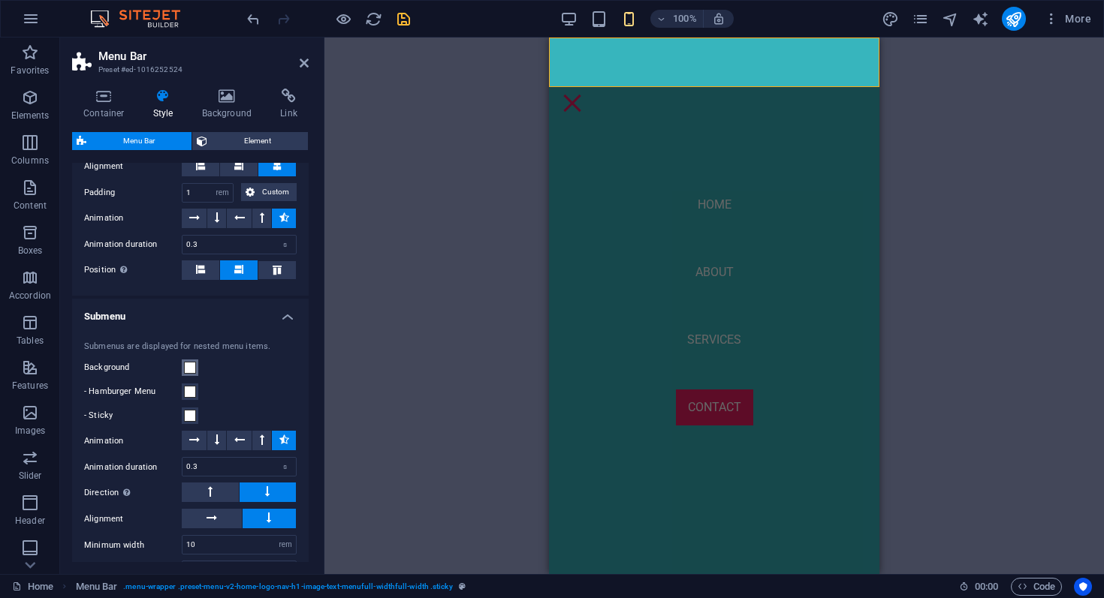
select select
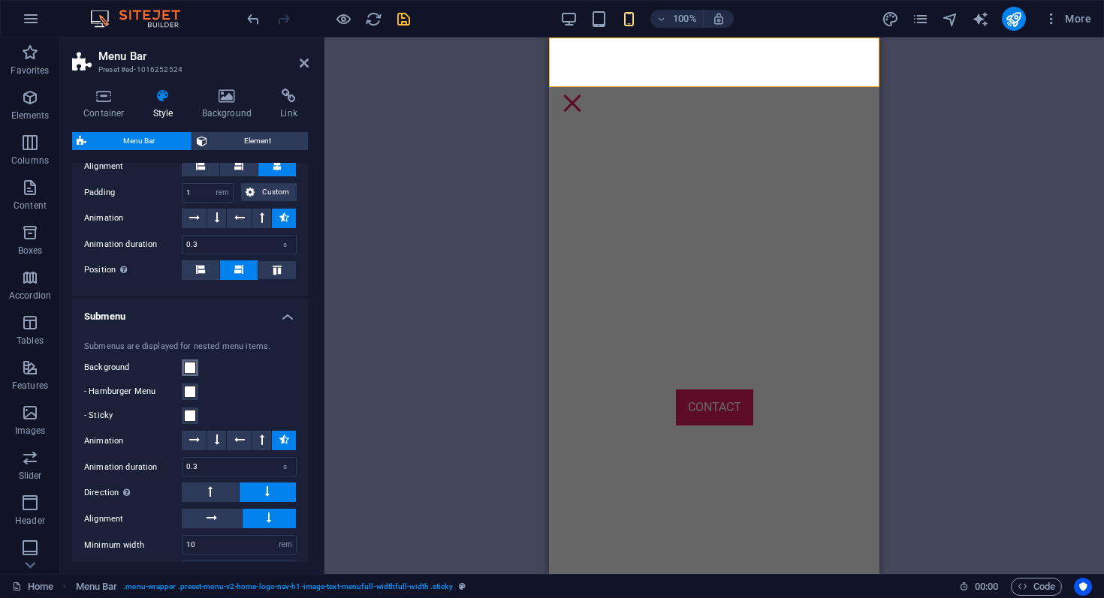
click at [189, 365] on span at bounding box center [190, 368] width 12 height 12
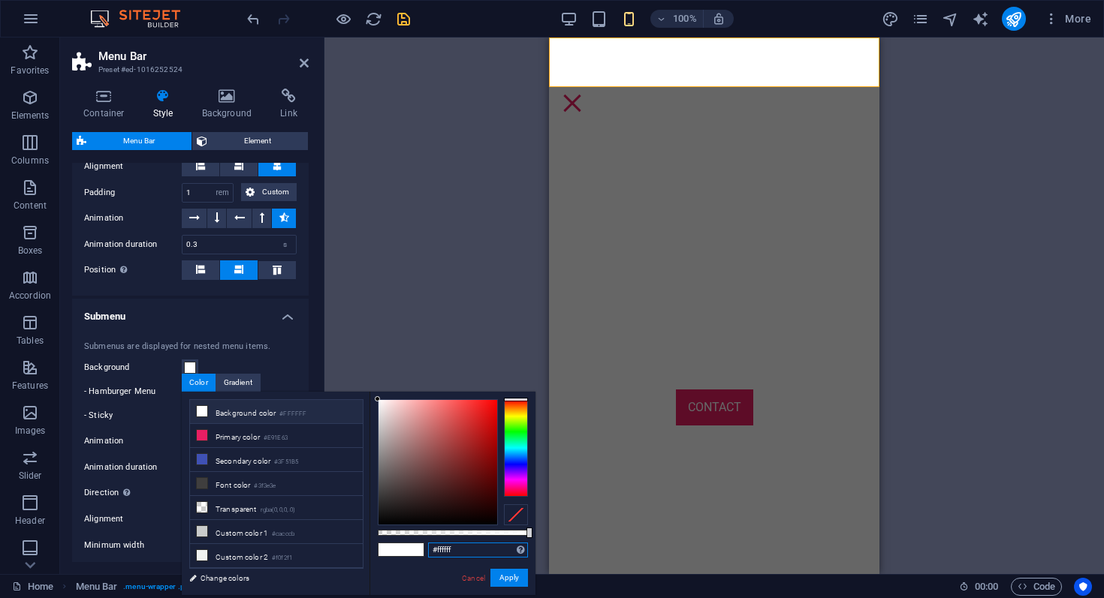
drag, startPoint x: 460, startPoint y: 547, endPoint x: 405, endPoint y: 544, distance: 55.6
click at [405, 545] on div "#ffffff Supported formats #0852ed rgb(8, 82, 237) rgba(8, 82, 237, 90%) hsv(221…" at bounding box center [452, 602] width 166 height 421
paste input "37b5bd"
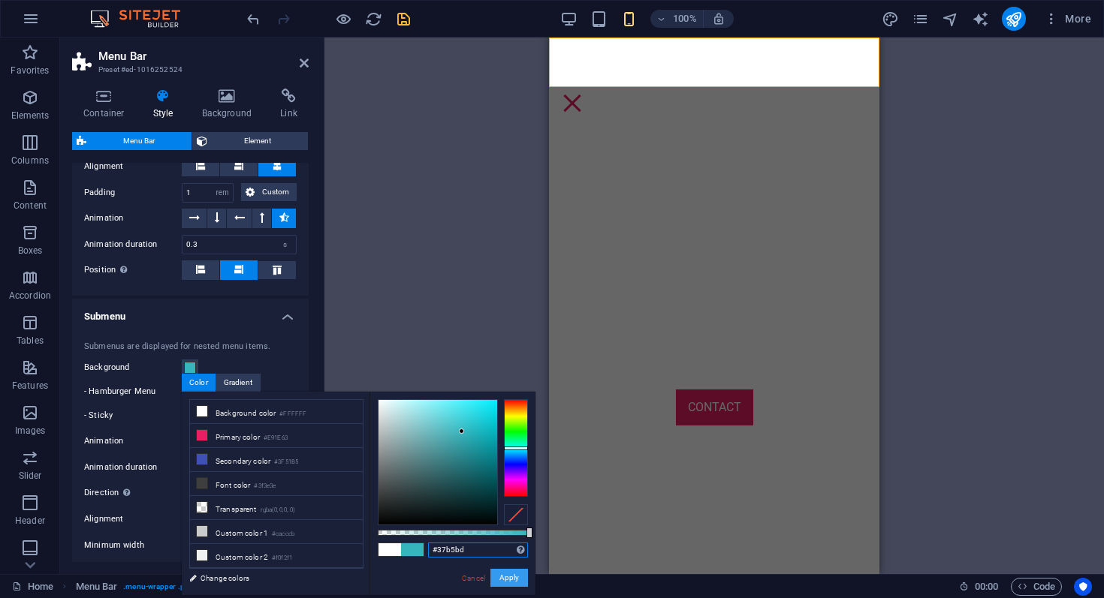
type input "#37b5bd"
click at [516, 580] on button "Apply" at bounding box center [509, 578] width 38 height 18
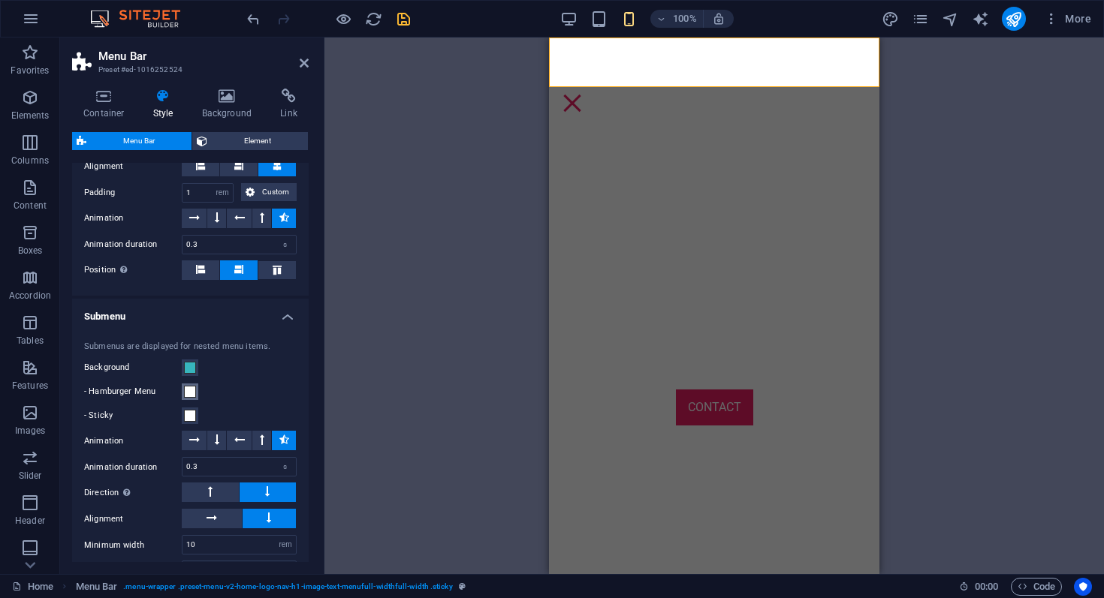
click at [192, 391] on span at bounding box center [190, 392] width 12 height 12
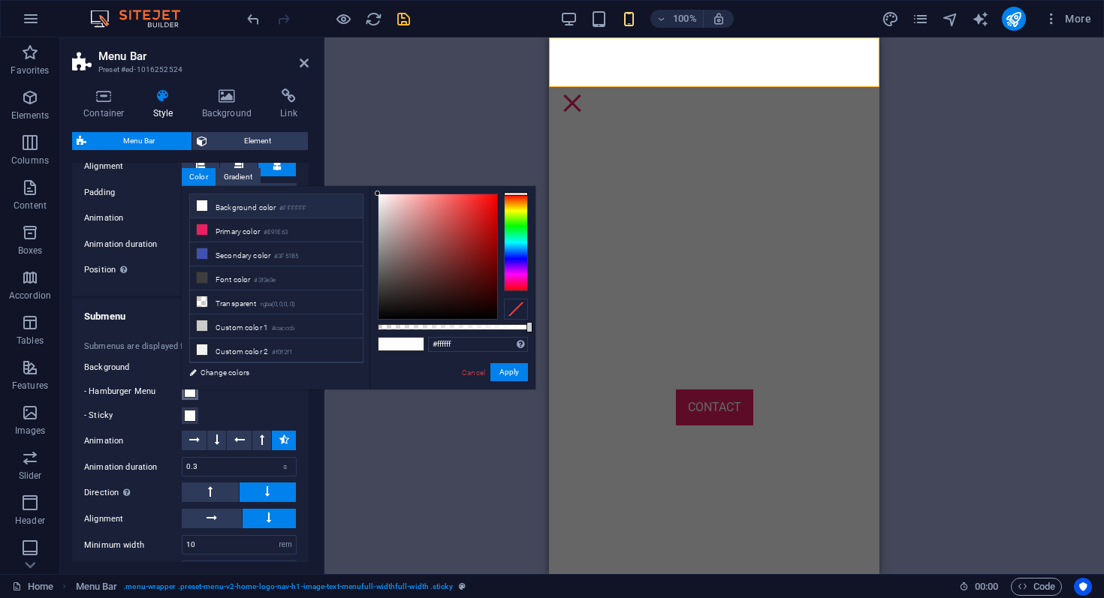
type input "#37b5bd"
select select
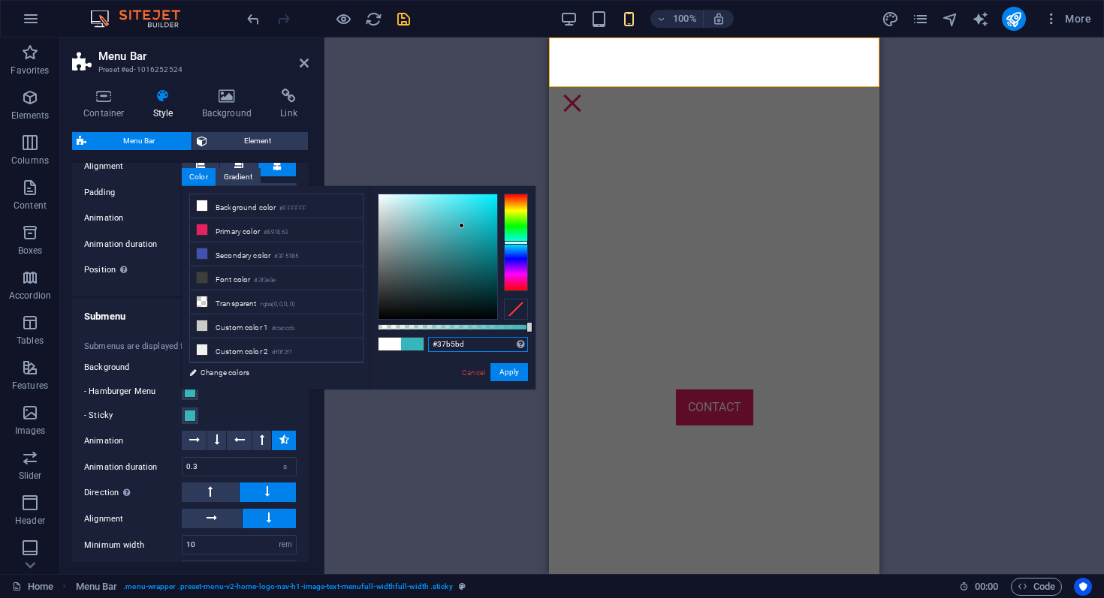
drag, startPoint x: 471, startPoint y: 346, endPoint x: 397, endPoint y: 345, distance: 74.3
click at [397, 345] on div "#37b5bd Supported formats #0852ed rgb(8, 82, 237) rgba(8, 82, 237, 90%) hsv(221…" at bounding box center [452, 396] width 166 height 421
click at [506, 375] on button "Apply" at bounding box center [509, 372] width 38 height 18
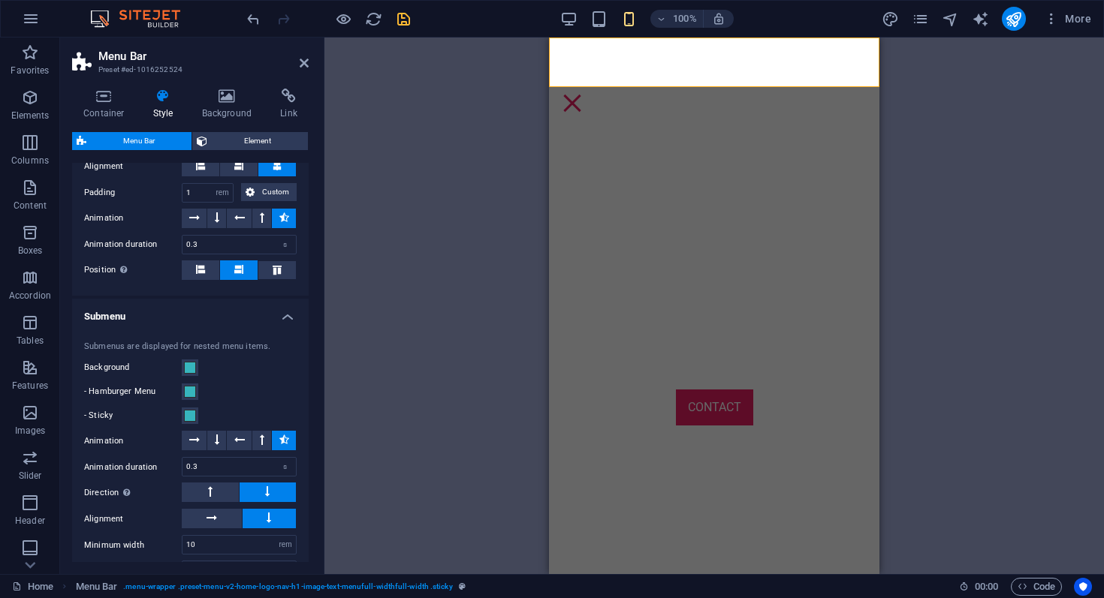
click at [506, 375] on div "H2 Text on background Container Image with text Counter Container Container Tex…" at bounding box center [713, 306] width 779 height 537
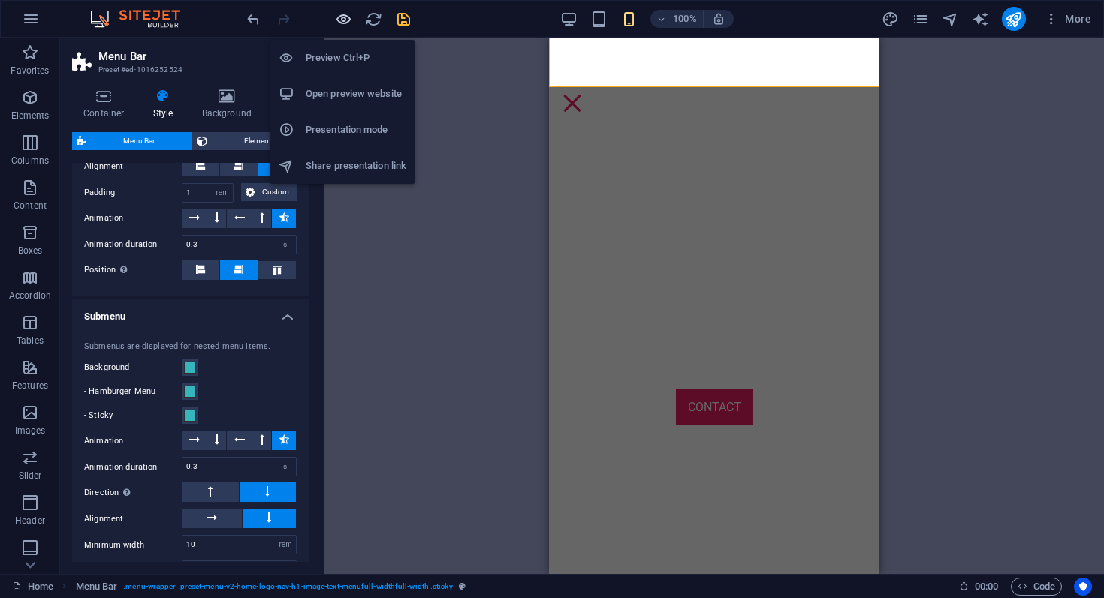
click at [348, 26] on icon "button" at bounding box center [343, 19] width 17 height 17
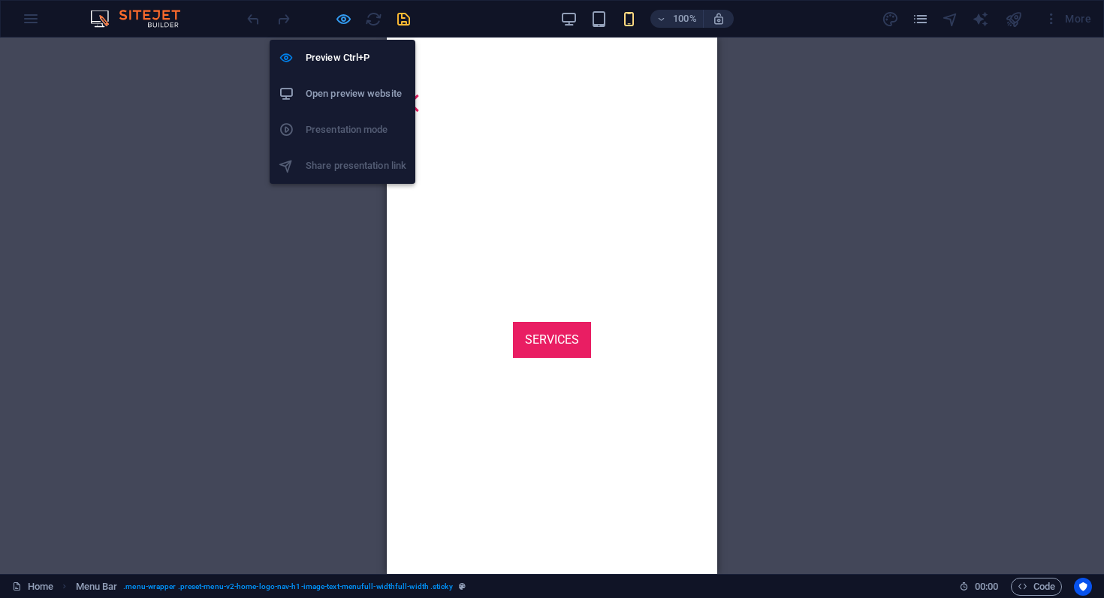
click at [343, 19] on icon "button" at bounding box center [343, 19] width 17 height 17
select select "rem"
select select "hover_box_bottom"
select select "px"
select select "rem"
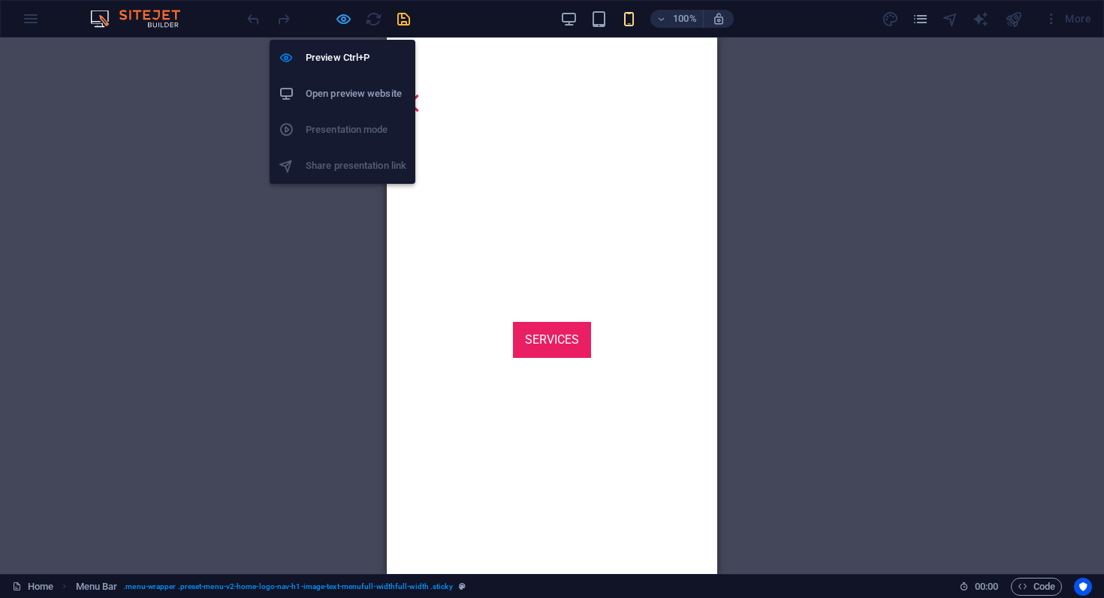
select select "rem"
select select "px"
select select
select select "px"
select select "%"
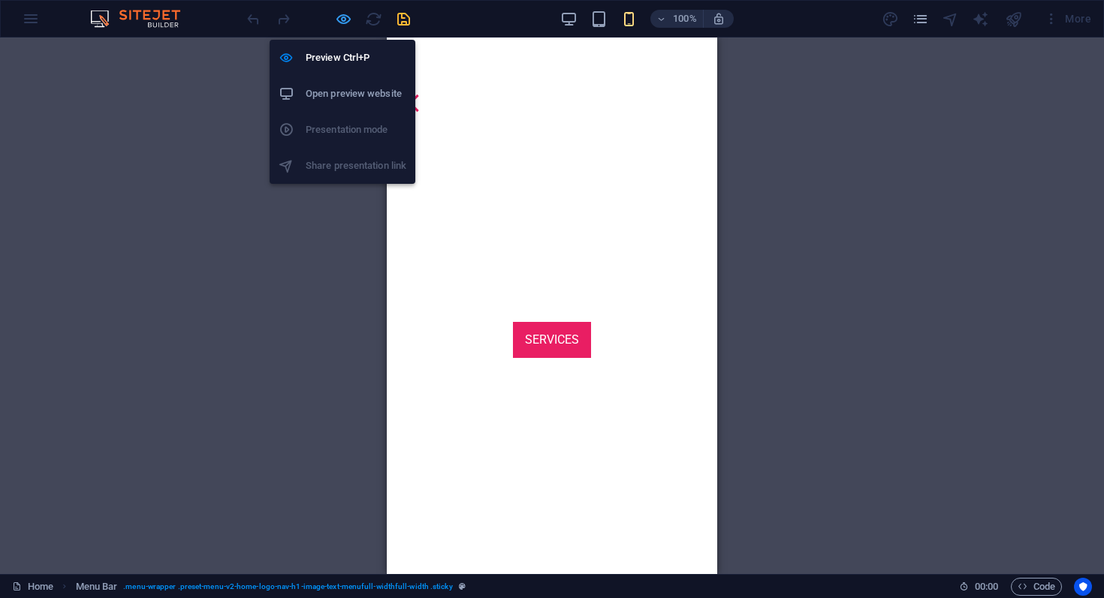
select select "rem"
select select "px"
select select "preset-menu-v2-home-logo-nav-h1-image-text-menufull-widthfull-width"
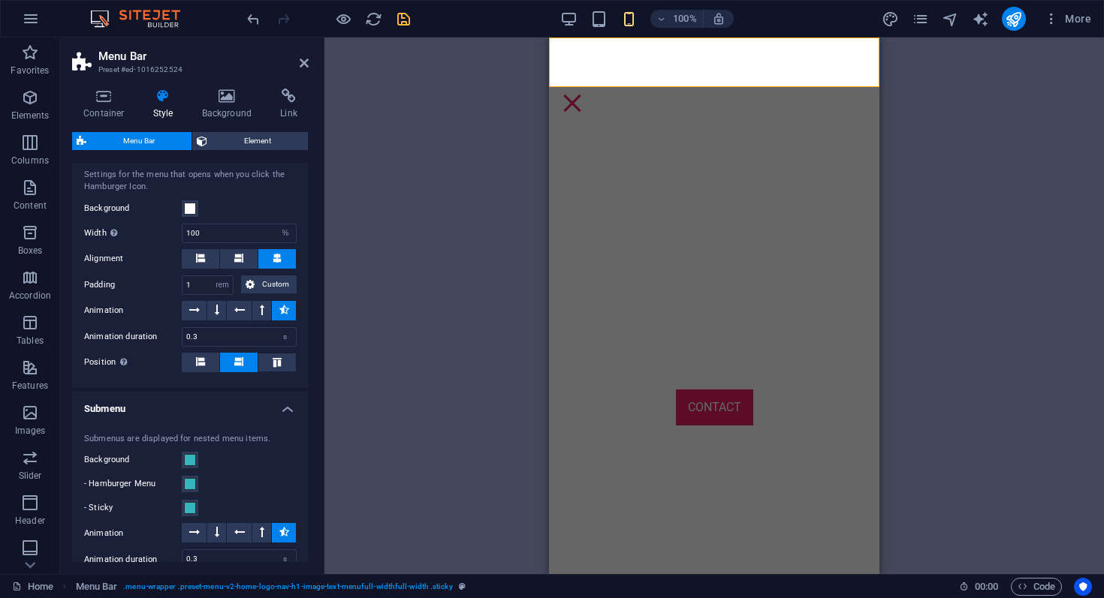
scroll to position [922, 0]
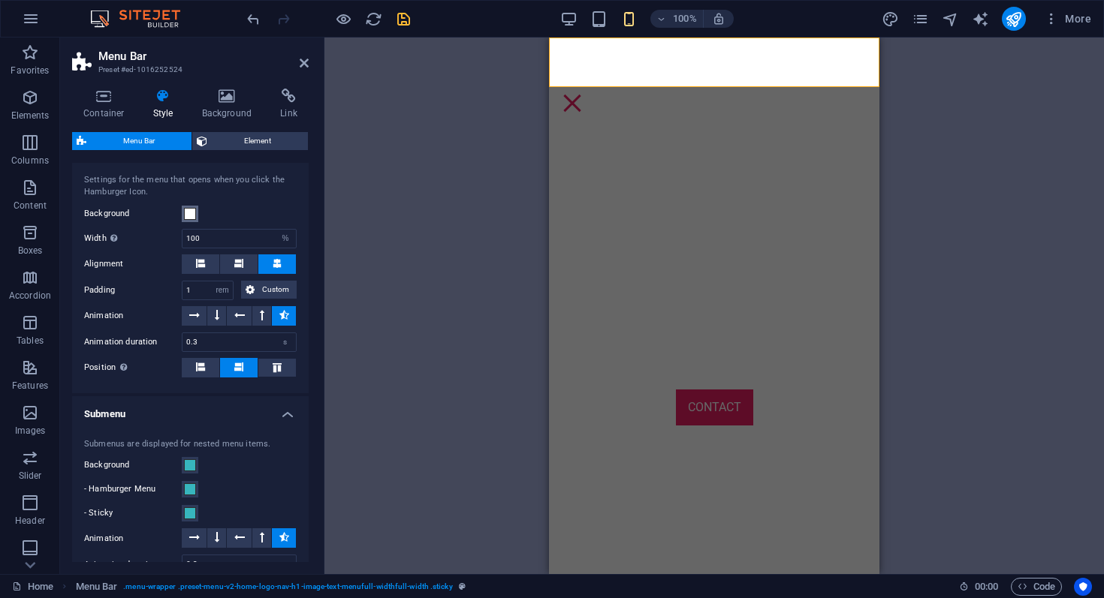
click at [191, 216] on span at bounding box center [190, 214] width 12 height 12
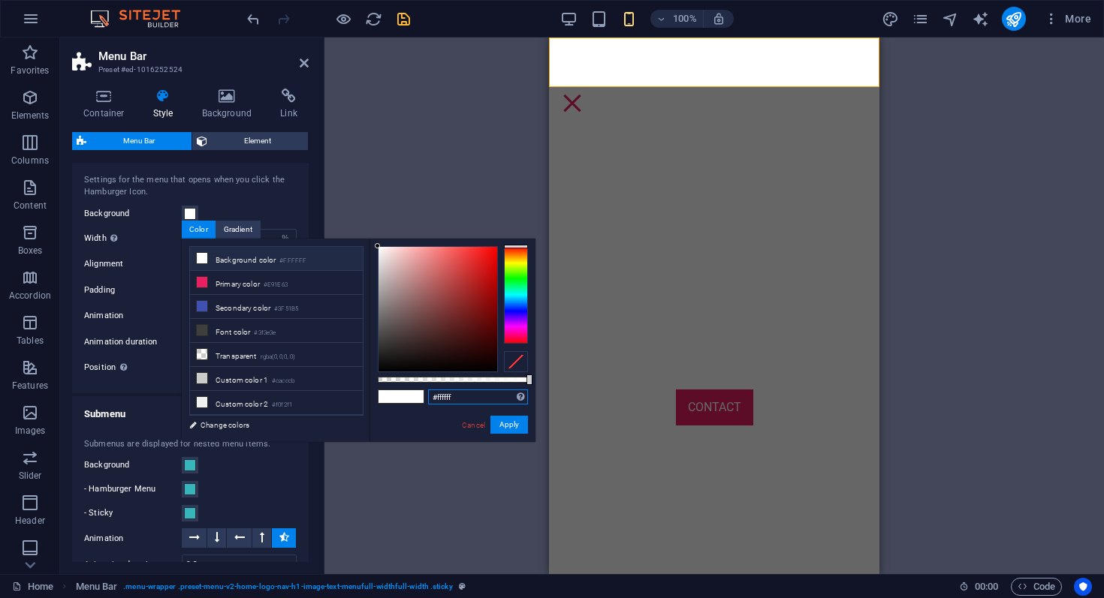
drag, startPoint x: 467, startPoint y: 400, endPoint x: 408, endPoint y: 396, distance: 58.7
click at [409, 396] on div "#ffffff Supported formats #0852ed rgb(8, 82, 237) rgba(8, 82, 237, 90%) hsv(221…" at bounding box center [452, 449] width 166 height 421
paste input "37b5bd"
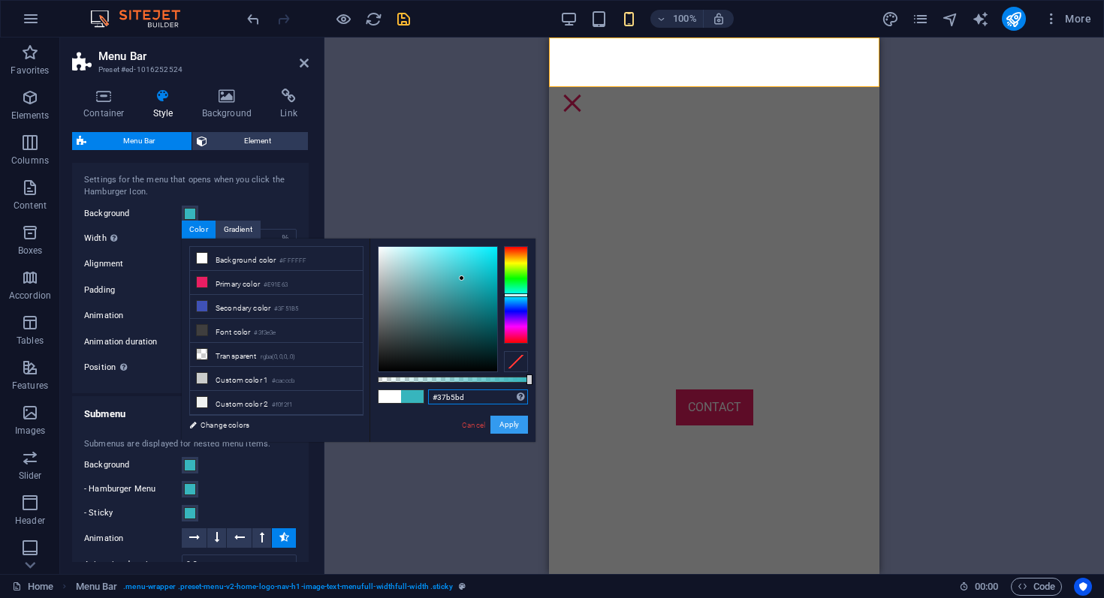
type input "#37b5bd"
click at [509, 427] on button "Apply" at bounding box center [509, 425] width 38 height 18
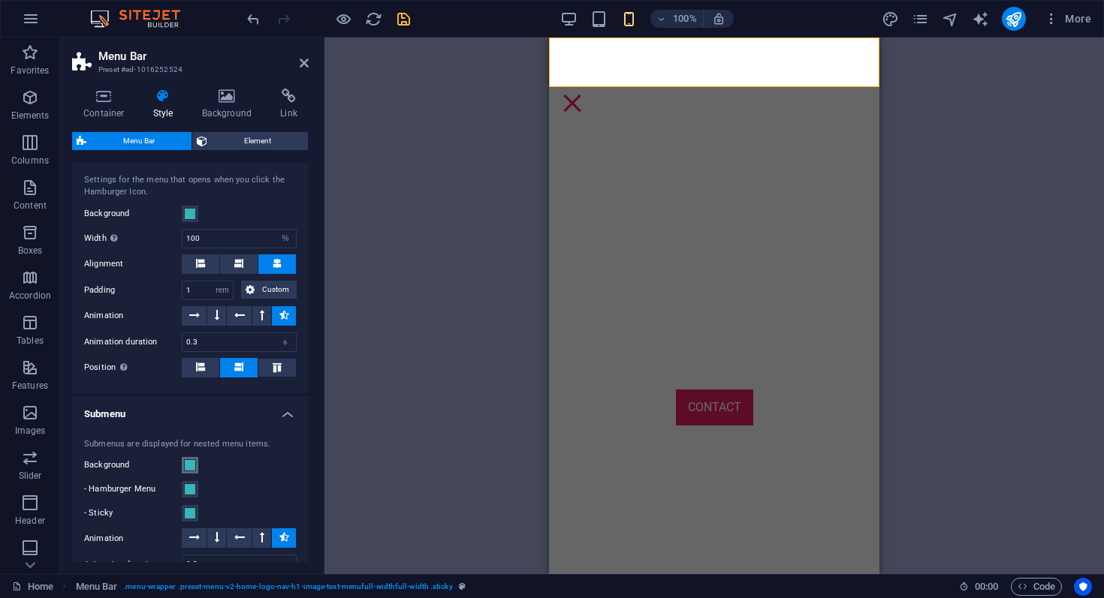
click at [193, 462] on span at bounding box center [190, 465] width 12 height 12
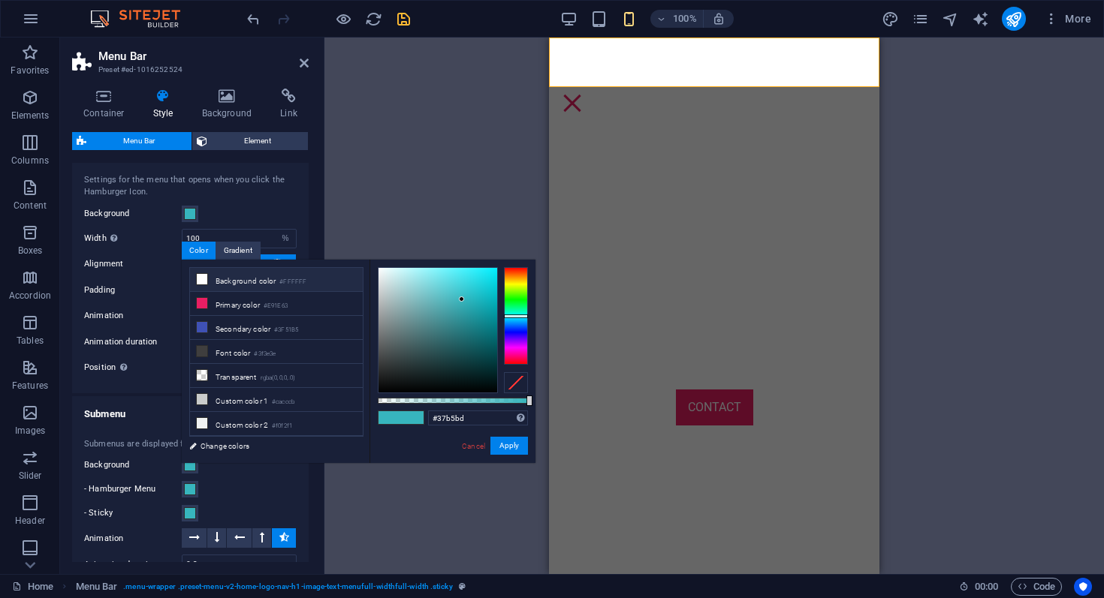
click at [259, 285] on li "Background color #FFFFFF" at bounding box center [276, 280] width 173 height 24
type input "#ffffff"
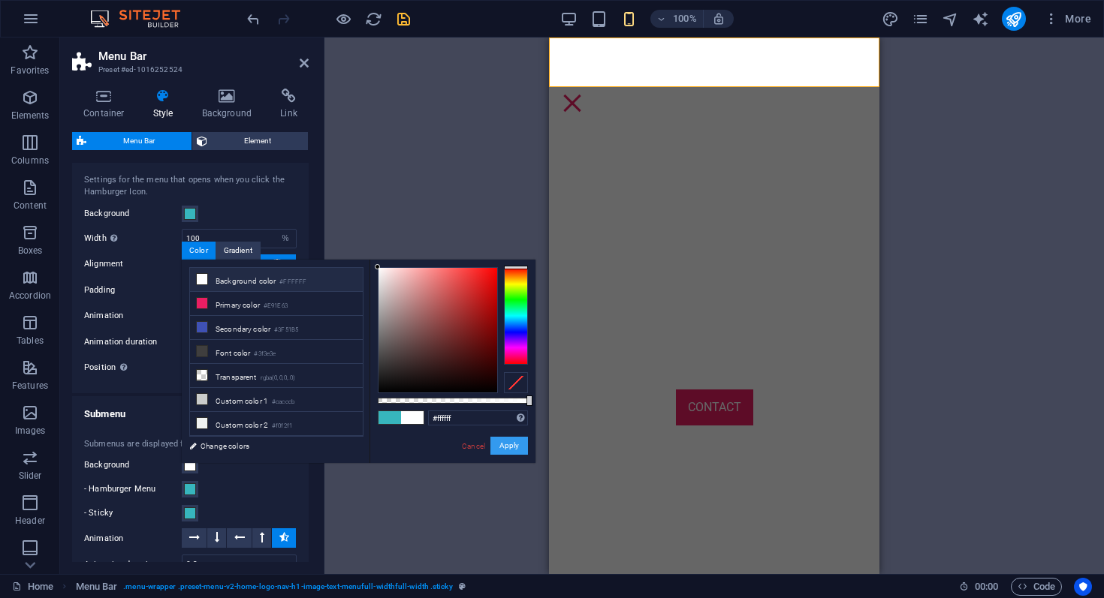
click at [505, 445] on button "Apply" at bounding box center [509, 446] width 38 height 18
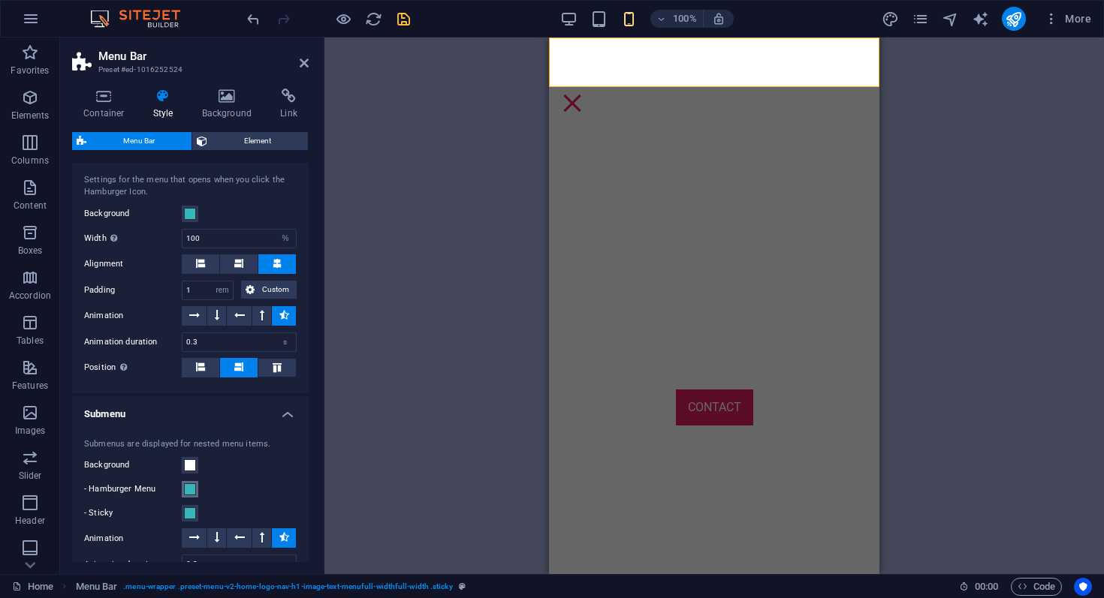
click at [191, 487] on span at bounding box center [190, 489] width 12 height 12
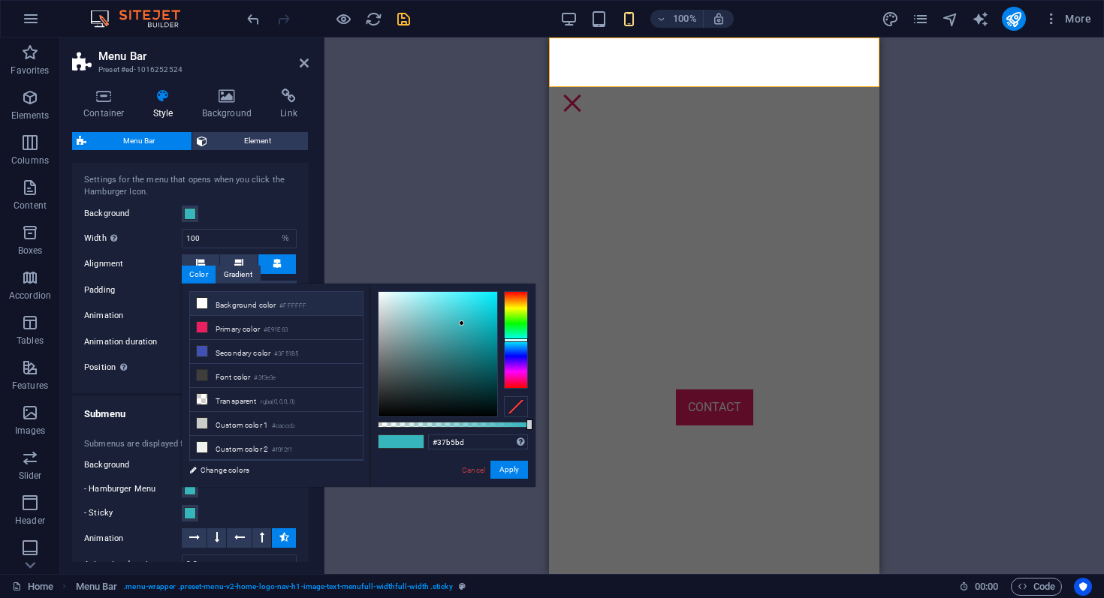
click at [252, 307] on li "Background color #FFFFFF" at bounding box center [276, 304] width 173 height 24
type input "#ffffff"
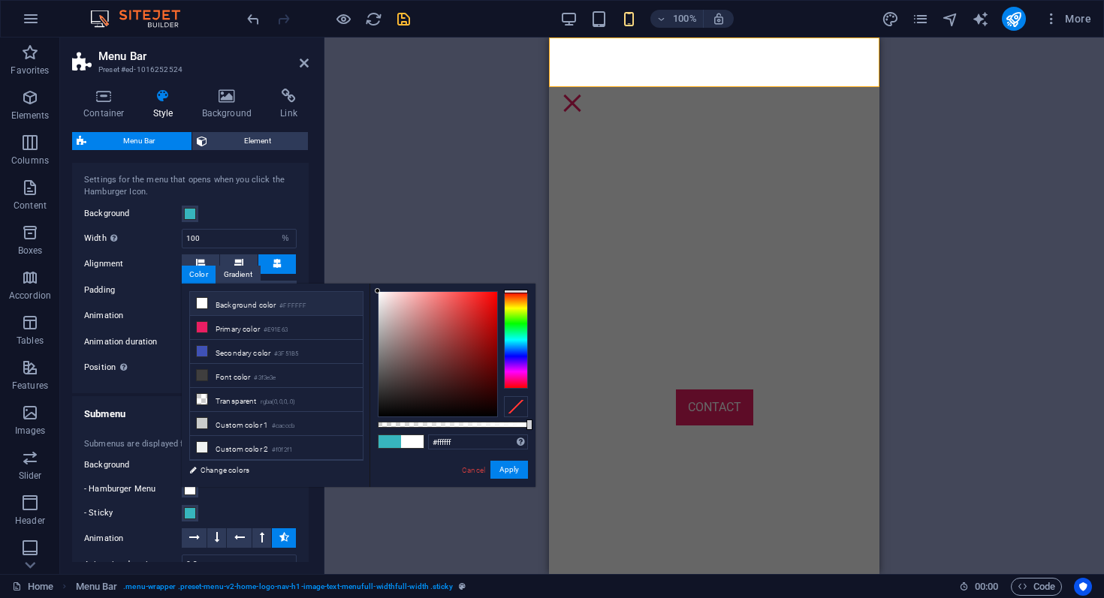
select select
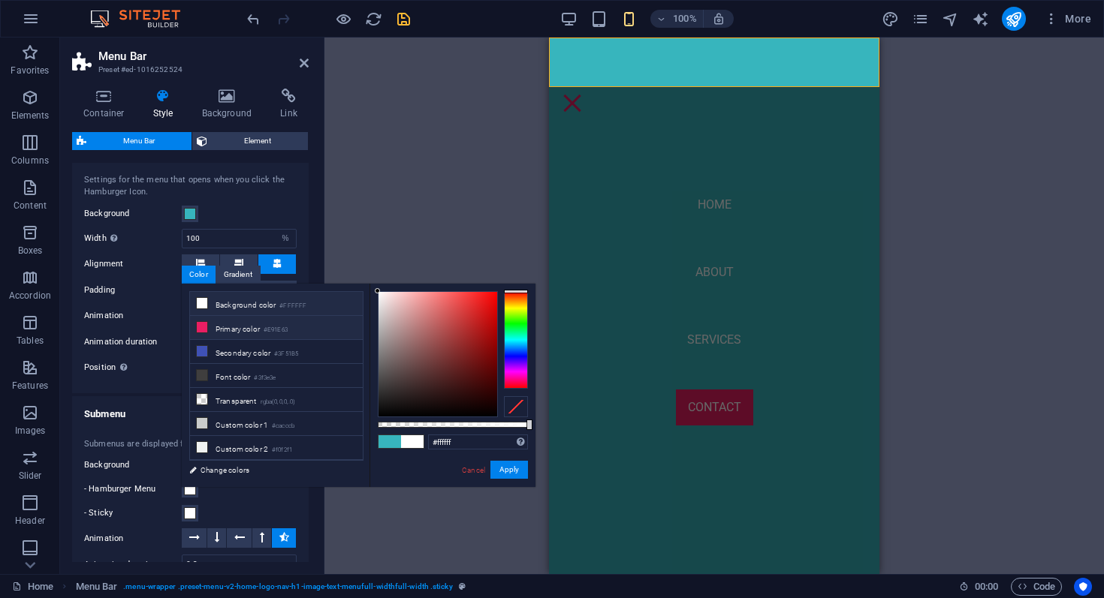
click at [298, 332] on li "Primary color #E91E63" at bounding box center [276, 328] width 173 height 24
type input "#e91e63"
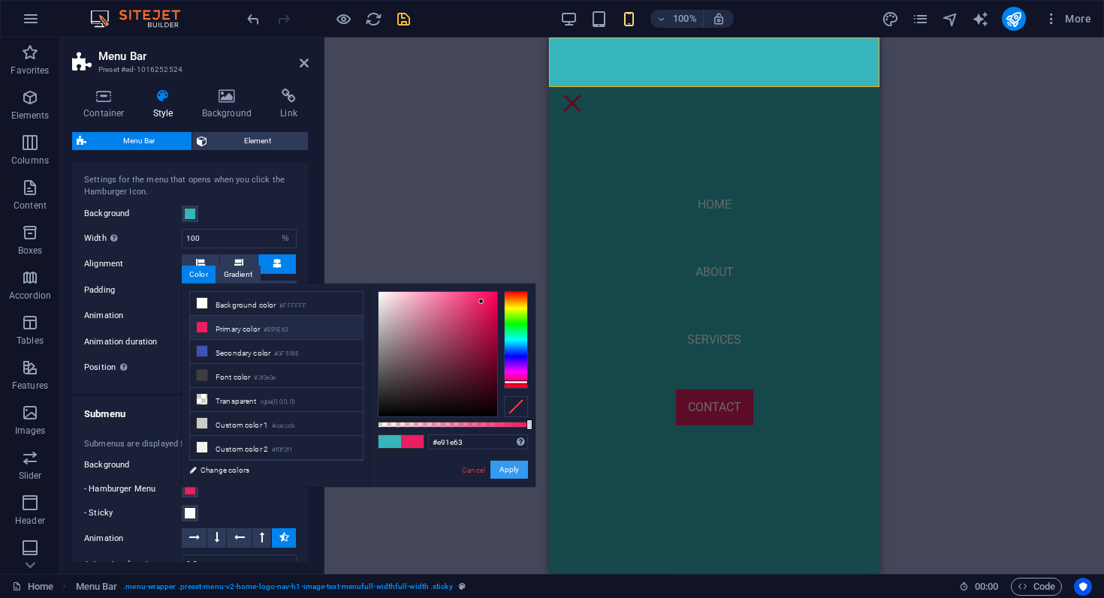
click at [506, 469] on button "Apply" at bounding box center [509, 470] width 38 height 18
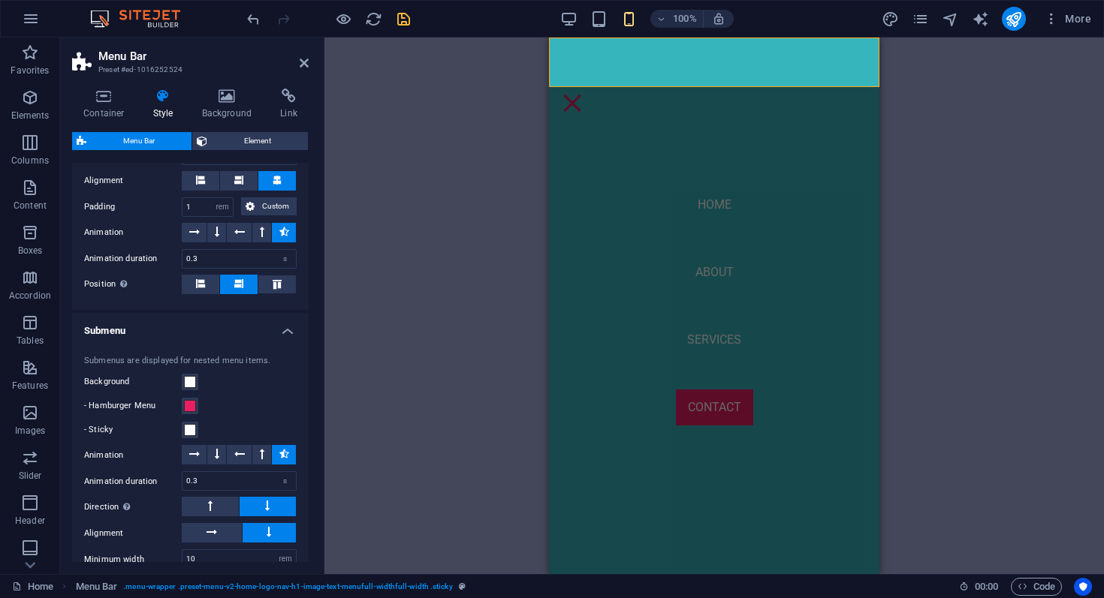
scroll to position [1023, 0]
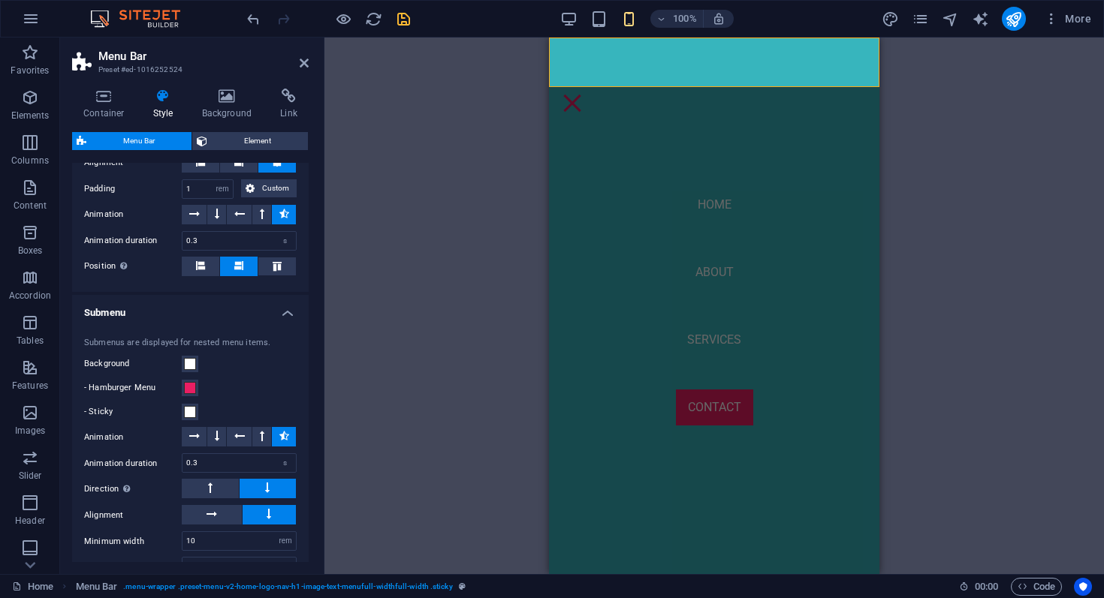
select select
click at [399, 405] on div "H2 Text on background Container Image with text Counter Container Container Tex…" at bounding box center [713, 306] width 779 height 537
click at [345, 32] on div "100% More" at bounding box center [552, 19] width 1102 height 36
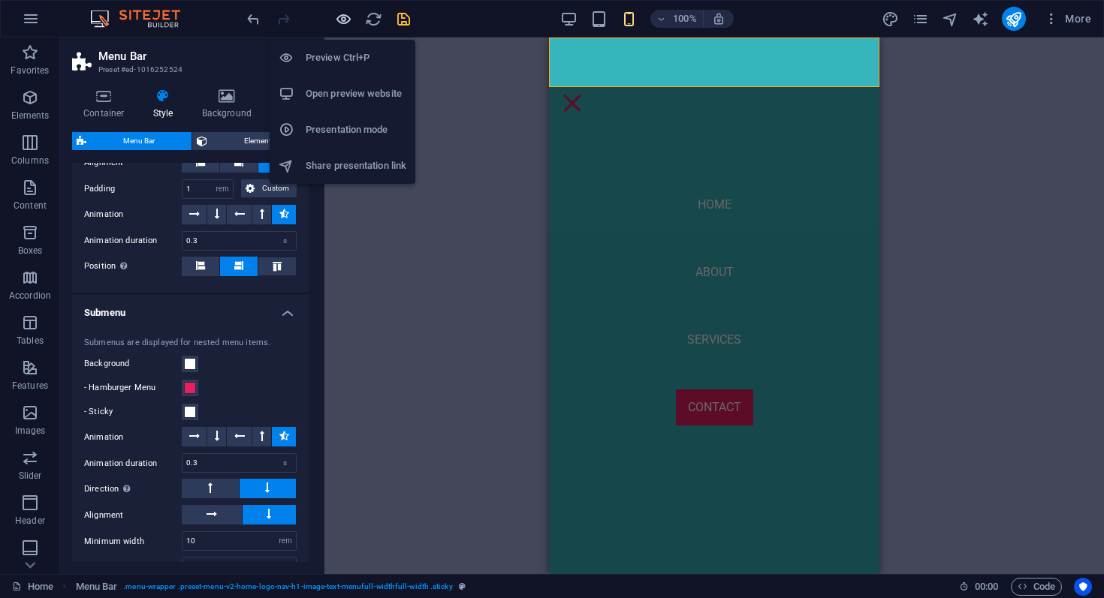
click at [345, 20] on icon "button" at bounding box center [343, 19] width 17 height 17
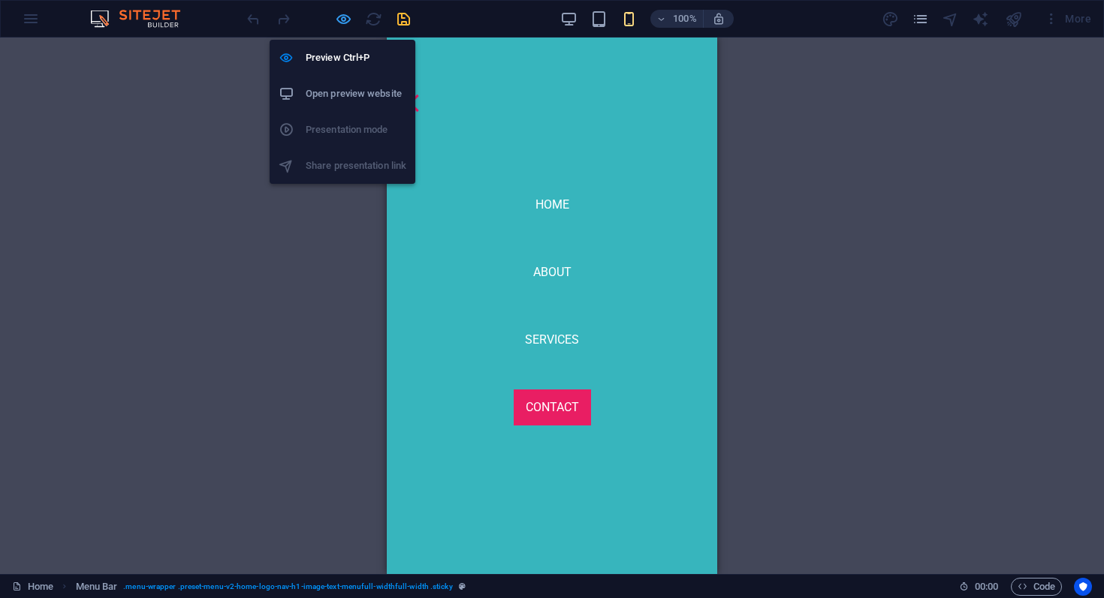
scroll to position [3693, 0]
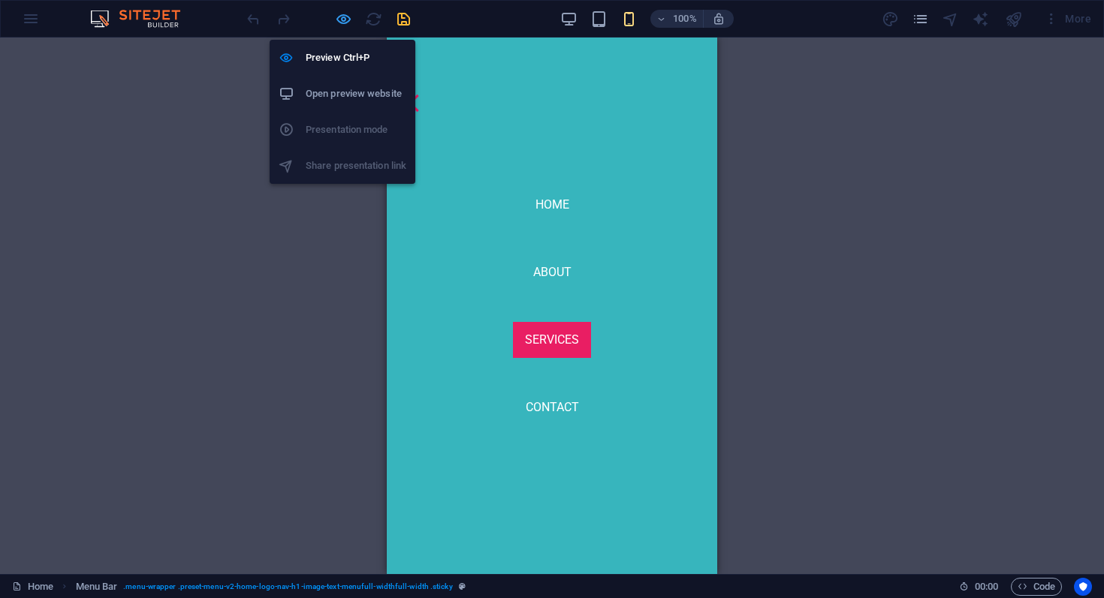
click at [347, 17] on icon "button" at bounding box center [343, 19] width 17 height 17
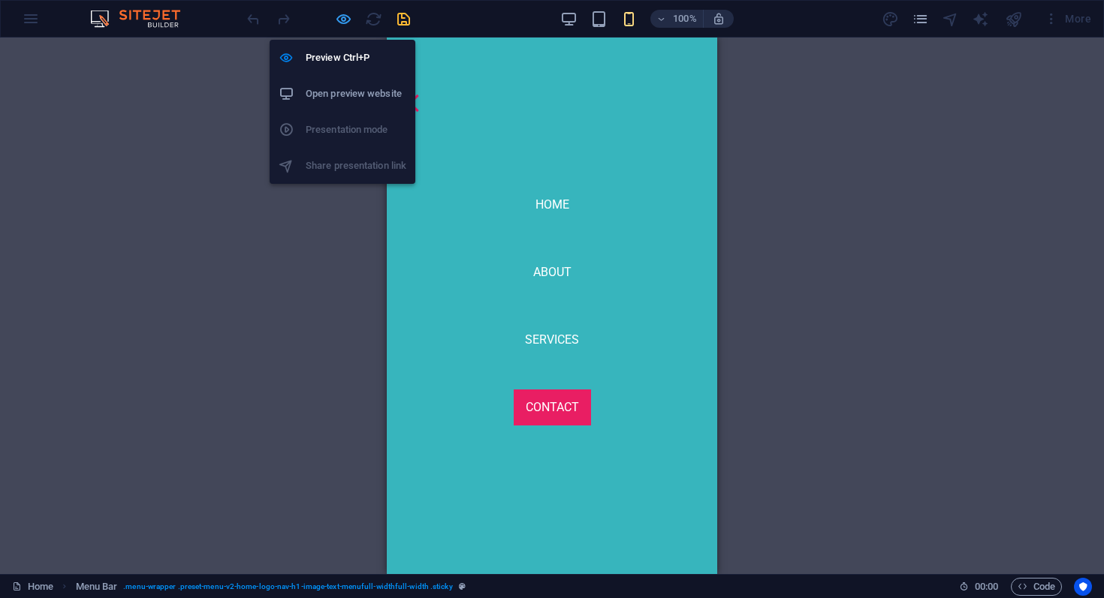
scroll to position [5052, 0]
select select "rem"
select select "hover_box_bottom"
select select "px"
select select "rem"
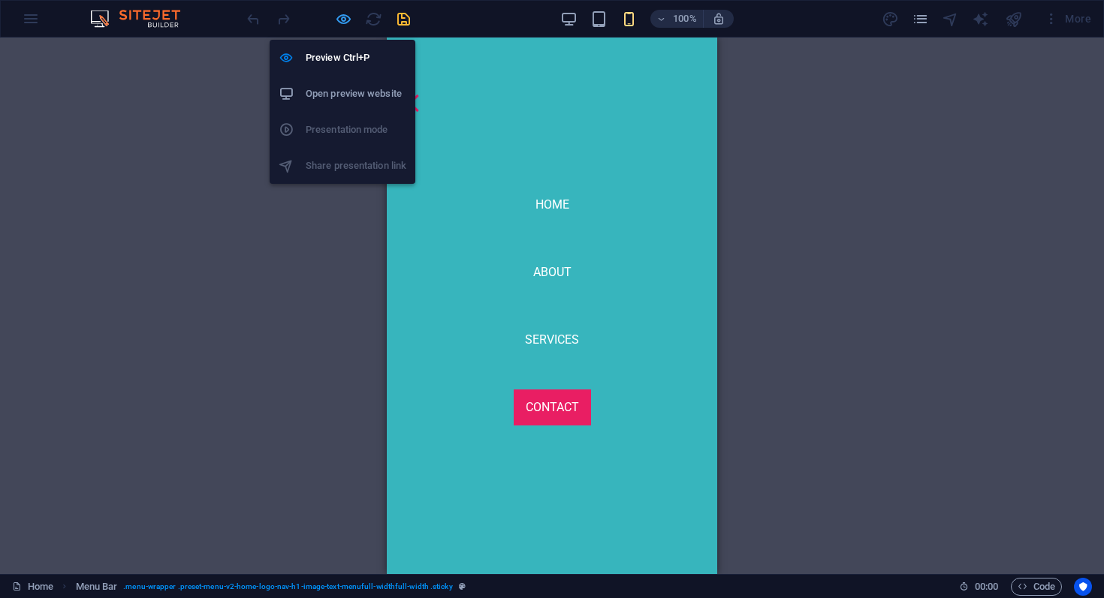
select select "rem"
select select "px"
select select
select select "px"
select select "%"
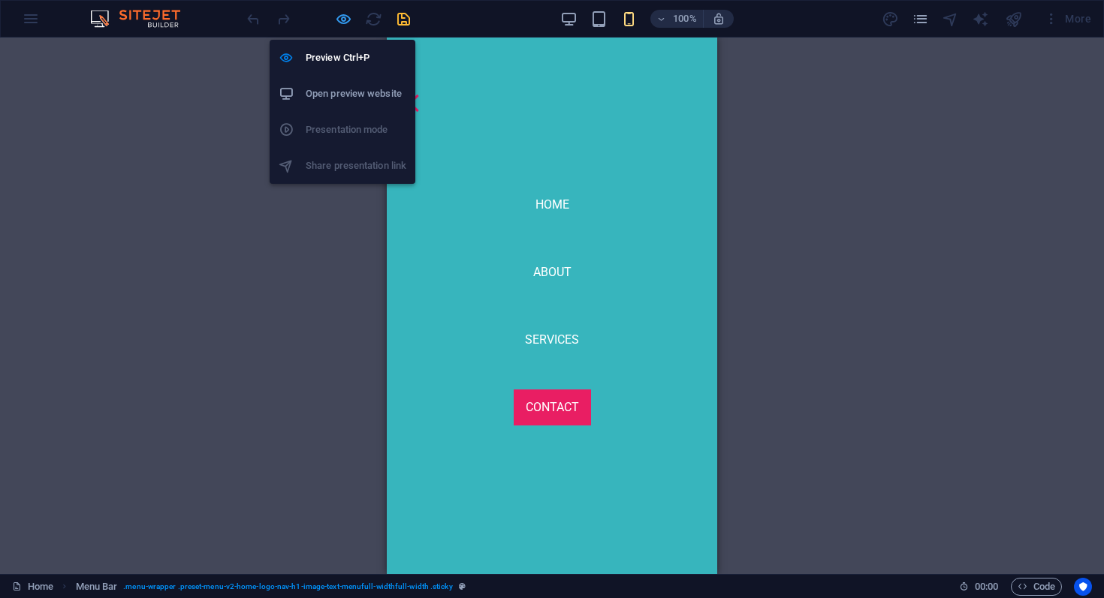
select select "rem"
select select "px"
select select "preset-menu-v2-home-logo-nav-h1-image-text-menufull-widthfull-width"
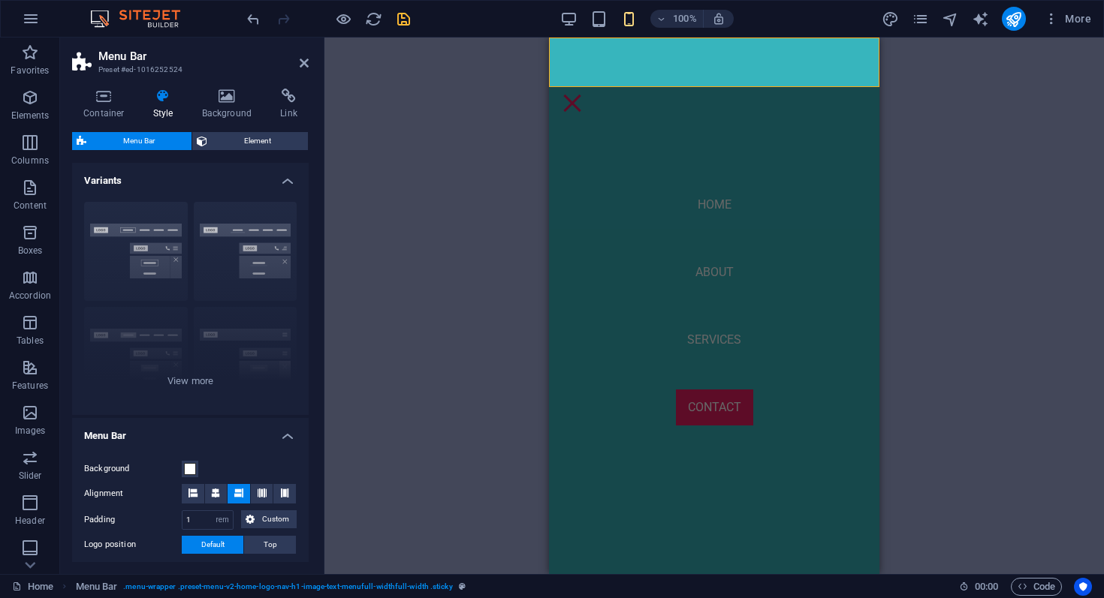
click at [411, 22] on span "save" at bounding box center [403, 19] width 18 height 17
select select "rem"
select select "hover_box_bottom"
select select "px"
select select "rem"
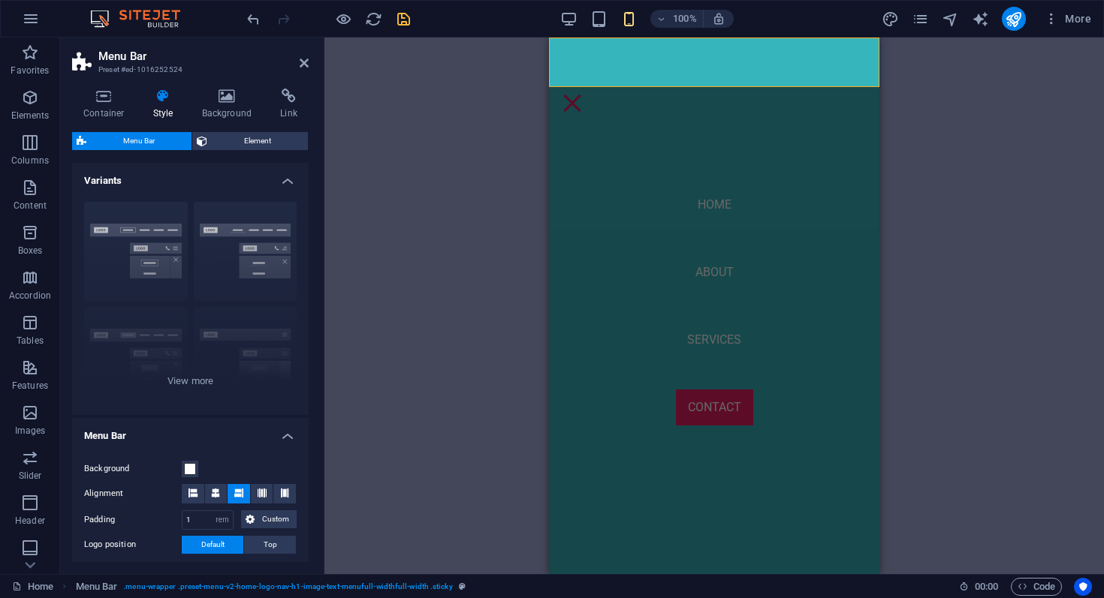
select select "rem"
select select "px"
select select
select select "px"
select select "%"
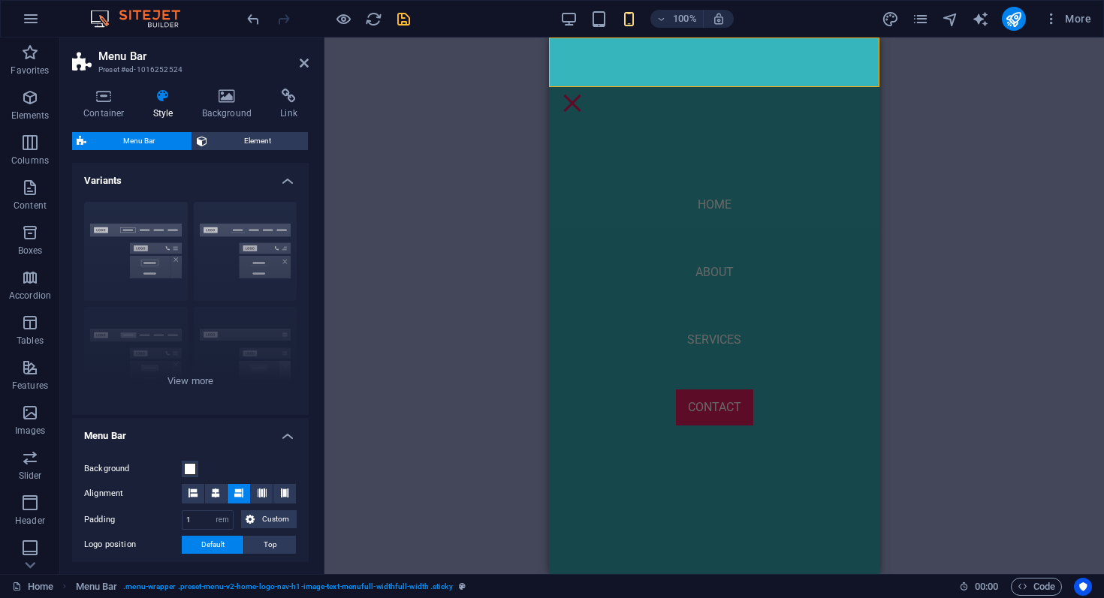
select select "rem"
select select "px"
select select "preset-menu-v2-home-logo-nav-h1-image-text-menufull-widthfull-width"
checkbox input "false"
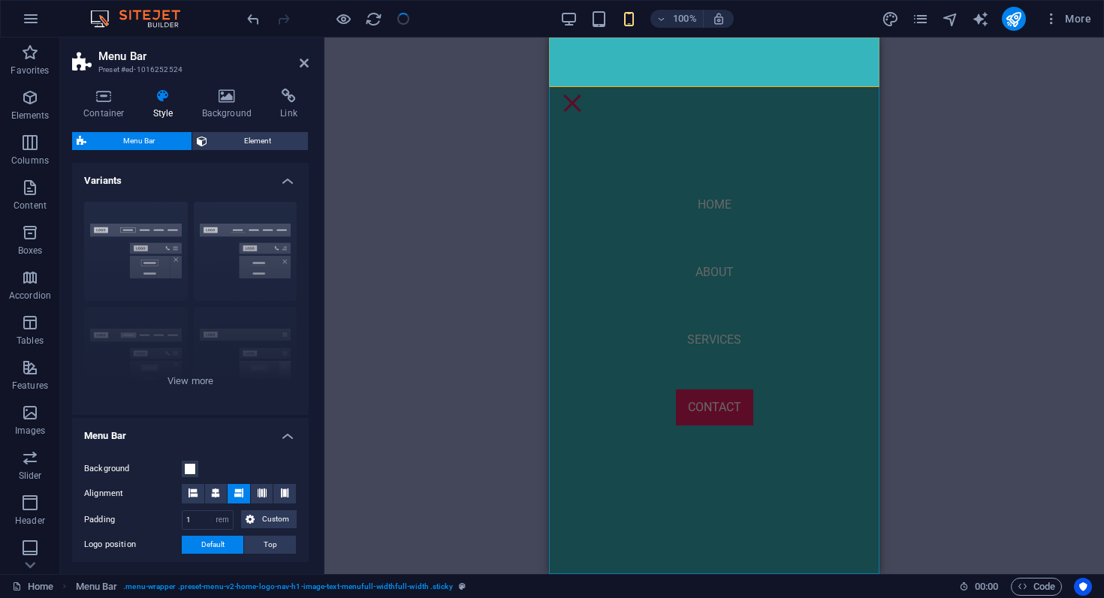
select select
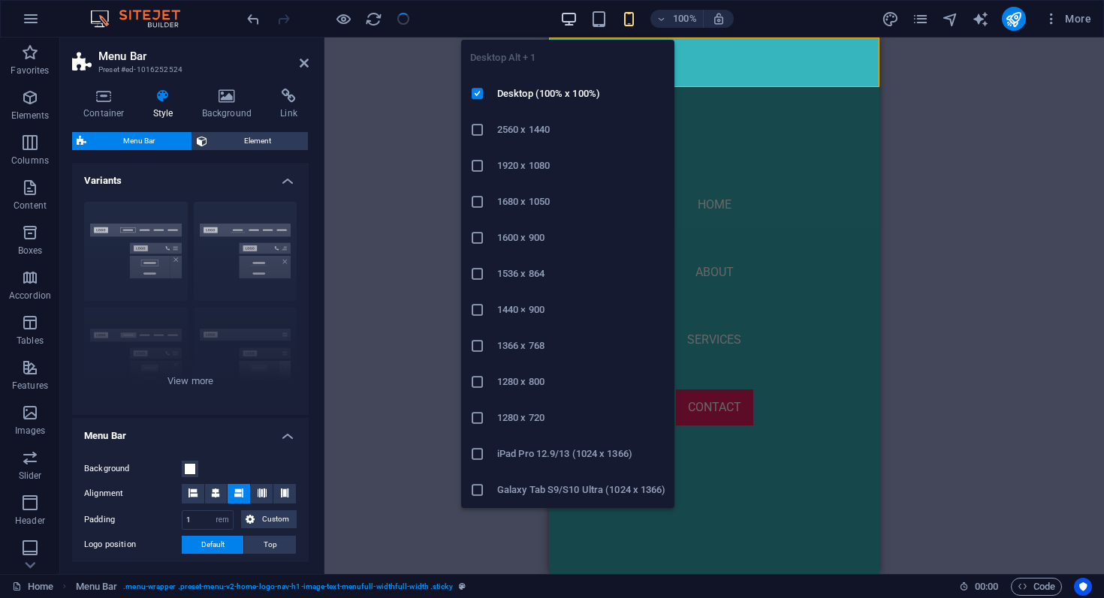
click at [575, 24] on icon "button" at bounding box center [568, 19] width 17 height 17
select select
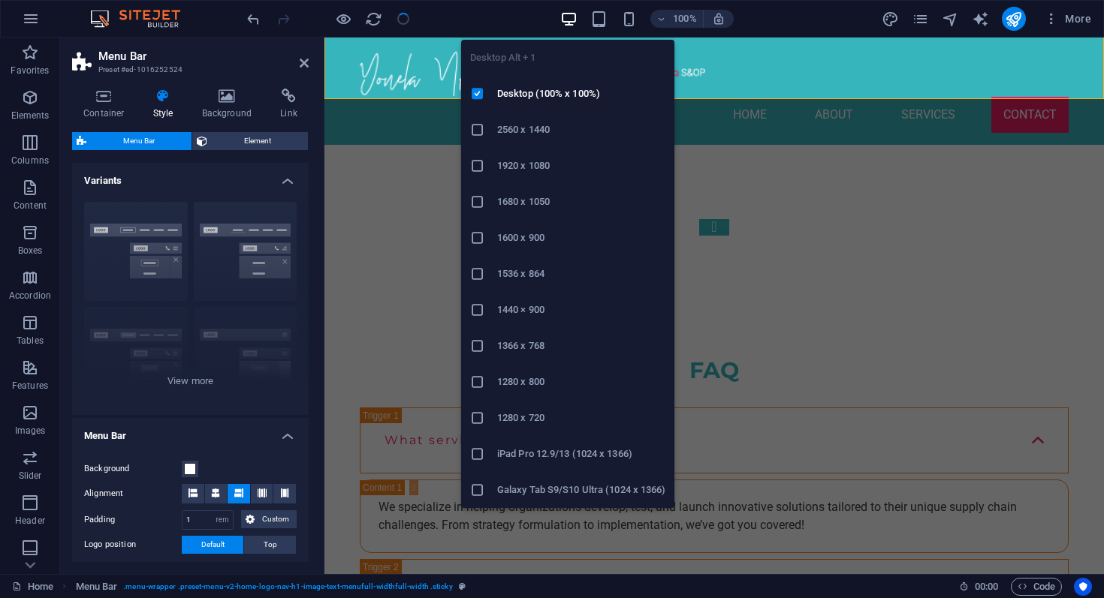
scroll to position [5037, 0]
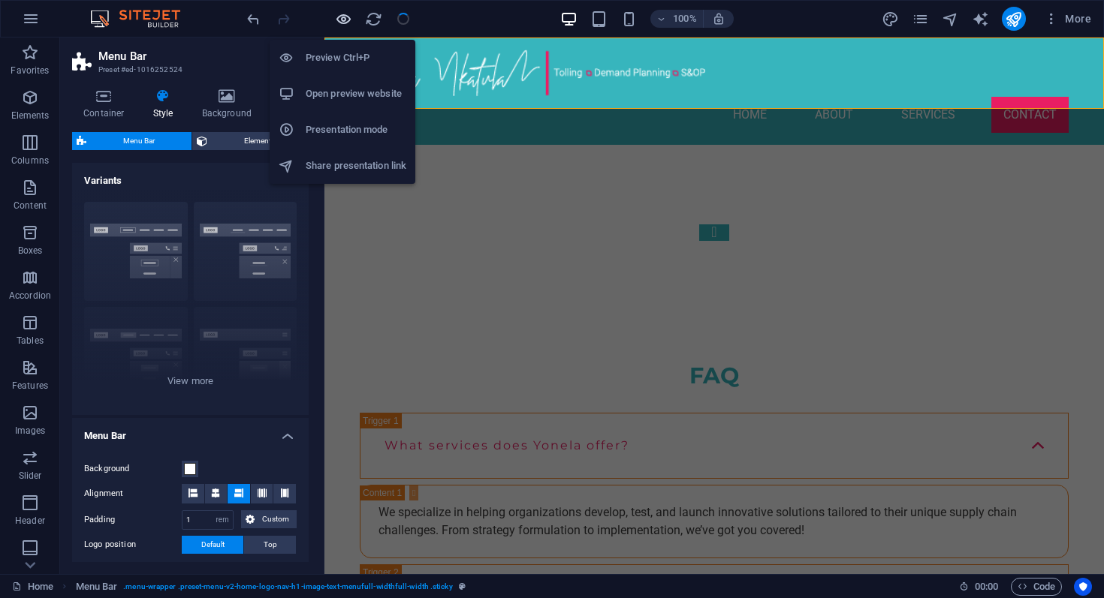
click at [350, 24] on icon "button" at bounding box center [343, 19] width 17 height 17
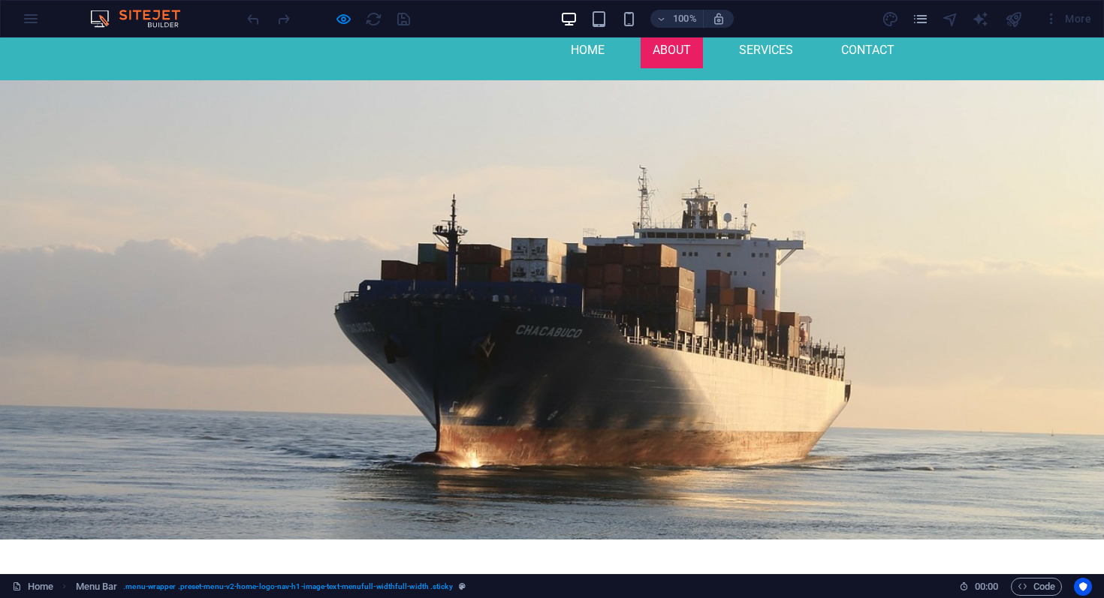
scroll to position [0, 0]
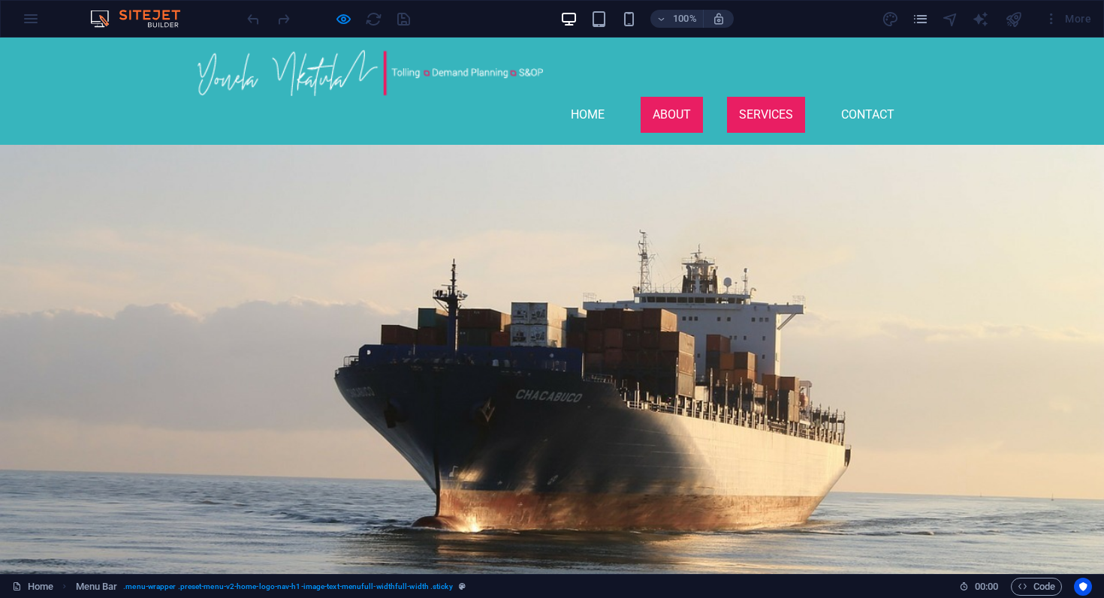
click at [766, 97] on link "Services" at bounding box center [766, 115] width 78 height 36
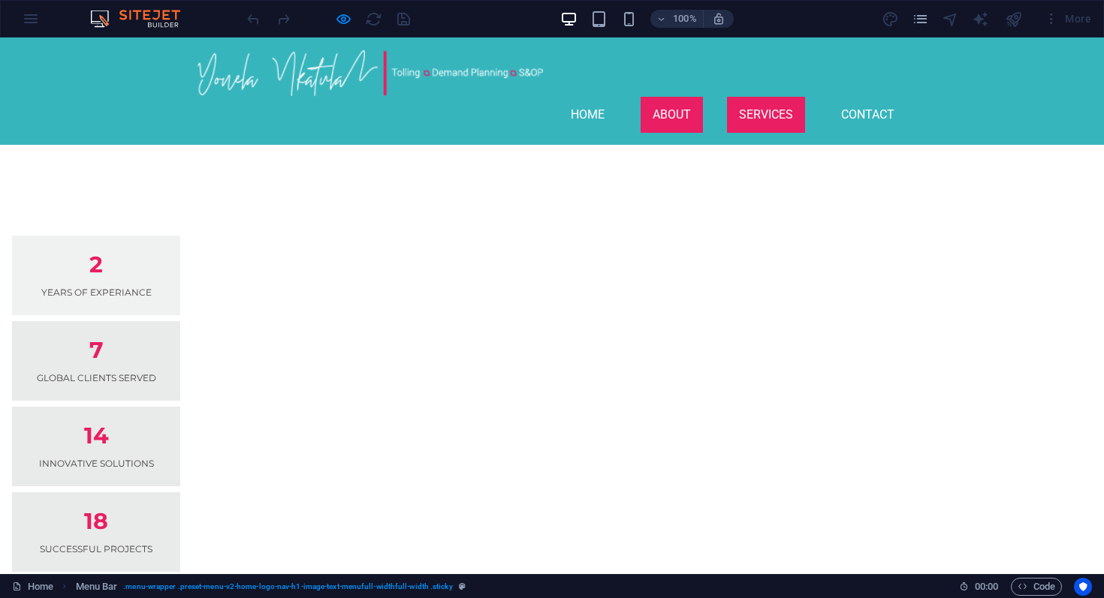
scroll to position [1239, 0]
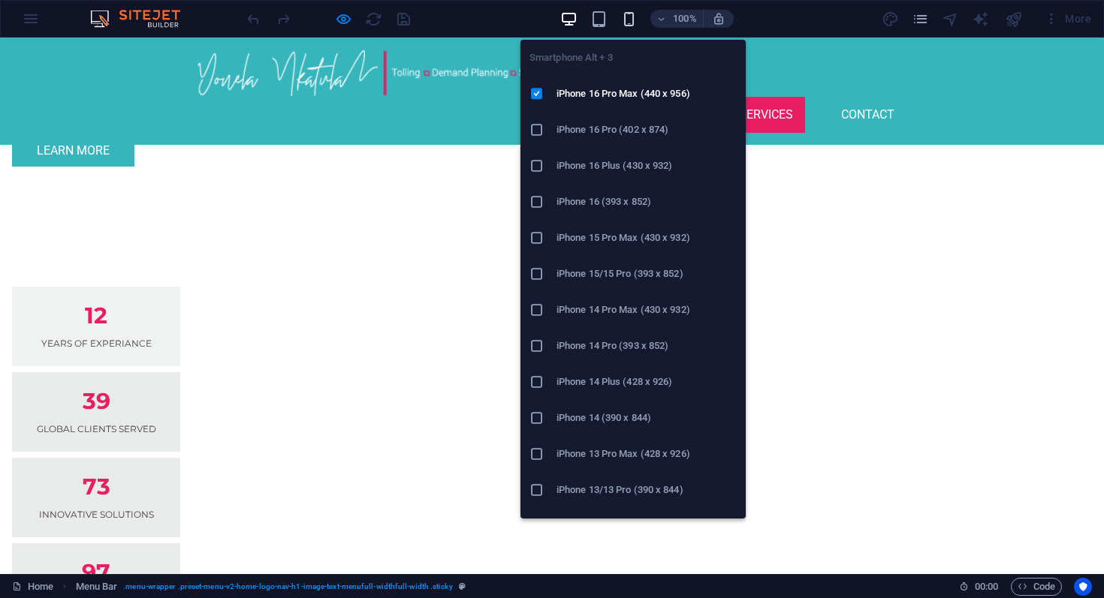
click at [632, 18] on icon "button" at bounding box center [628, 19] width 17 height 17
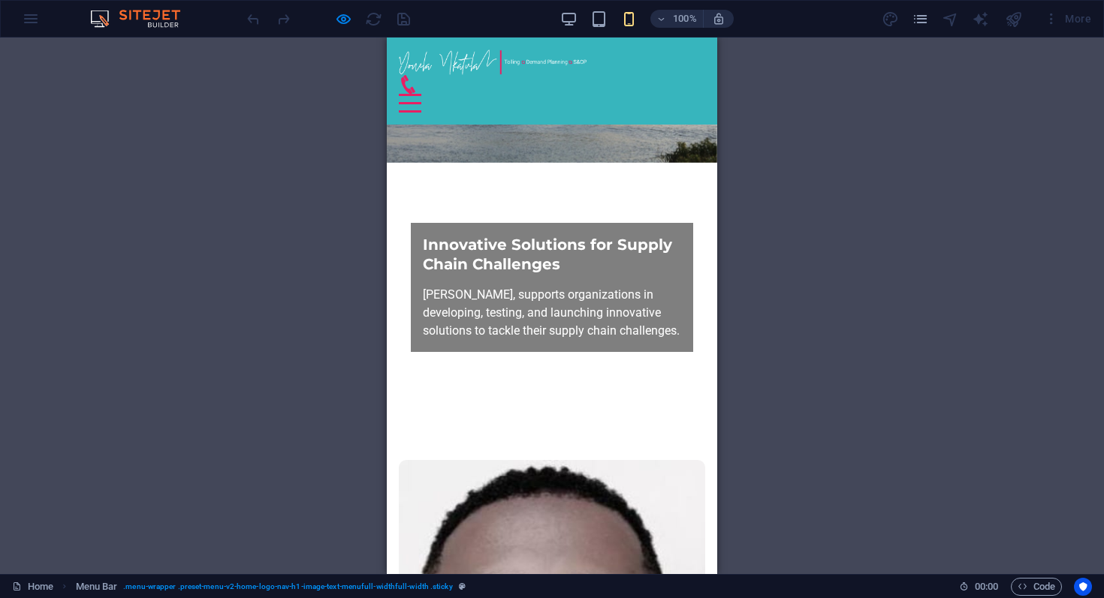
scroll to position [239, 0]
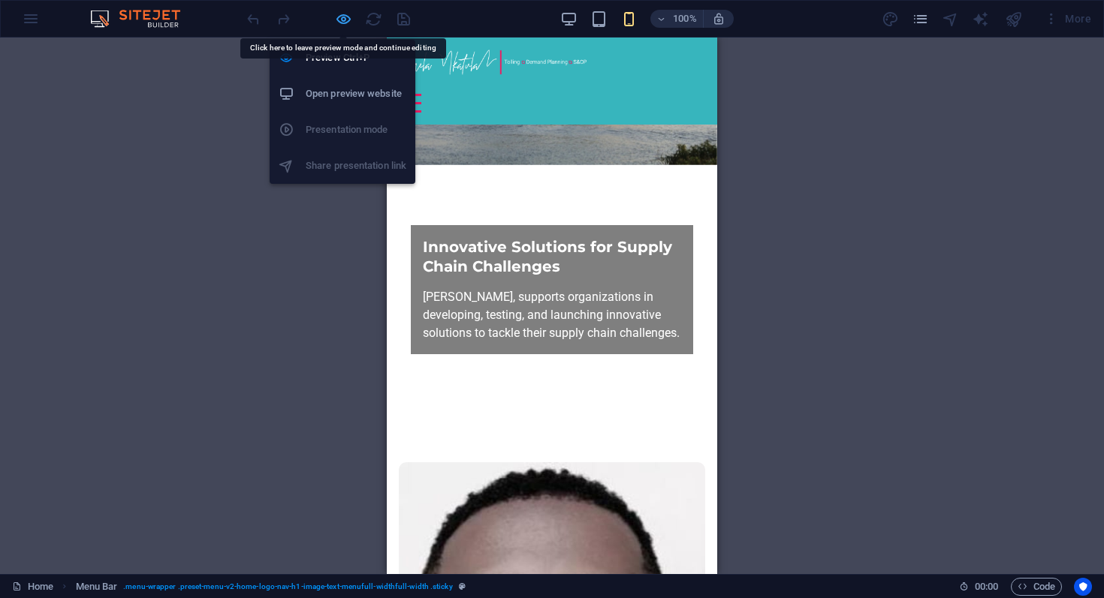
click at [348, 17] on icon "button" at bounding box center [343, 19] width 17 height 17
select select "rem"
select select "hover_box_bottom"
select select "px"
select select "rem"
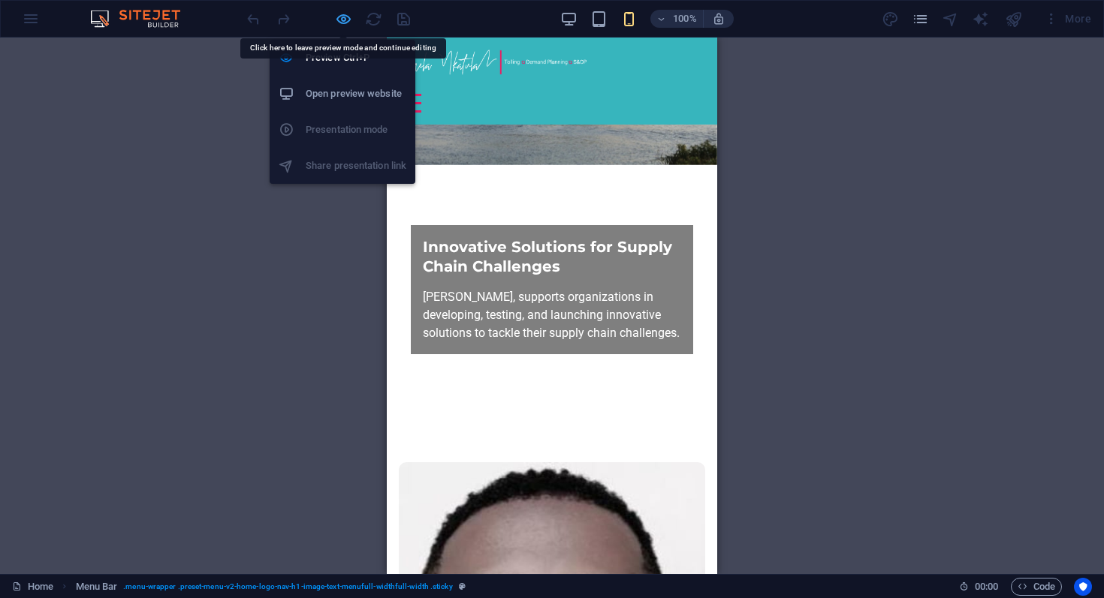
select select "rem"
select select "px"
select select
select select "px"
select select "%"
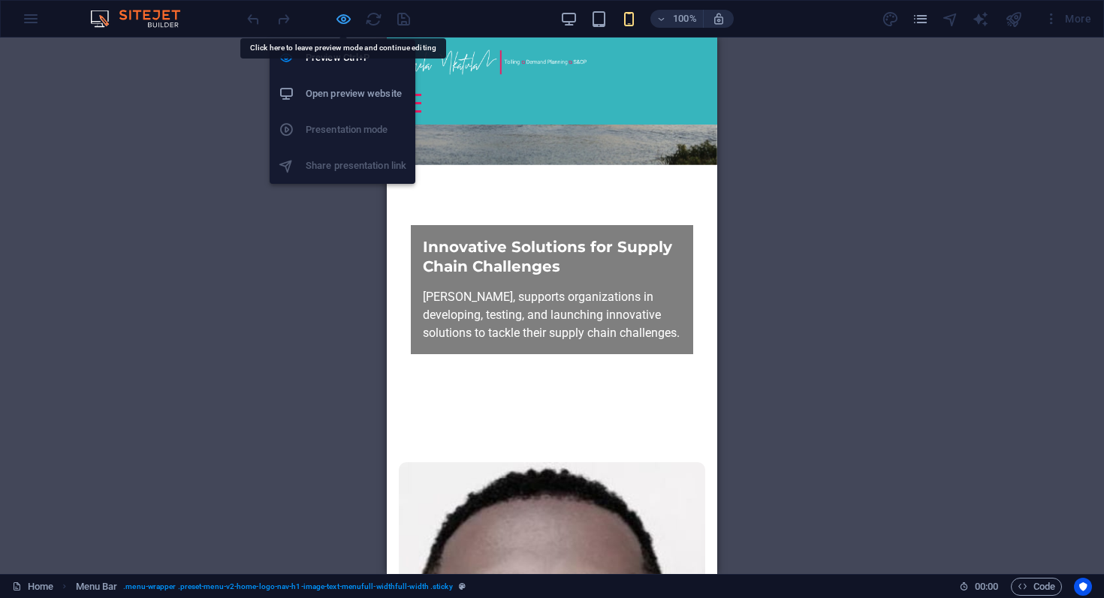
select select "rem"
select select "px"
select select "preset-menu-v2-home-logo-nav-h1-image-text-menufull-widthfull-width"
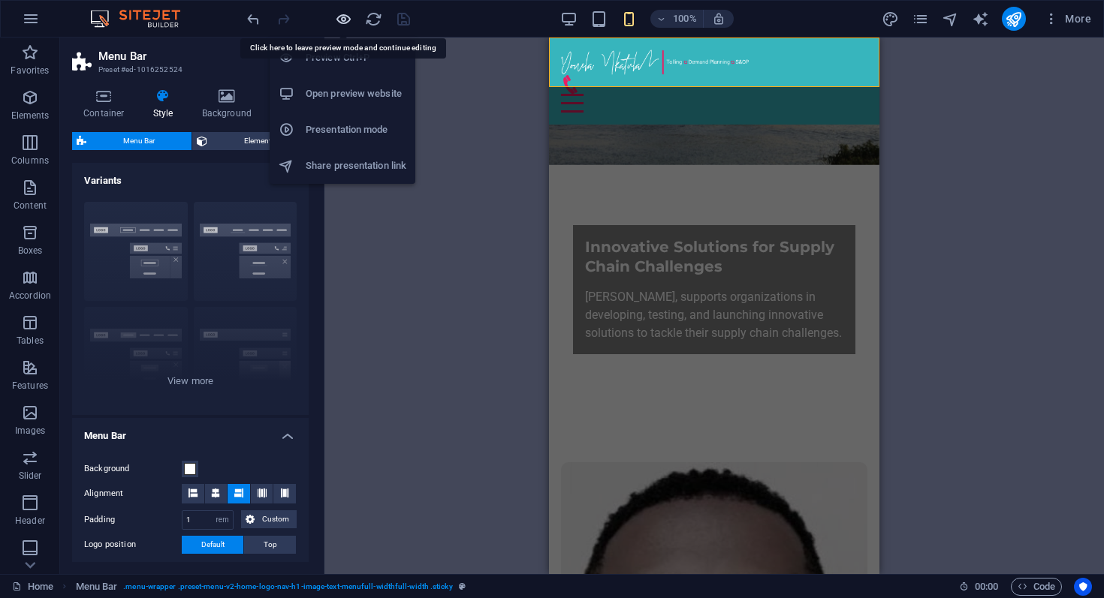
select select
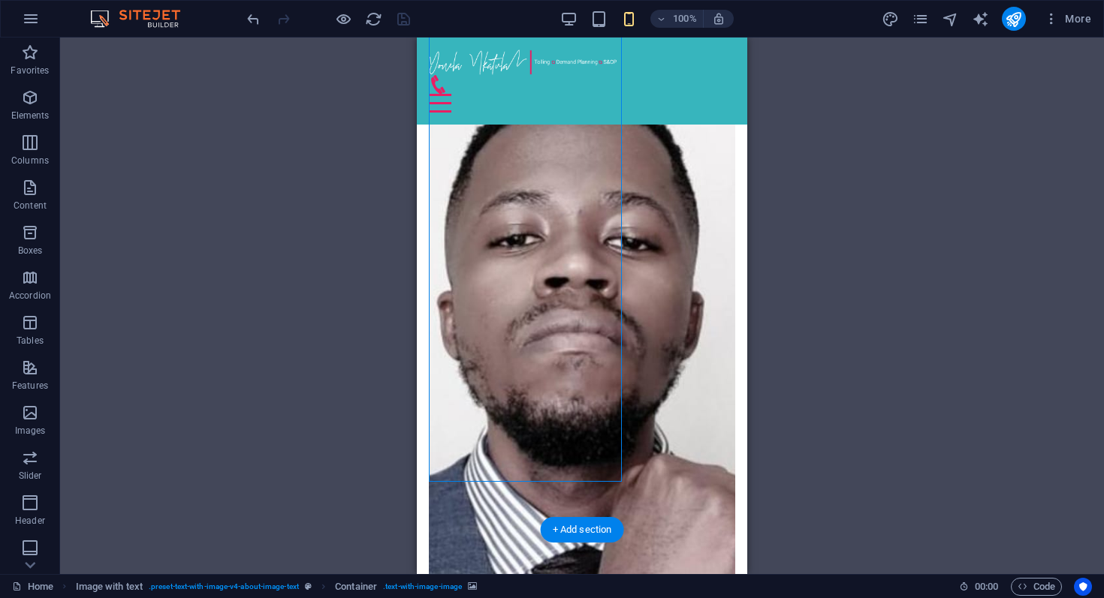
scroll to position [622, 0]
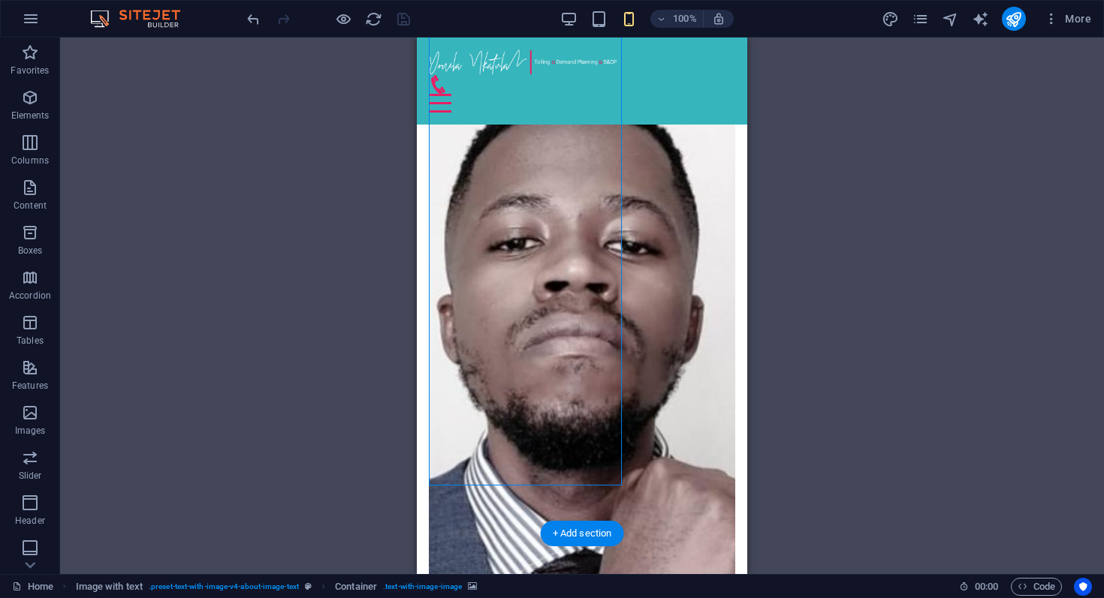
click at [550, 420] on figure at bounding box center [582, 432] width 306 height 706
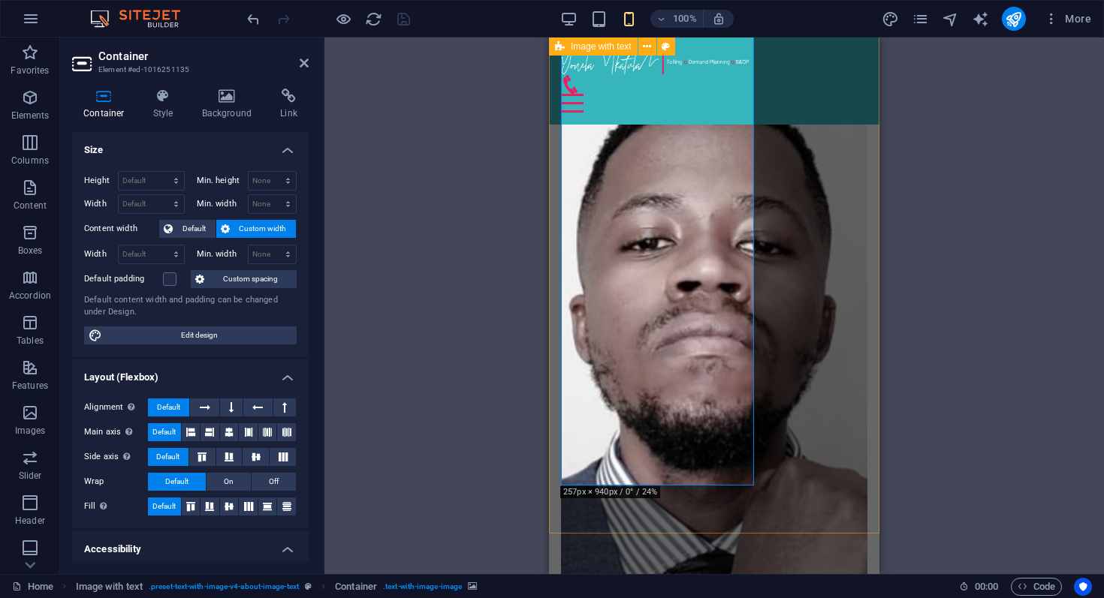
click at [658, 392] on figure at bounding box center [714, 432] width 306 height 706
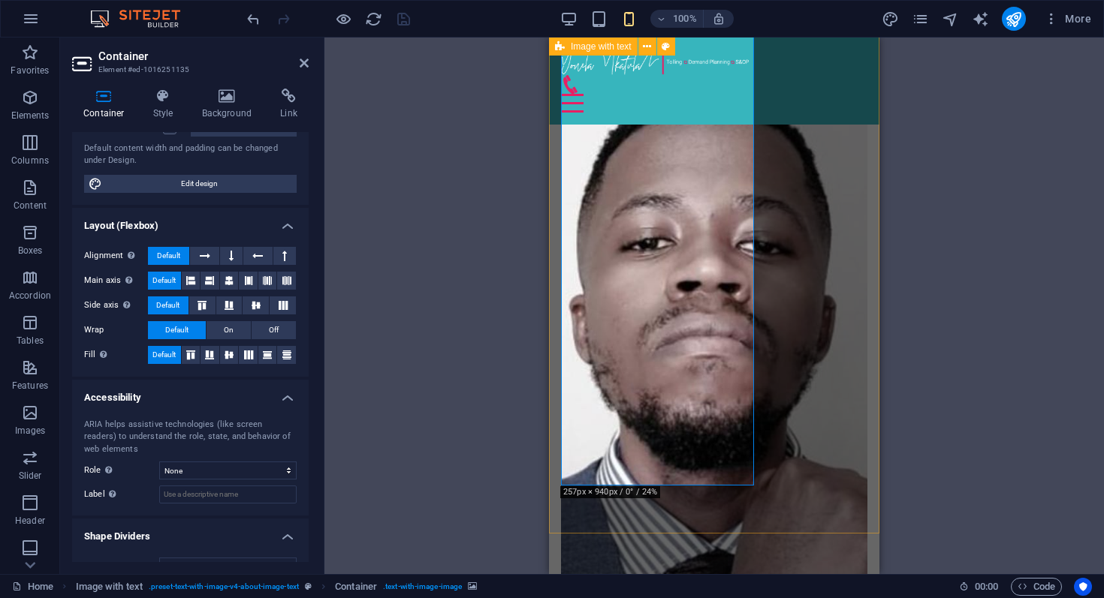
scroll to position [177, 0]
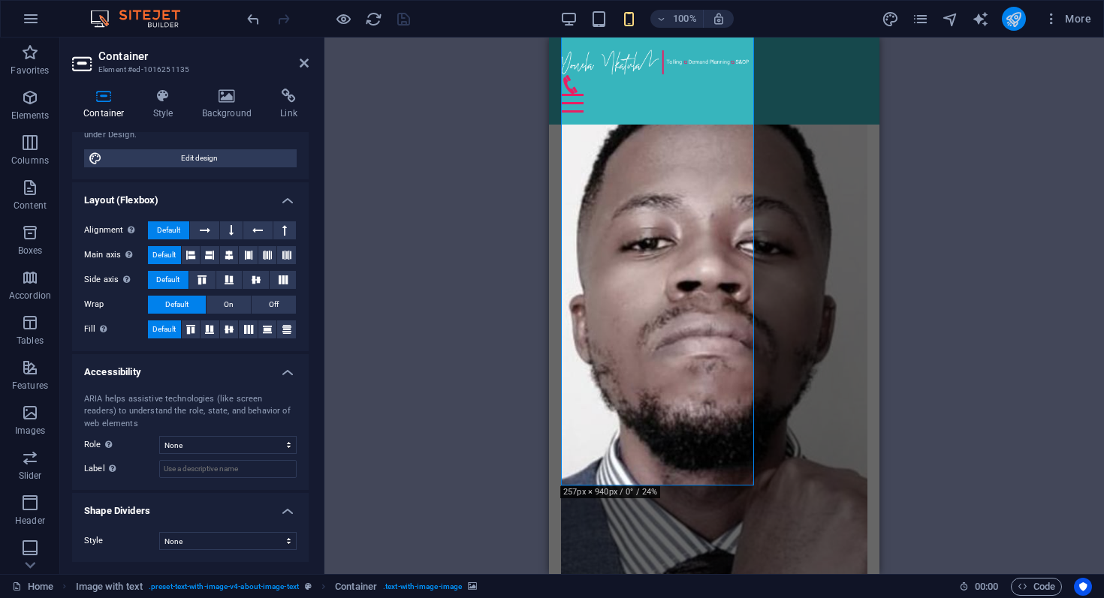
click at [1002, 23] on button "publish" at bounding box center [1013, 19] width 24 height 24
select select "rem"
select select "hover_box_bottom"
select select "px"
select select "rem"
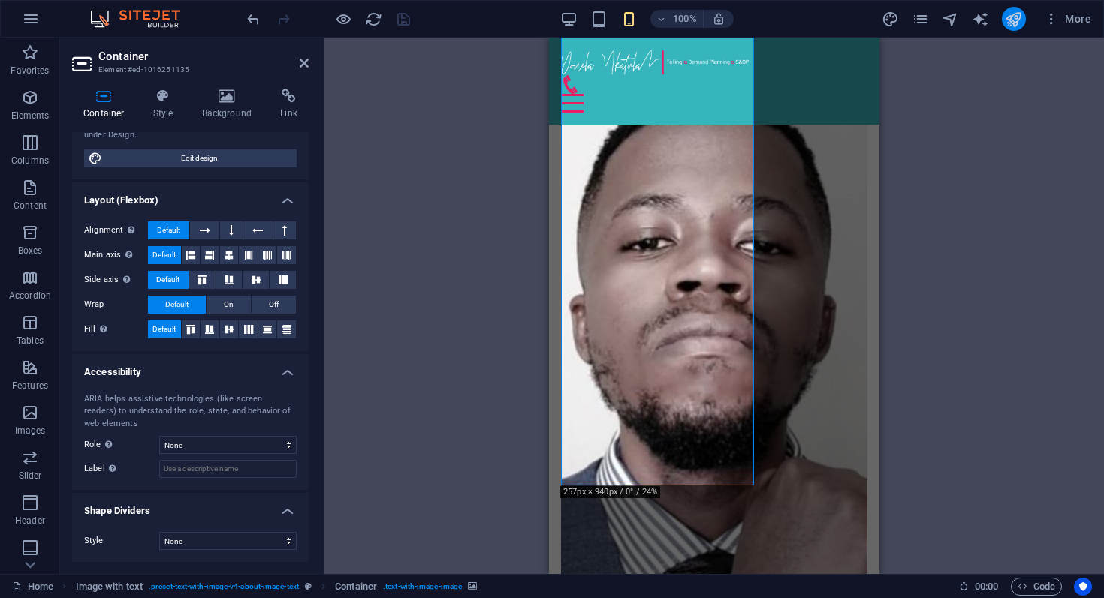
select select "rem"
select select "px"
select select
select select "px"
select select "%"
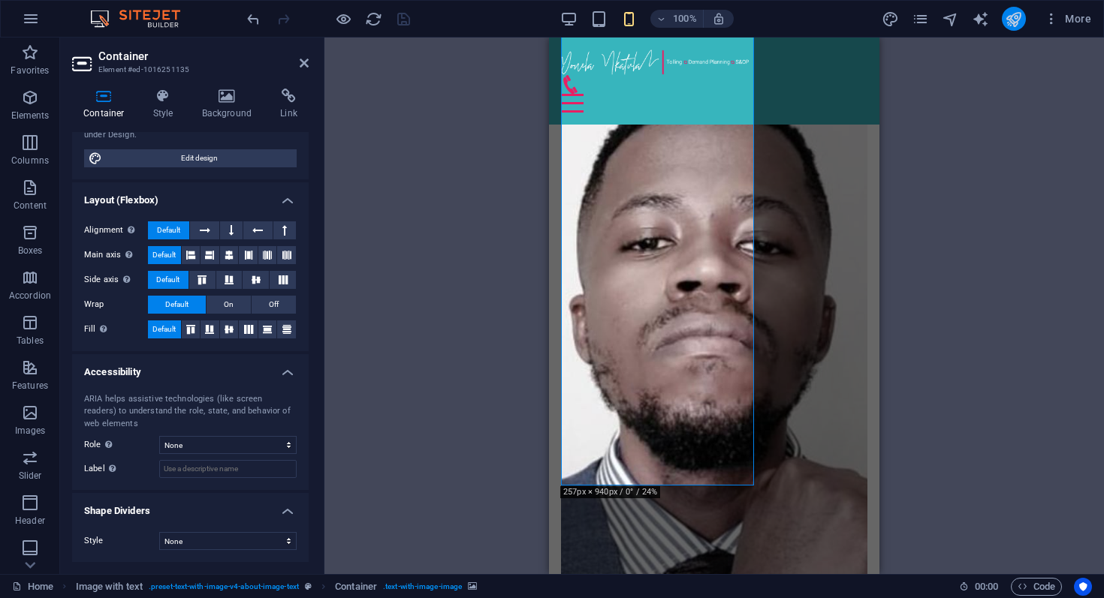
select select "rem"
select select "px"
select select "preset-menu-v2-home-logo-nav-h1-image-text-menufull-widthfull-width"
